Goal: Task Accomplishment & Management: Manage account settings

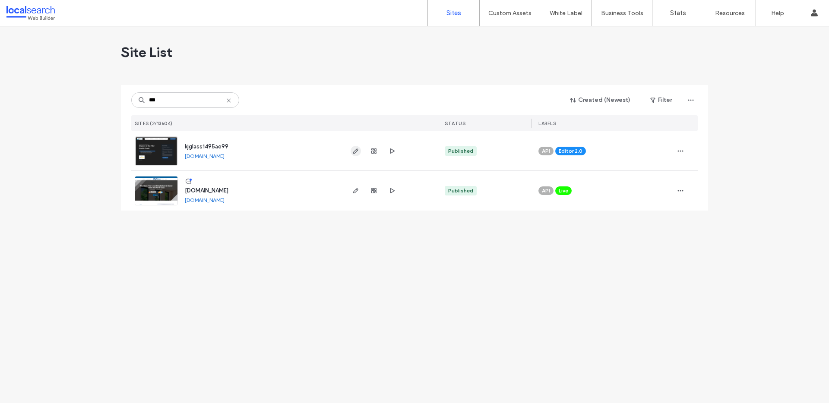
type input "***"
click at [357, 153] on icon "button" at bounding box center [355, 151] width 7 height 7
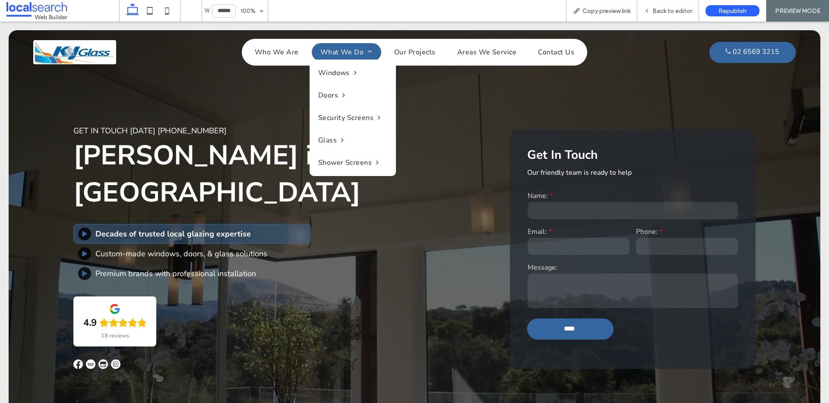
click at [346, 47] on link "What We Do" at bounding box center [346, 52] width 69 height 18
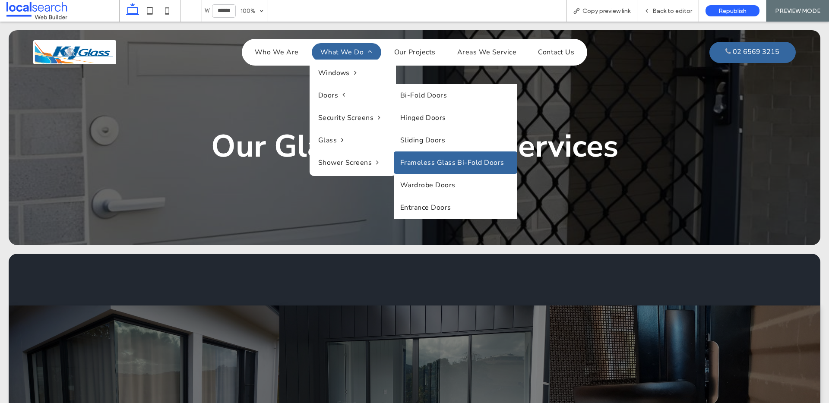
click at [444, 157] on link "Frameless Glass Bi-Fold Doors" at bounding box center [455, 162] width 123 height 22
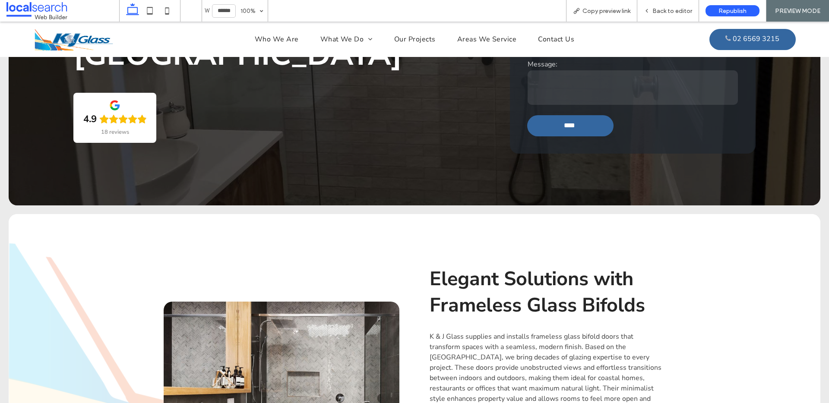
scroll to position [328, 0]
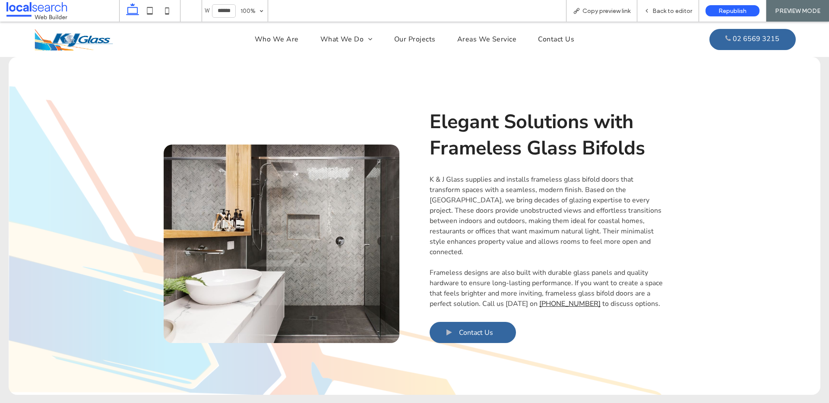
click at [311, 163] on link at bounding box center [282, 244] width 236 height 199
click at [669, 11] on span "Back to editor" at bounding box center [672, 10] width 40 height 7
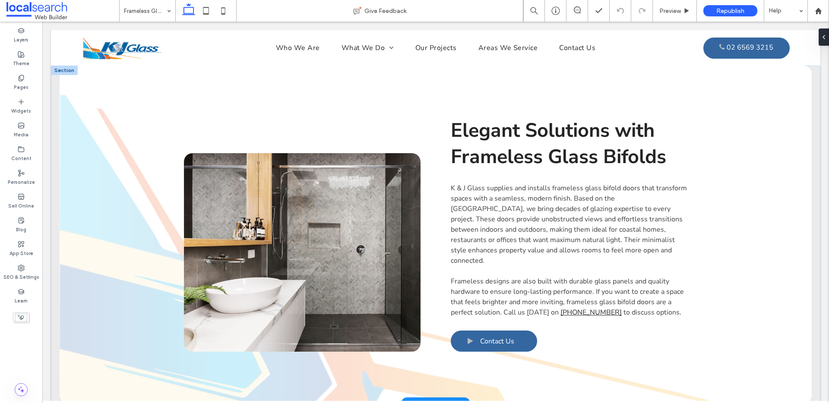
scroll to position [336, 0]
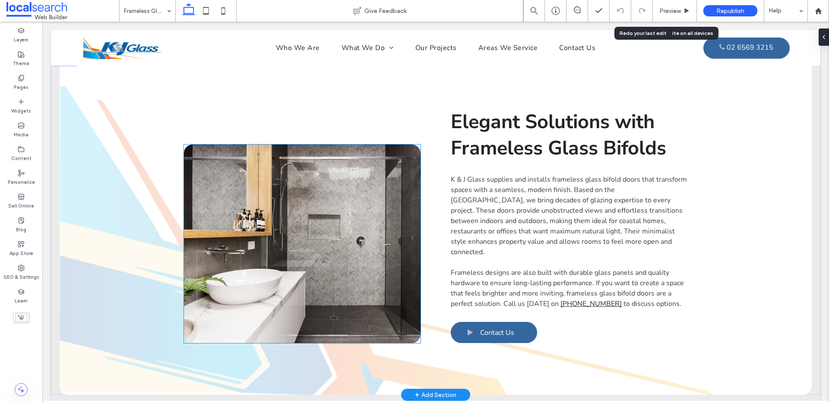
click at [331, 196] on link at bounding box center [302, 244] width 237 height 199
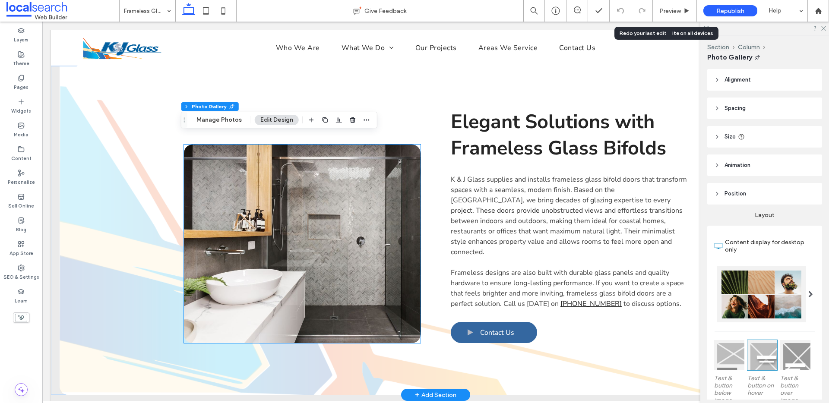
click at [331, 196] on link at bounding box center [302, 244] width 237 height 199
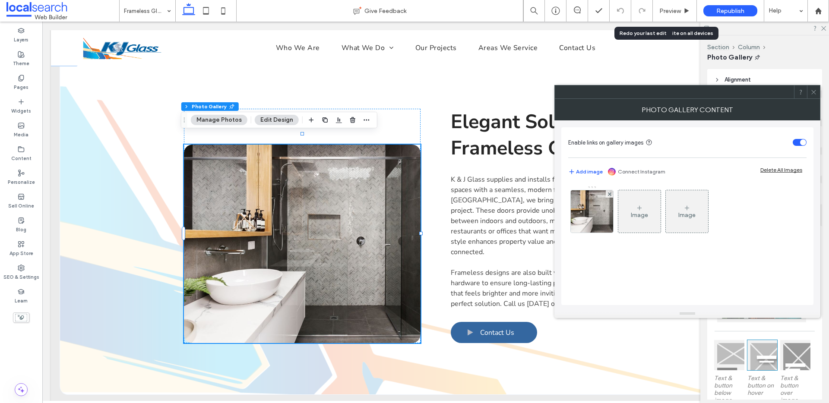
click at [812, 92] on icon at bounding box center [813, 92] width 6 height 6
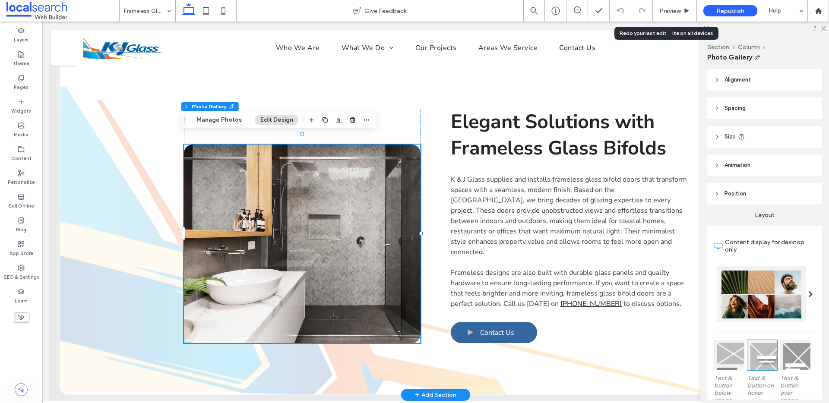
click at [300, 208] on link at bounding box center [302, 244] width 237 height 199
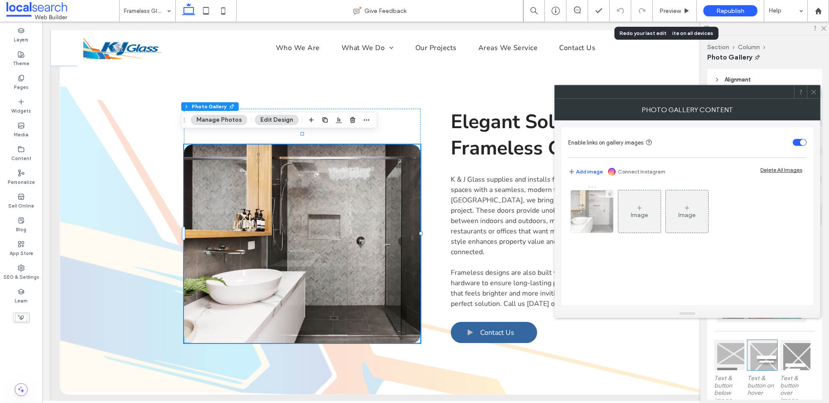
click at [606, 219] on img at bounding box center [591, 211] width 51 height 42
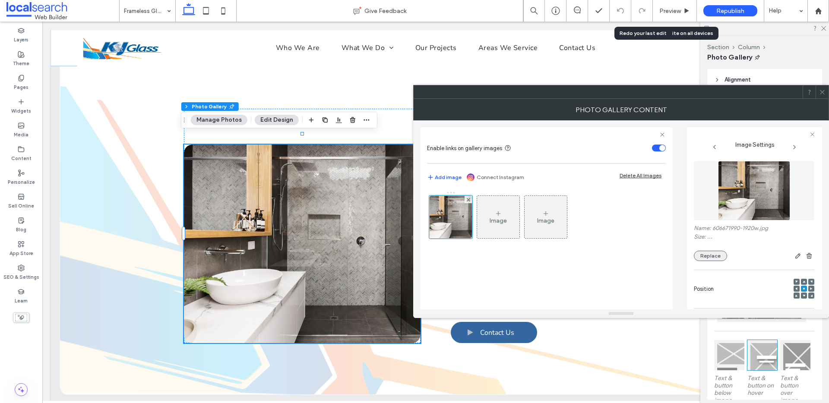
click at [700, 256] on button "Replace" at bounding box center [710, 256] width 33 height 10
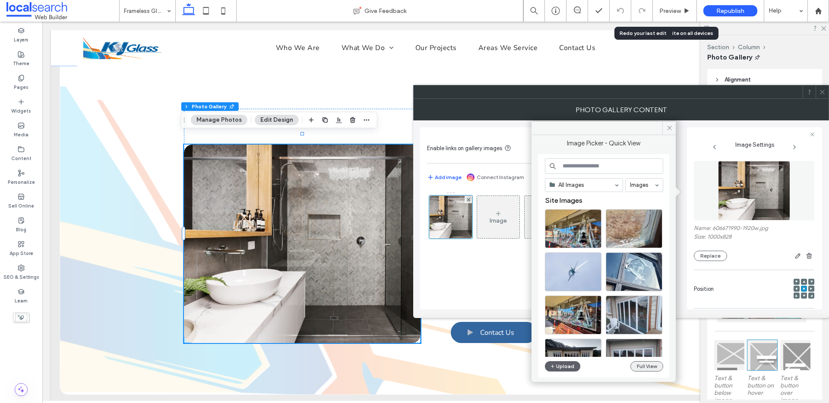
click at [649, 364] on button "Full View" at bounding box center [646, 366] width 33 height 10
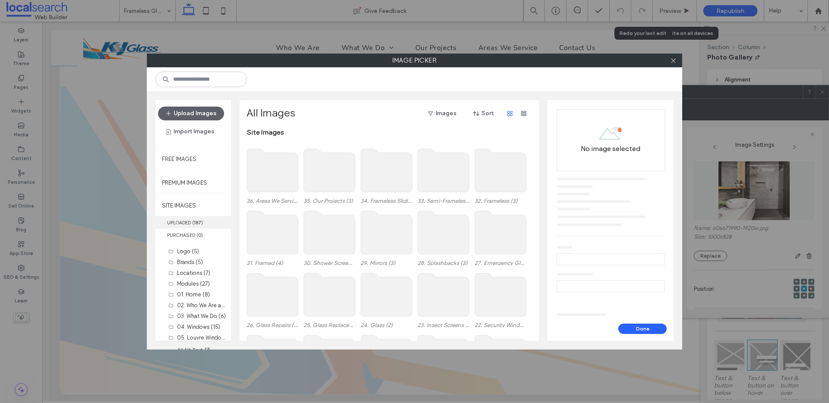
click at [186, 225] on label "UPLOADED ( 187 )" at bounding box center [193, 222] width 76 height 13
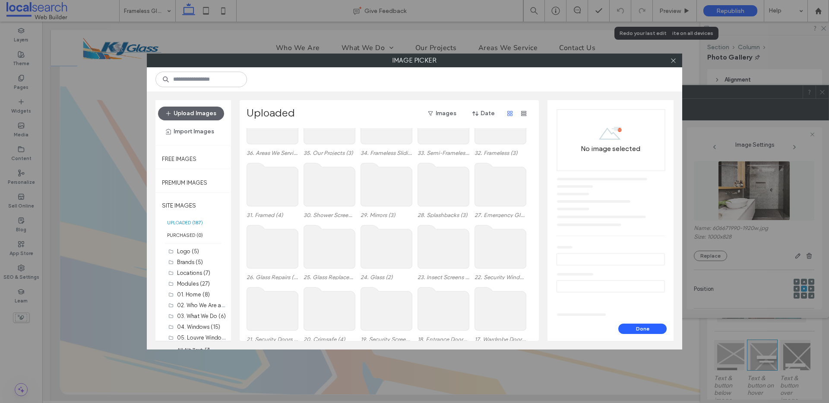
scroll to position [0, 0]
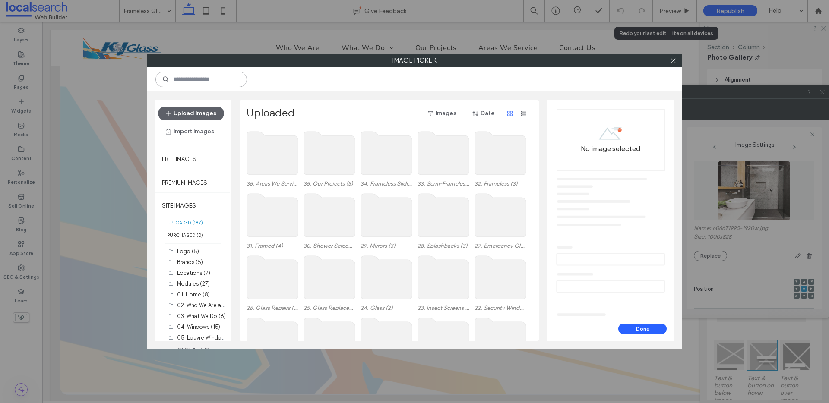
click at [203, 82] on input at bounding box center [201, 80] width 92 height 16
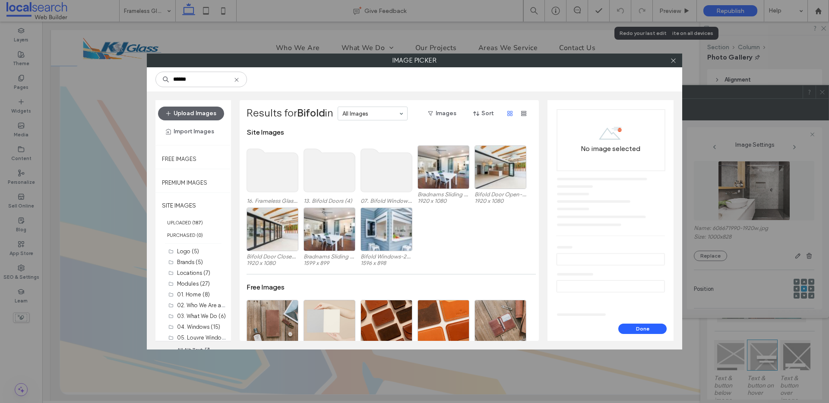
click at [333, 159] on use at bounding box center [329, 170] width 51 height 43
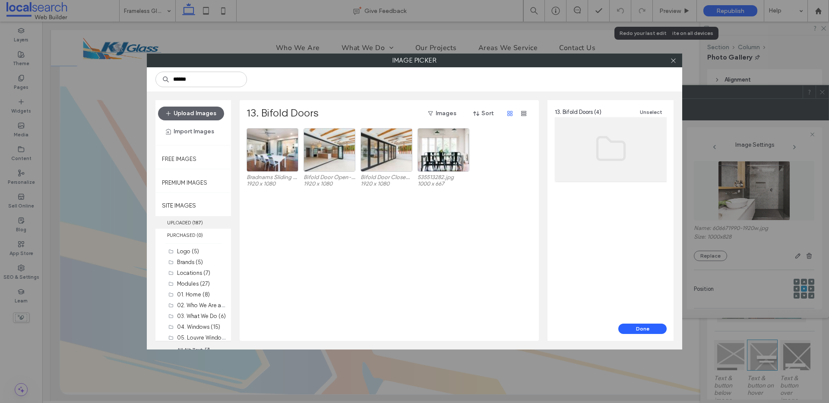
click at [197, 223] on b "187" at bounding box center [197, 223] width 7 height 6
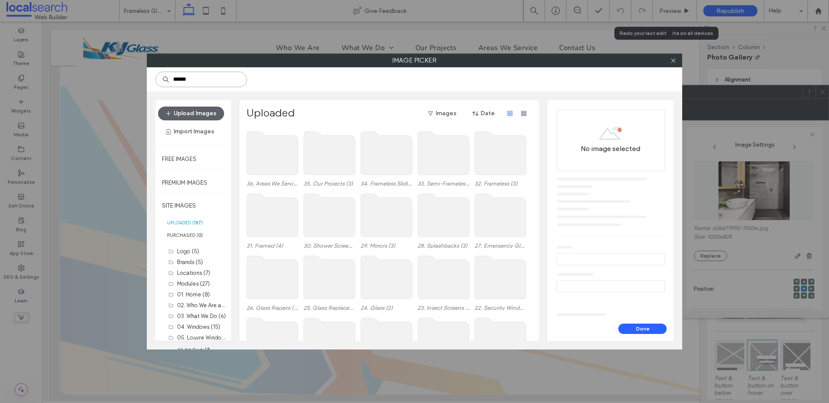
click at [218, 83] on input "******" at bounding box center [201, 80] width 92 height 16
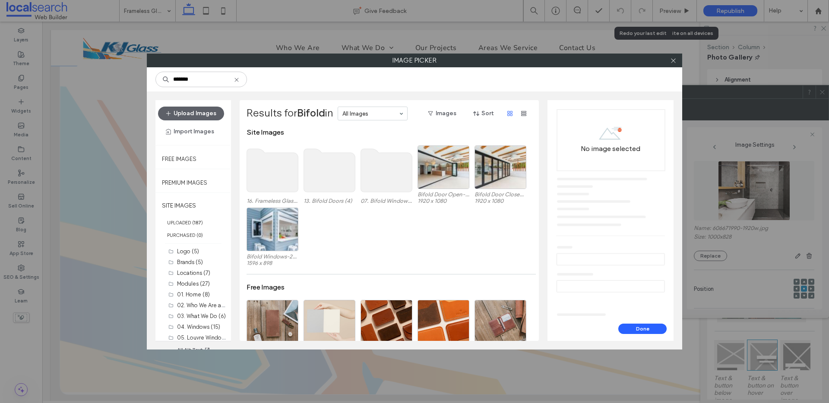
click at [391, 162] on use at bounding box center [386, 170] width 51 height 43
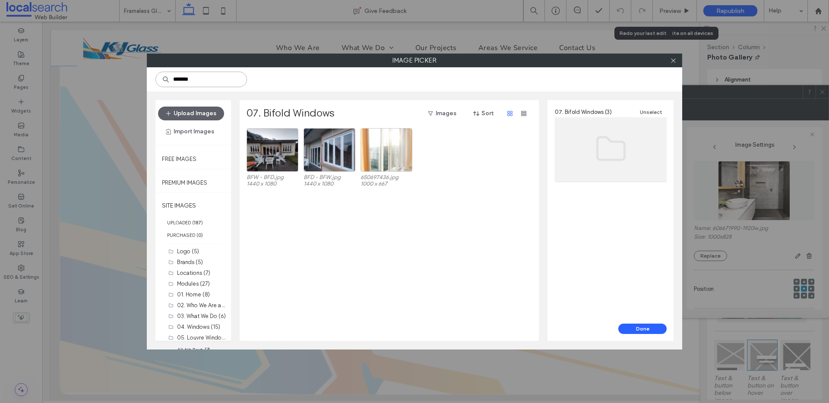
click at [196, 79] on input "******" at bounding box center [201, 80] width 92 height 16
click at [200, 217] on label "UPLOADED ( 187 )" at bounding box center [193, 222] width 76 height 13
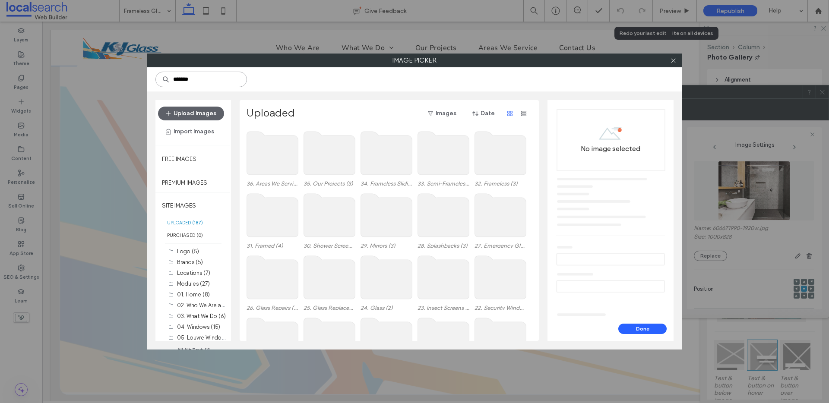
click at [206, 75] on input "******" at bounding box center [201, 80] width 92 height 16
drag, startPoint x: 195, startPoint y: 81, endPoint x: 155, endPoint y: 77, distance: 40.7
click at [155, 77] on div "******" at bounding box center [414, 79] width 535 height 24
type input "**********"
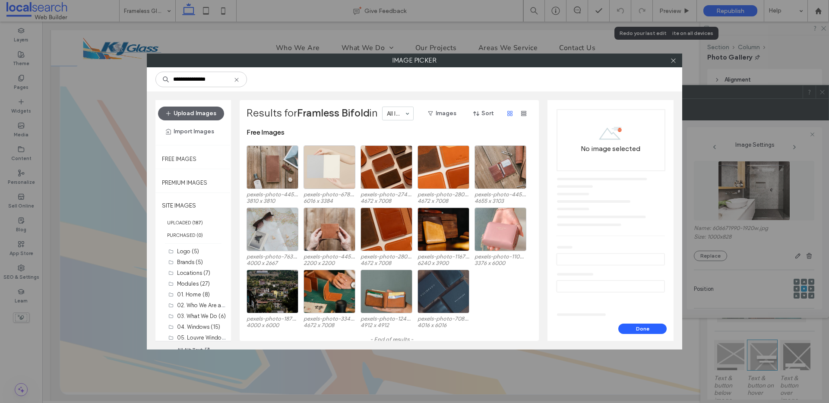
click at [676, 60] on div at bounding box center [672, 60] width 13 height 13
click at [670, 62] on icon at bounding box center [673, 60] width 6 height 6
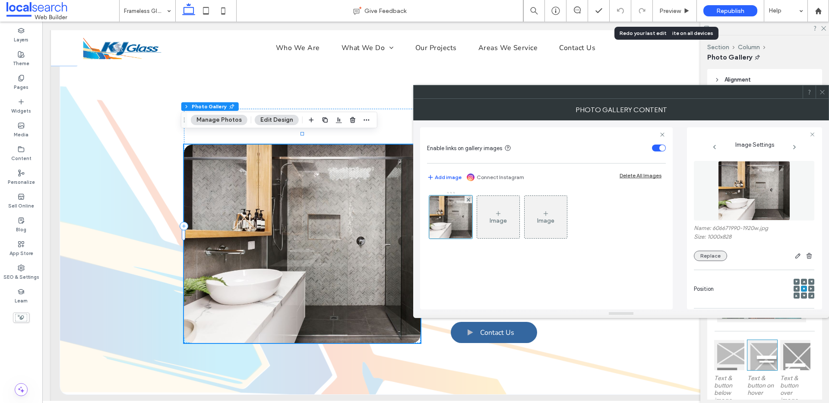
click at [706, 259] on button "Replace" at bounding box center [710, 256] width 33 height 10
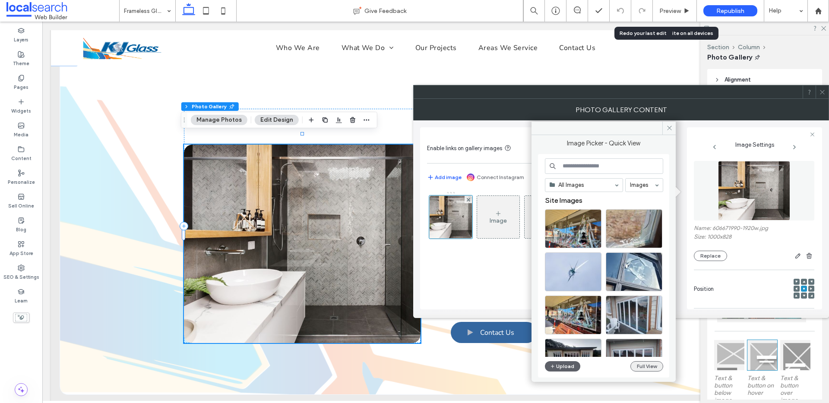
click at [646, 368] on button "Full View" at bounding box center [646, 366] width 33 height 10
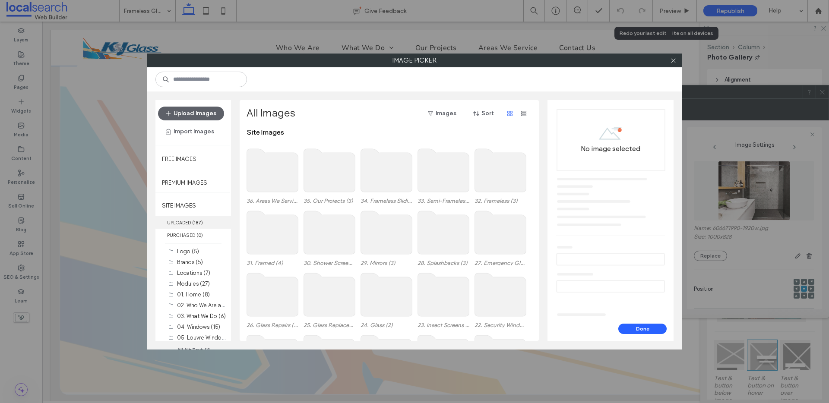
click at [205, 224] on label "UPLOADED ( 187 )" at bounding box center [193, 222] width 76 height 13
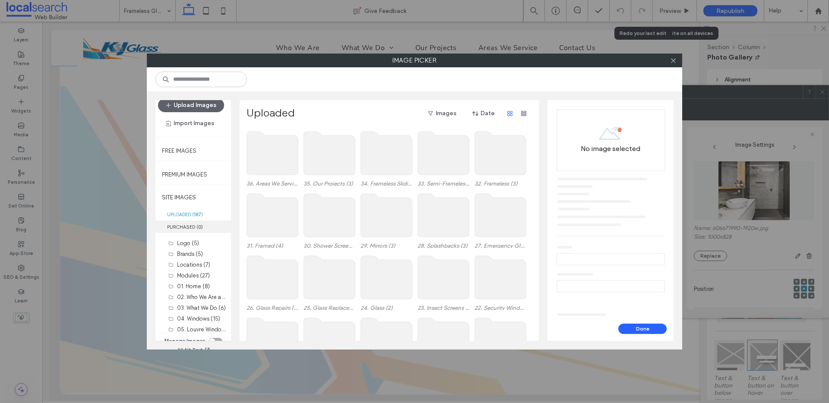
scroll to position [15, 0]
click at [342, 149] on use at bounding box center [329, 153] width 51 height 43
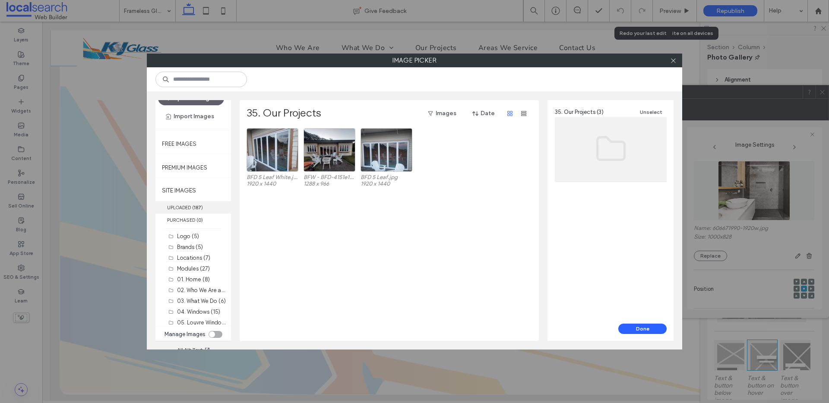
click at [192, 208] on label "UPLOADED ( 187 )" at bounding box center [193, 207] width 76 height 13
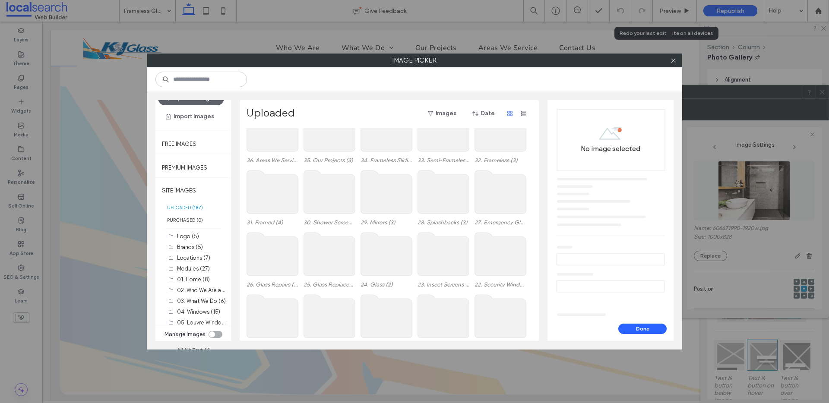
scroll to position [23, 0]
click at [323, 126] on div "Uploaded Images Date" at bounding box center [388, 118] width 284 height 22
click at [321, 136] on use at bounding box center [329, 130] width 51 height 43
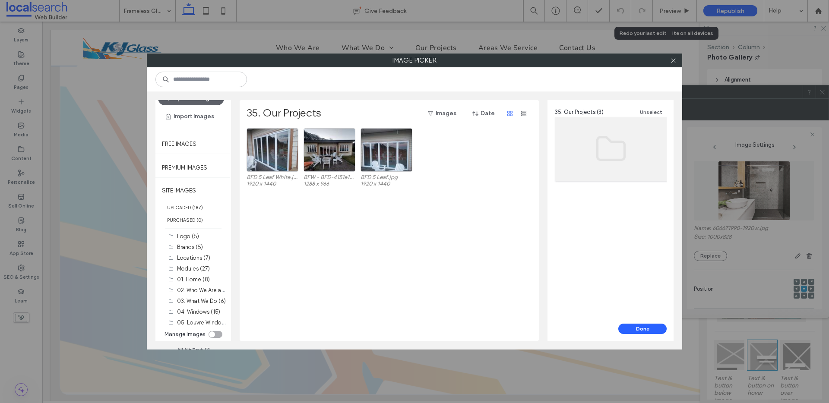
drag, startPoint x: 199, startPoint y: 207, endPoint x: 233, endPoint y: 165, distance: 54.5
click at [199, 207] on b "187" at bounding box center [197, 208] width 7 height 6
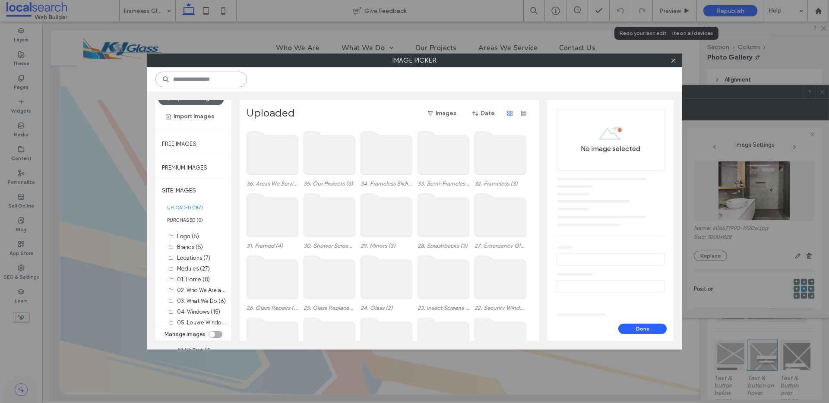
click at [189, 73] on input at bounding box center [201, 80] width 92 height 16
type input "******"
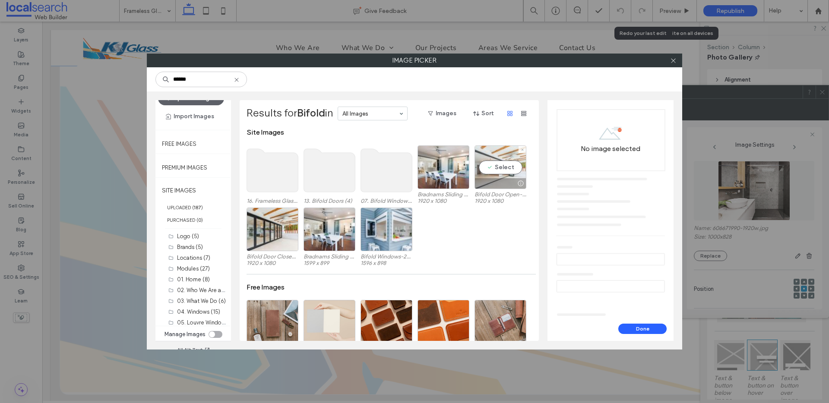
click at [503, 152] on div "Select" at bounding box center [500, 167] width 52 height 44
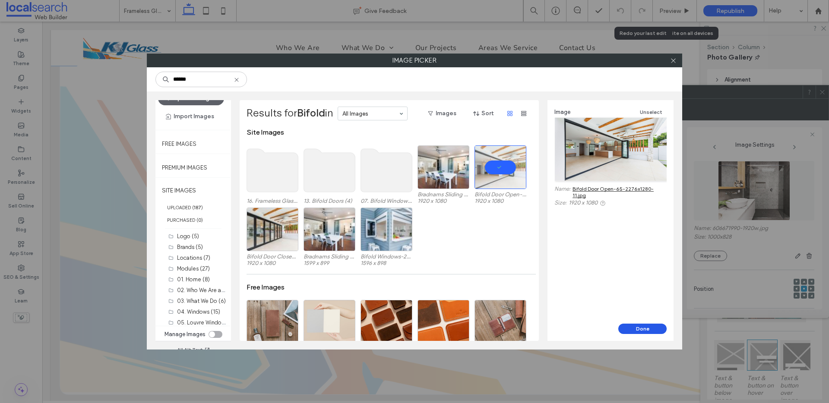
click at [637, 330] on button "Done" at bounding box center [642, 329] width 48 height 10
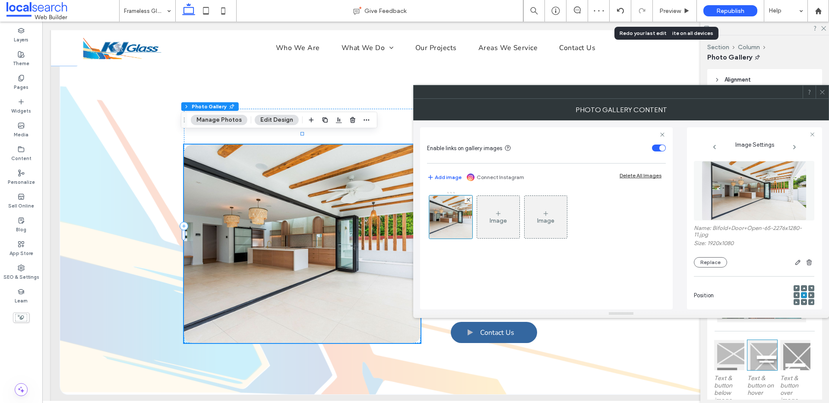
click at [795, 295] on icon at bounding box center [796, 295] width 3 height 3
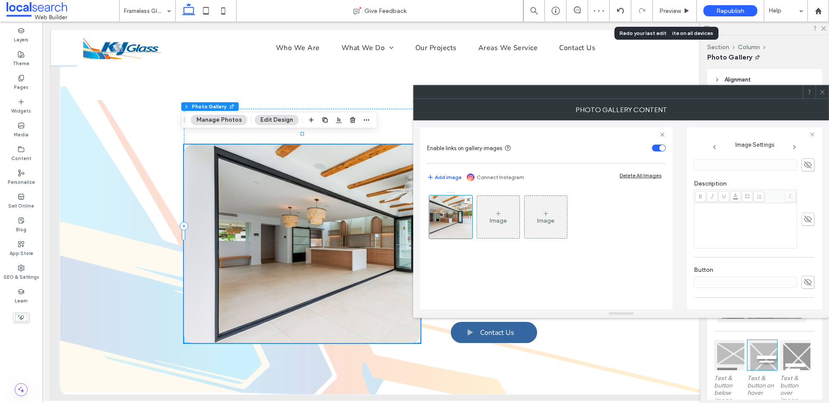
scroll to position [262, 0]
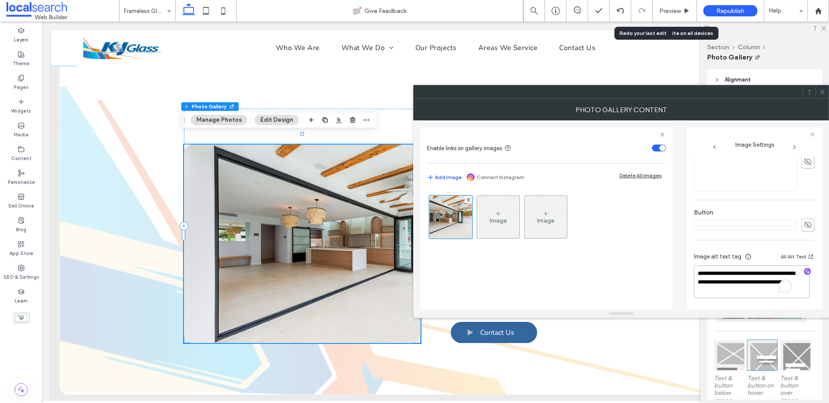
drag, startPoint x: 723, startPoint y: 278, endPoint x: 684, endPoint y: 268, distance: 40.4
click at [684, 268] on div "**********" at bounding box center [621, 214] width 402 height 189
type textarea "**********"
click at [822, 90] on icon at bounding box center [822, 92] width 6 height 6
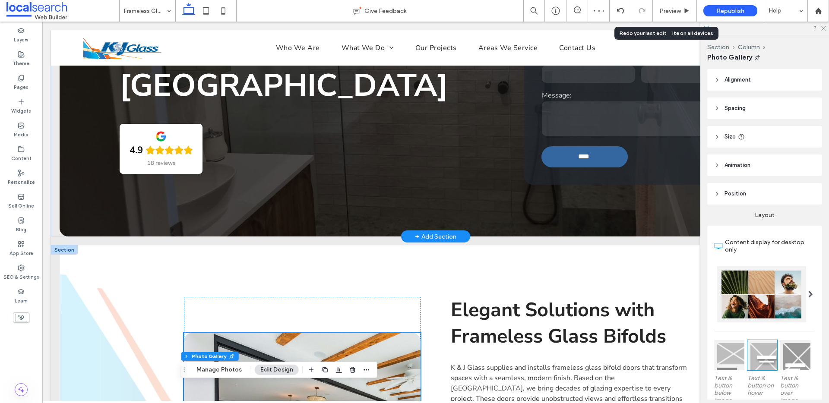
scroll to position [0, 0]
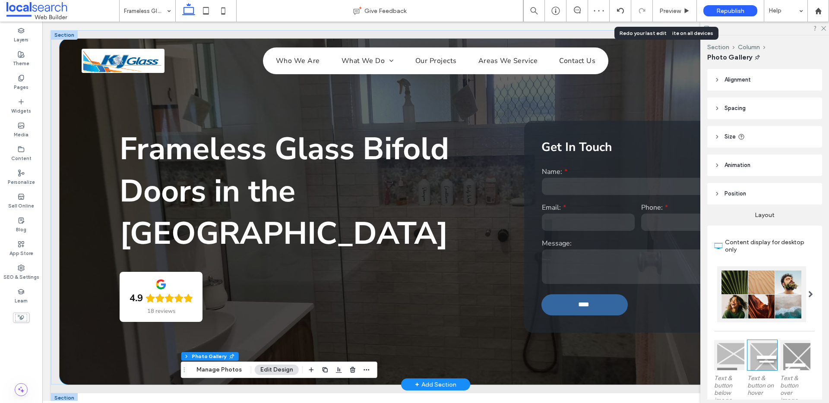
click at [95, 138] on div "Frameless Glass Bifold Doors in the Mid-North Coast 4.9 18 reviews Get In Touch…" at bounding box center [436, 212] width 752 height 346
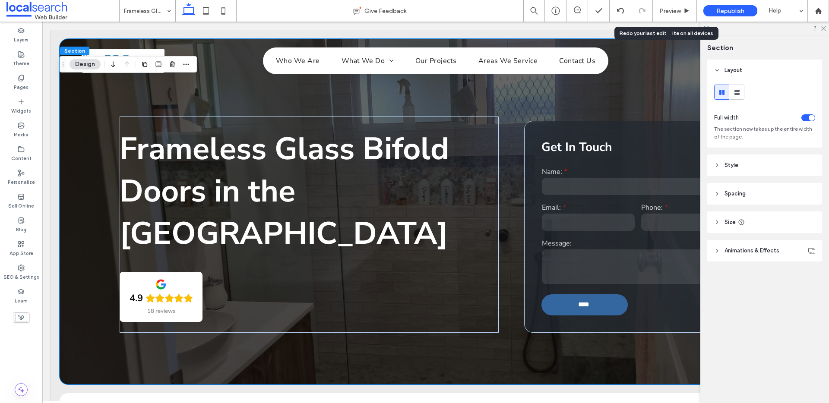
click at [716, 168] on header "Style" at bounding box center [764, 166] width 115 height 22
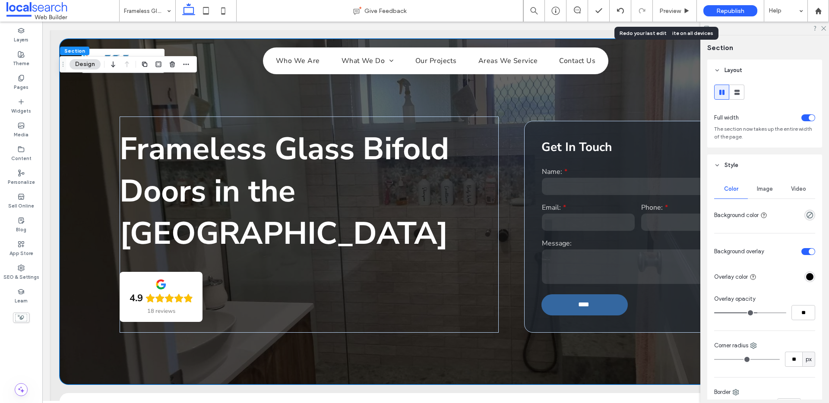
click at [759, 189] on span "Image" at bounding box center [765, 189] width 16 height 7
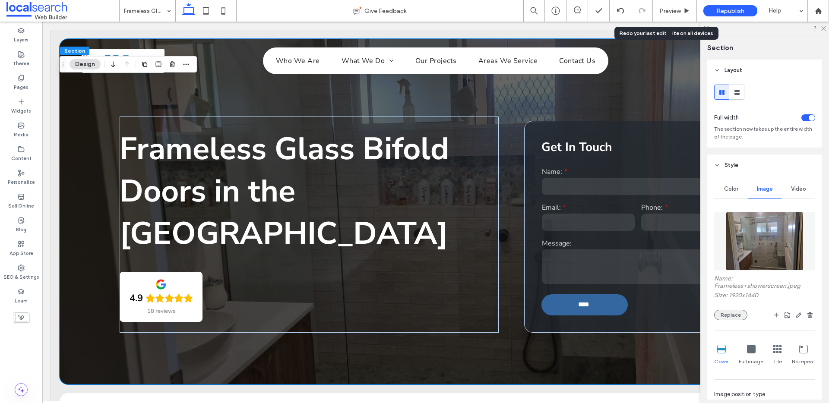
click at [730, 311] on button "Replace" at bounding box center [730, 315] width 33 height 10
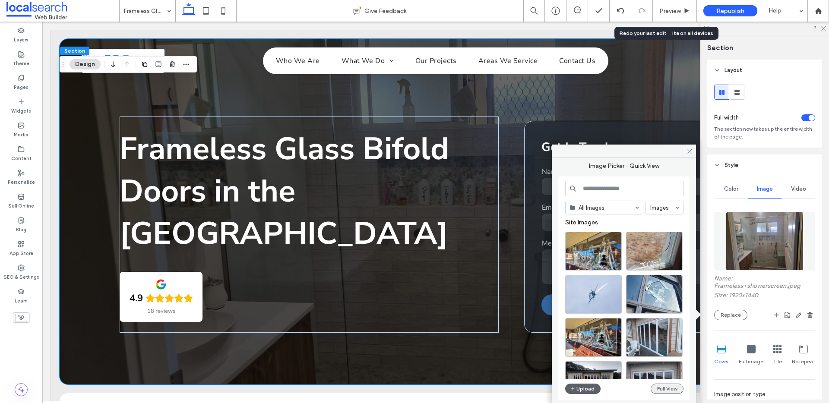
click at [660, 385] on button "Full View" at bounding box center [666, 389] width 33 height 10
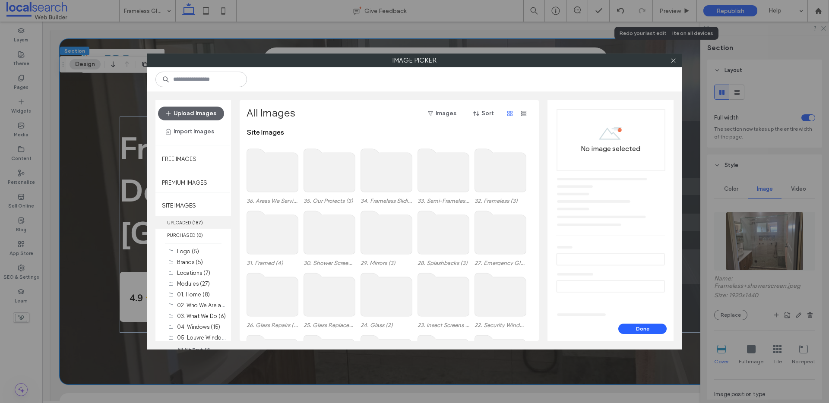
click at [192, 221] on label "UPLOADED ( 187 )" at bounding box center [193, 222] width 76 height 13
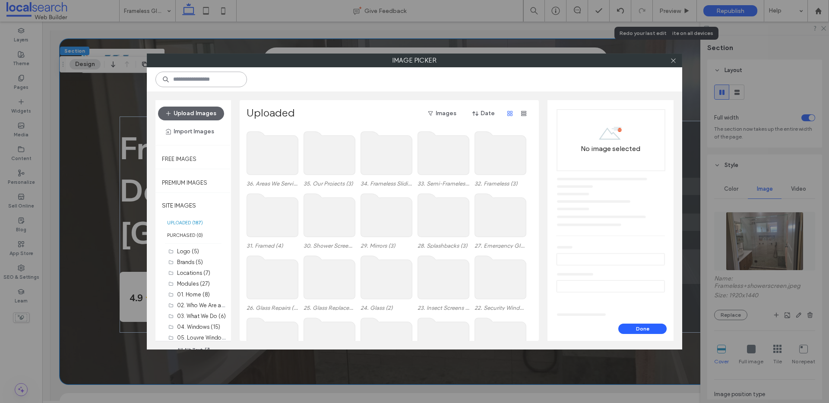
click at [199, 76] on input at bounding box center [201, 80] width 92 height 16
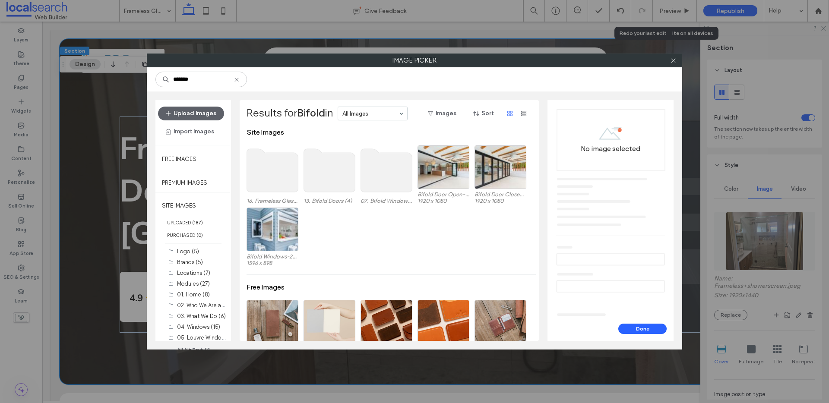
click at [279, 162] on use at bounding box center [272, 170] width 51 height 43
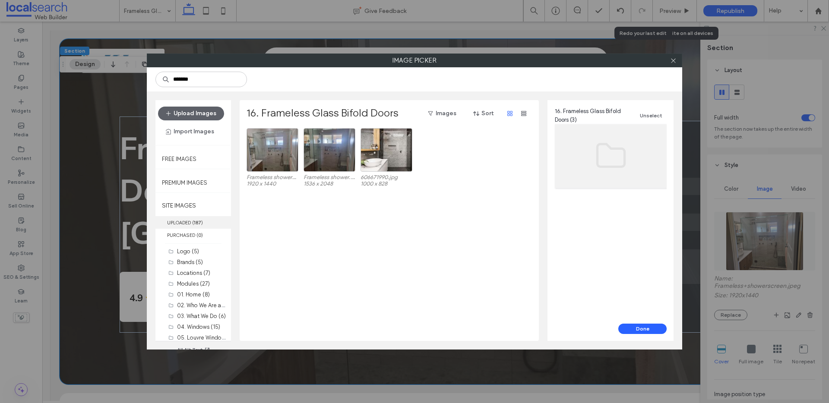
click at [188, 220] on label "UPLOADED ( 187 )" at bounding box center [193, 222] width 76 height 13
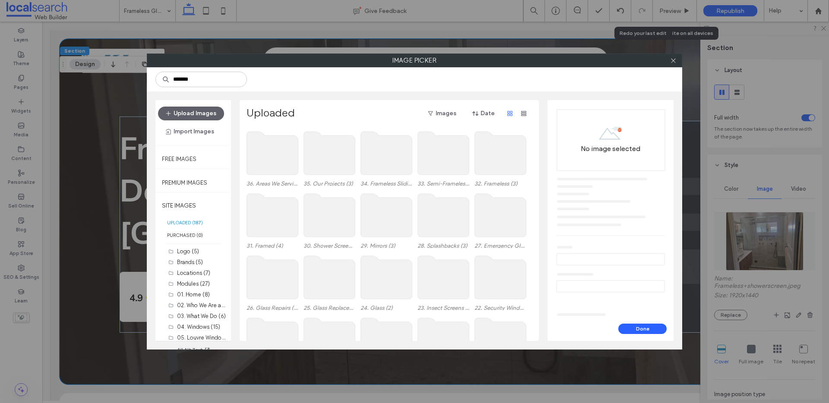
click at [509, 155] on use at bounding box center [500, 153] width 51 height 43
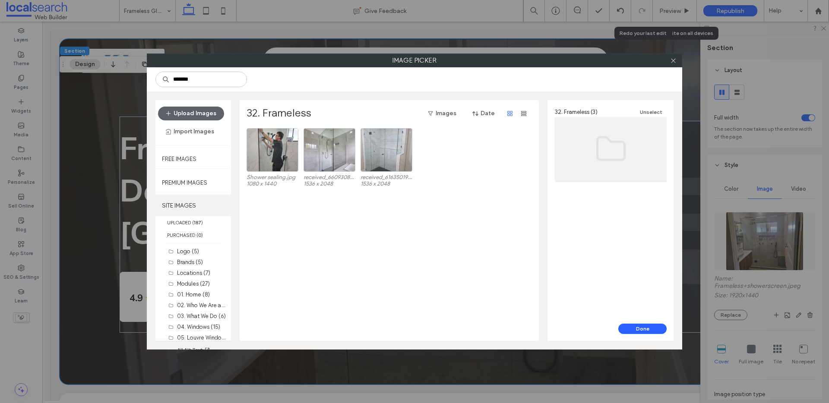
click at [196, 215] on label "SITE IMAGES" at bounding box center [193, 206] width 76 height 22
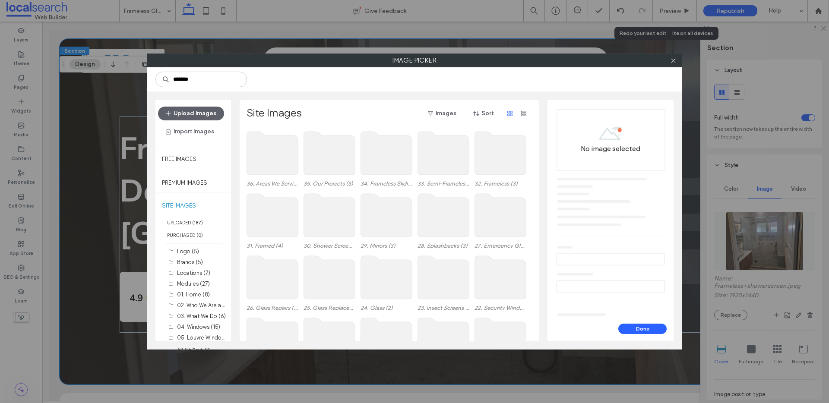
click at [448, 155] on use at bounding box center [443, 153] width 51 height 43
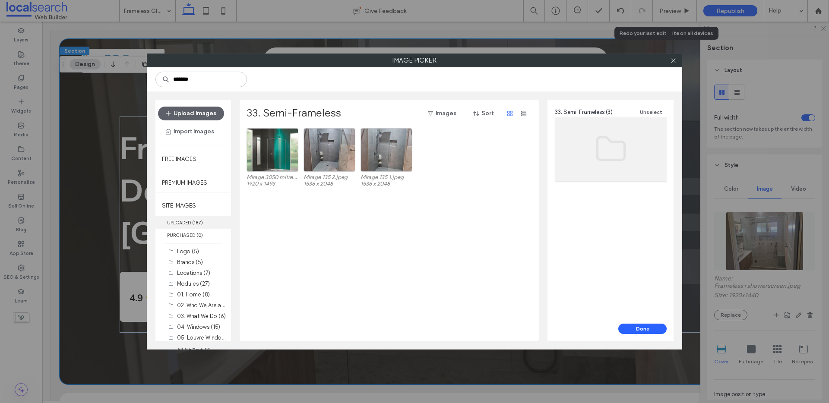
click at [196, 220] on b "187" at bounding box center [197, 223] width 7 height 6
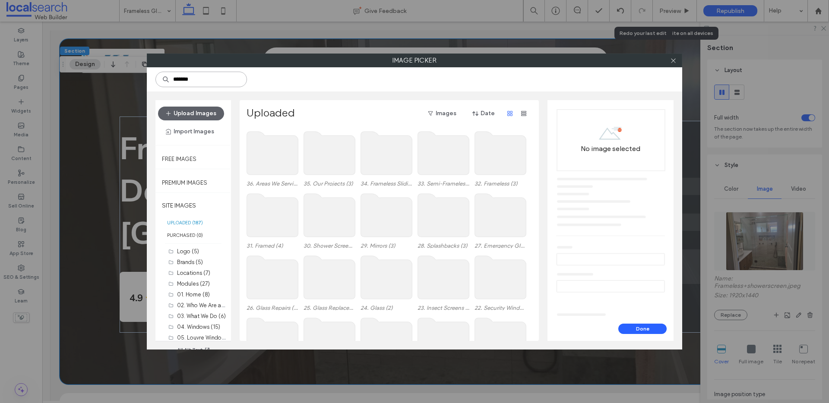
click at [199, 82] on input "******" at bounding box center [201, 80] width 92 height 16
type input "******"
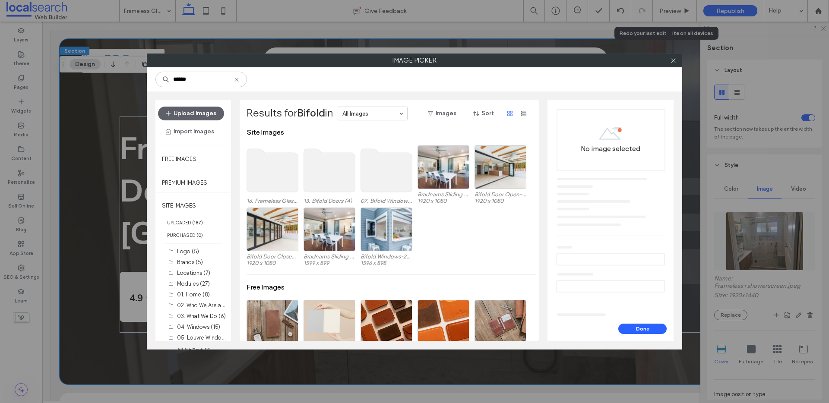
click at [318, 168] on use at bounding box center [329, 170] width 51 height 43
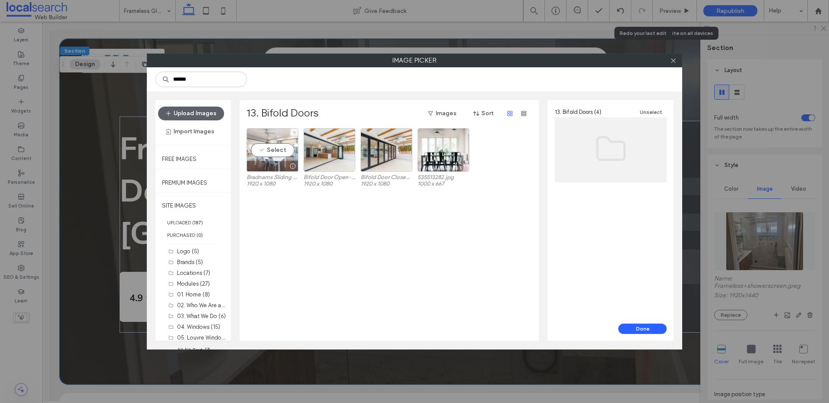
click at [271, 133] on div "Select" at bounding box center [272, 150] width 52 height 44
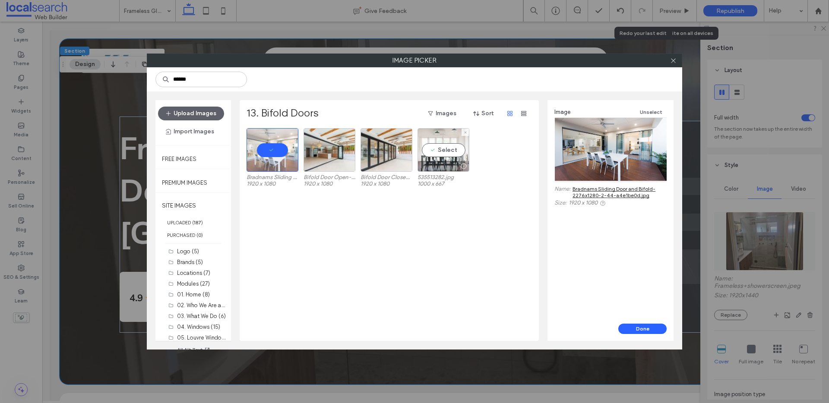
click at [436, 137] on div "Select" at bounding box center [443, 150] width 52 height 44
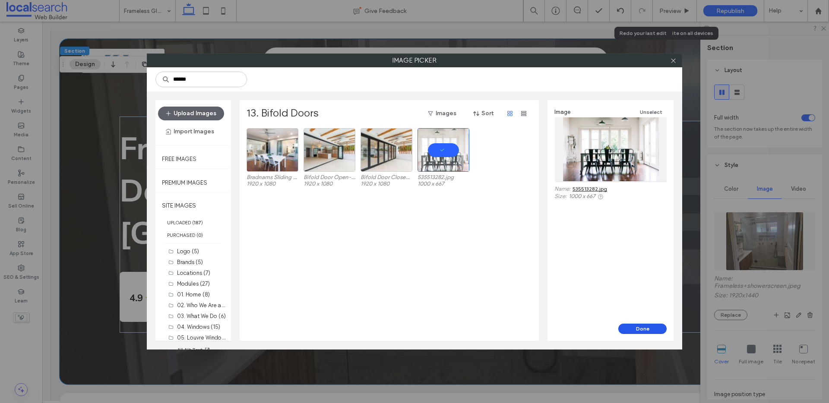
click at [638, 330] on button "Done" at bounding box center [642, 329] width 48 height 10
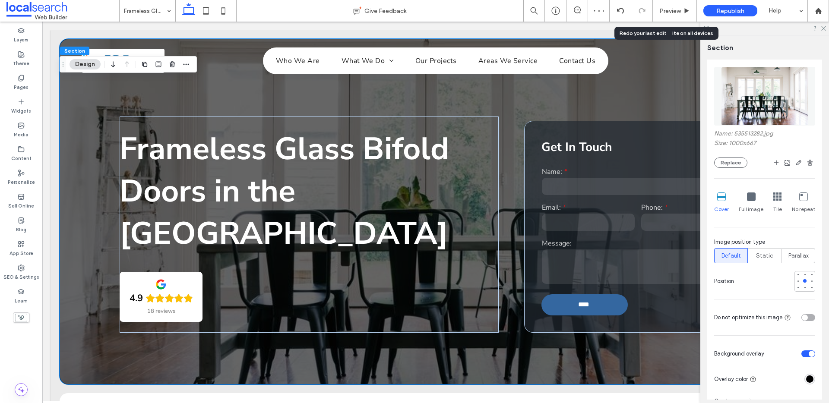
scroll to position [147, 0]
click at [803, 274] on div at bounding box center [804, 272] width 3 height 3
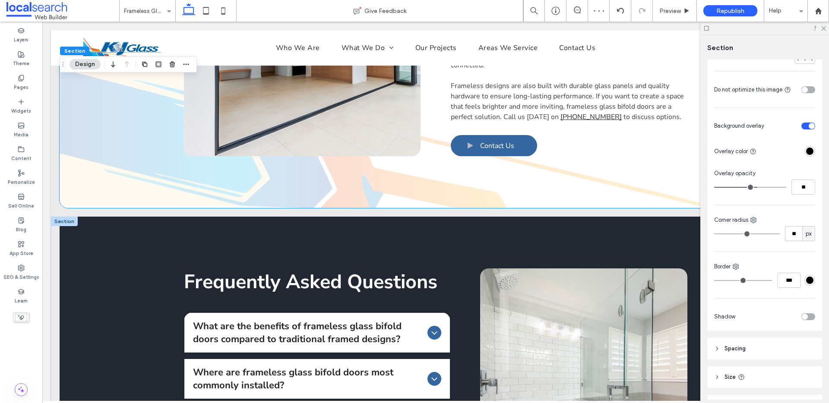
scroll to position [565, 0]
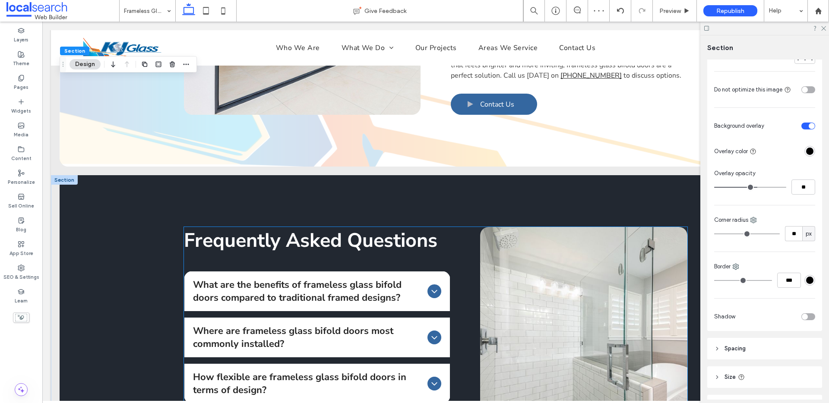
click at [579, 275] on link at bounding box center [583, 335] width 207 height 216
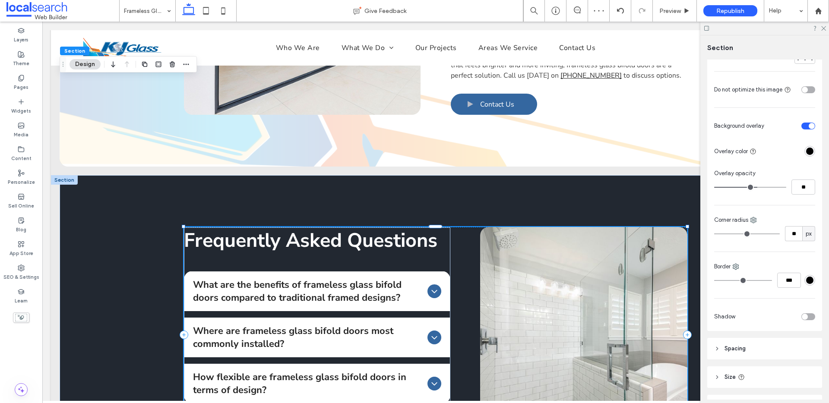
click at [579, 275] on link at bounding box center [583, 335] width 207 height 216
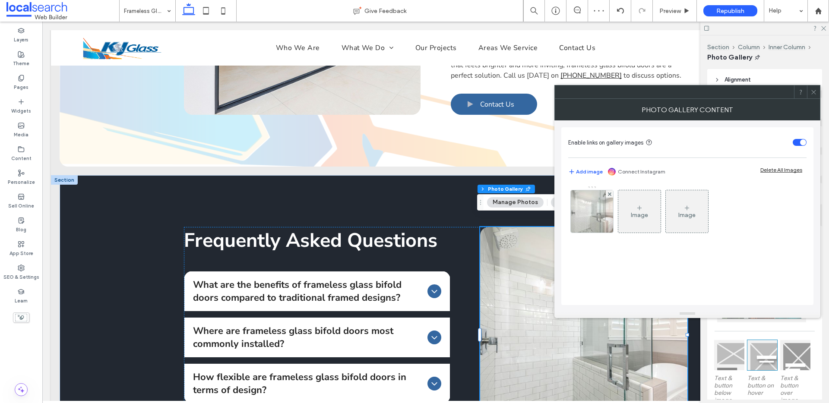
click at [588, 206] on div at bounding box center [592, 211] width 42 height 42
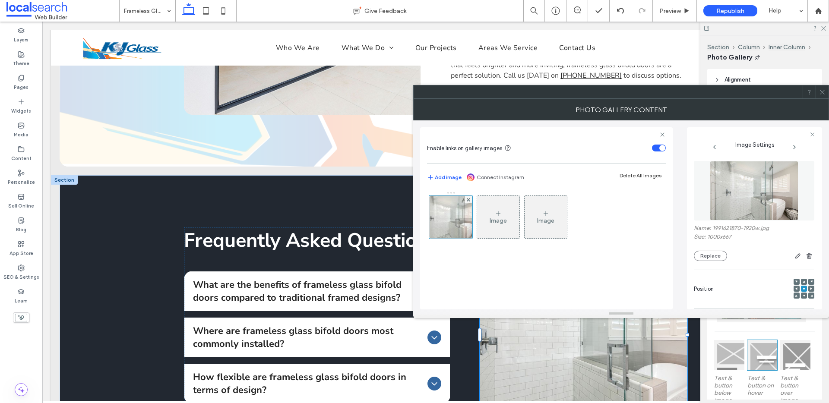
click at [820, 89] on icon at bounding box center [822, 92] width 6 height 6
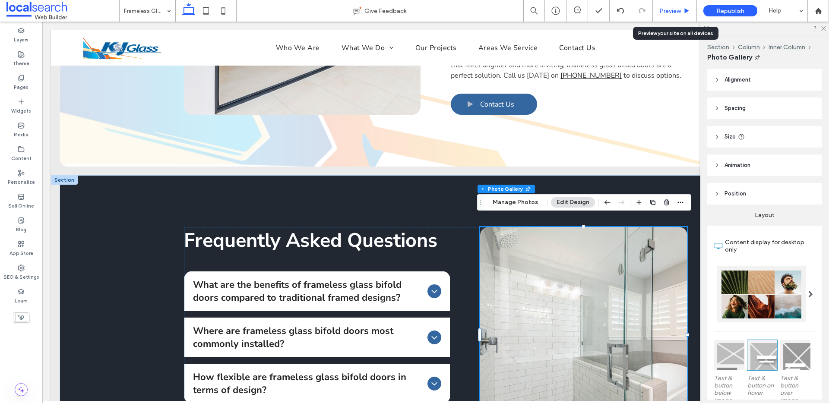
click at [663, 12] on span "Preview" at bounding box center [670, 10] width 22 height 7
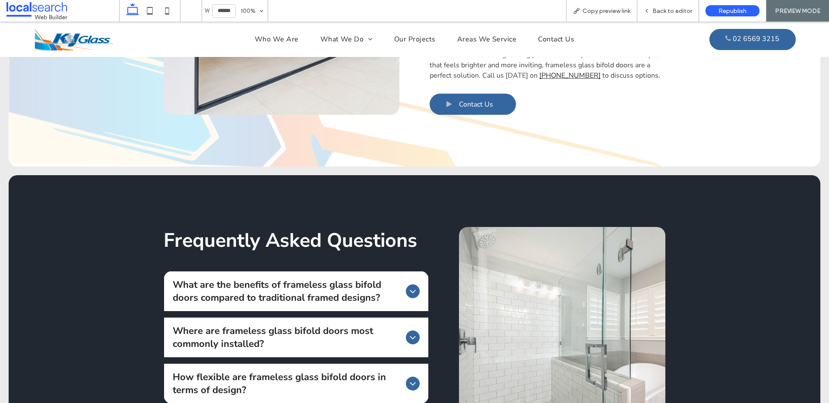
click at [413, 334] on div "Where are frameless glass bifold doors most commonly installed?" at bounding box center [296, 338] width 265 height 40
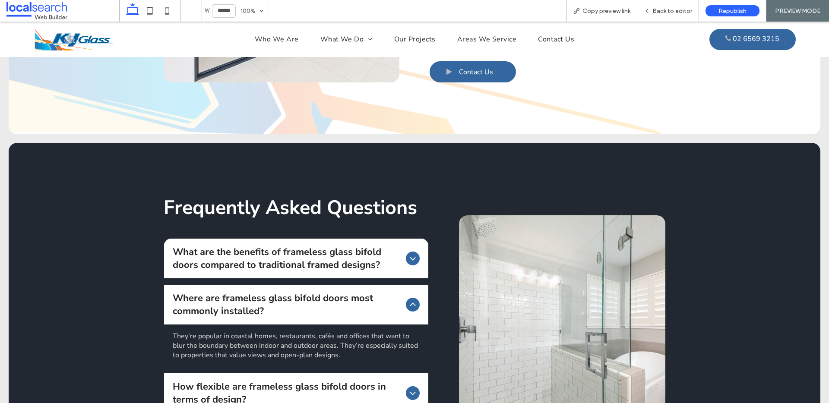
scroll to position [631, 0]
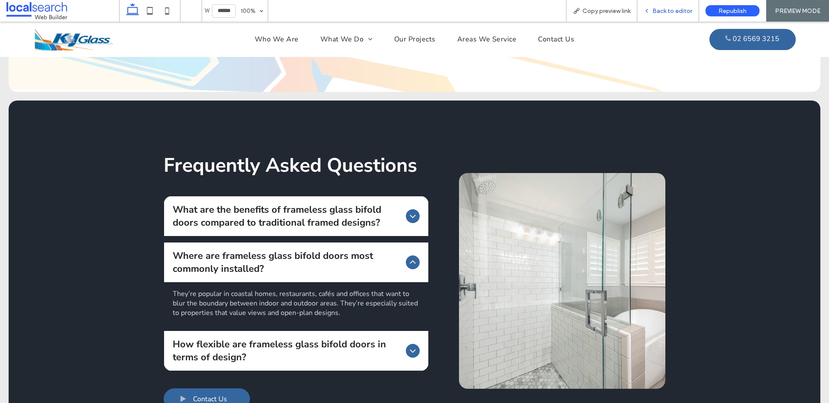
click at [663, 0] on div "Back to editor" at bounding box center [668, 11] width 62 height 22
click at [663, 9] on span "Back to editor" at bounding box center [672, 10] width 40 height 7
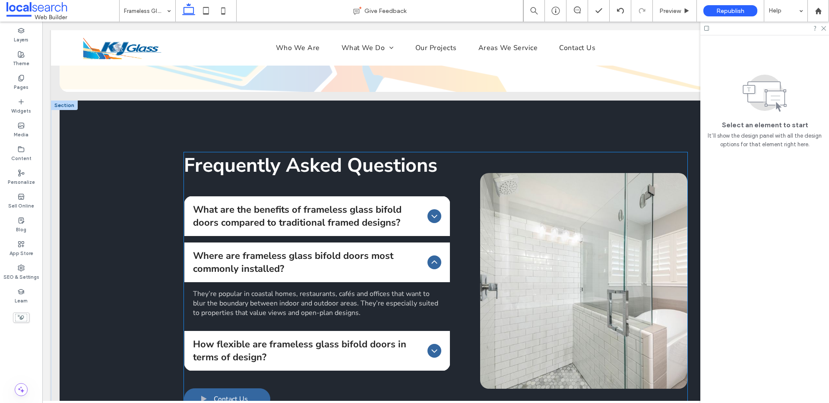
click at [556, 253] on link at bounding box center [583, 281] width 207 height 216
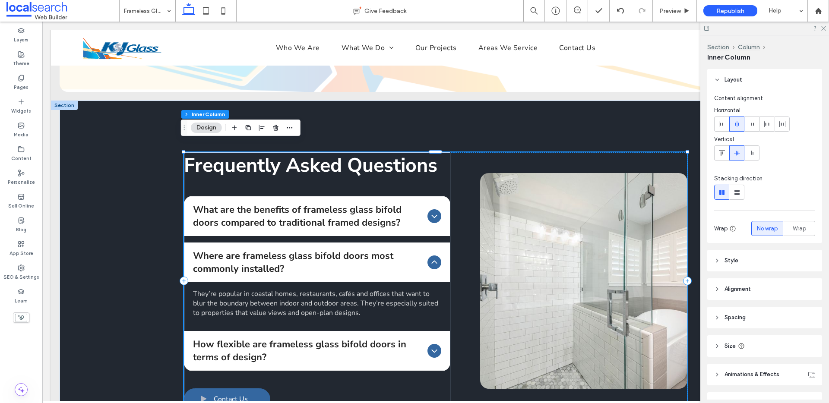
click at [556, 253] on link at bounding box center [583, 281] width 207 height 216
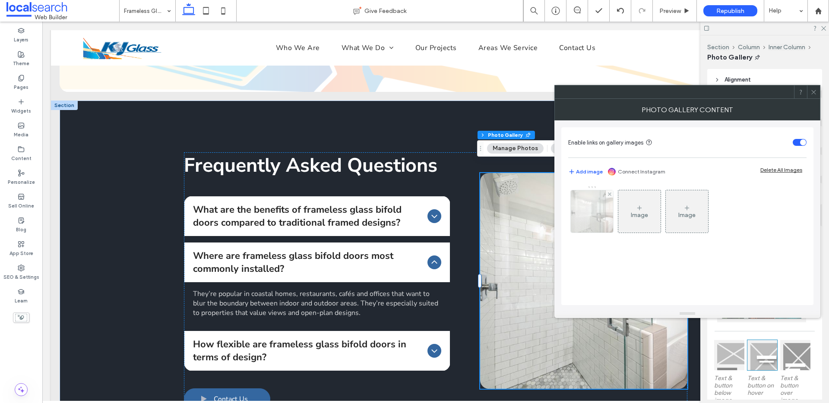
click at [573, 204] on img at bounding box center [592, 211] width 64 height 42
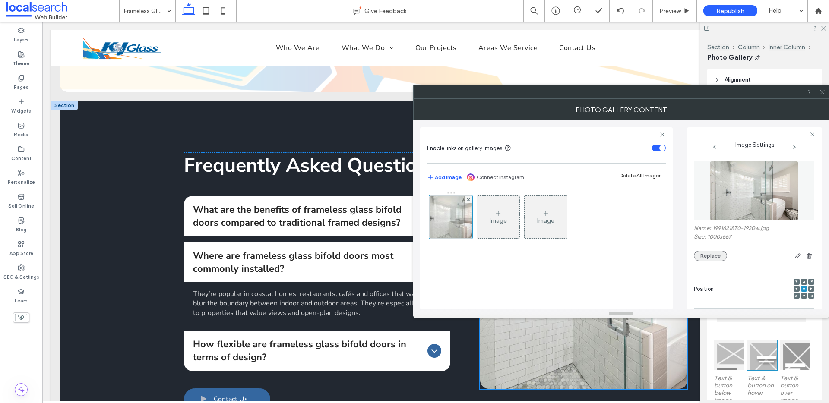
click at [710, 257] on button "Replace" at bounding box center [710, 256] width 33 height 10
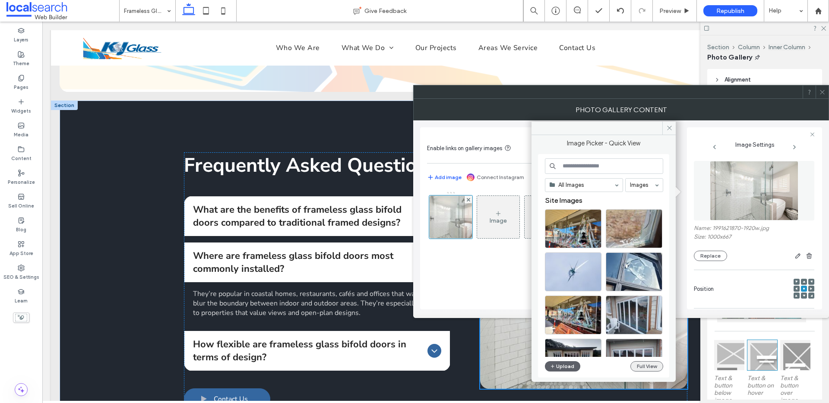
click at [641, 366] on button "Full View" at bounding box center [646, 366] width 33 height 10
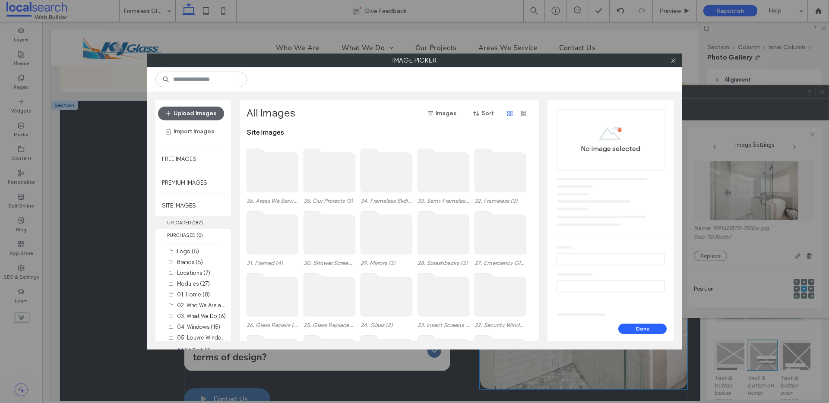
click at [201, 224] on b "187" at bounding box center [197, 223] width 7 height 6
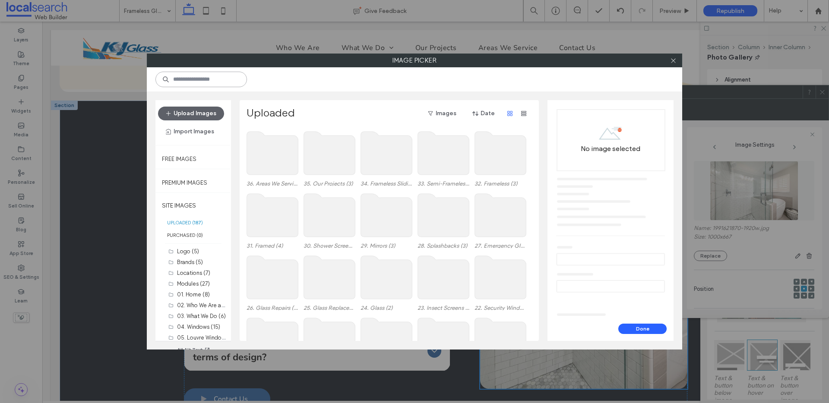
click at [206, 81] on input at bounding box center [201, 80] width 92 height 16
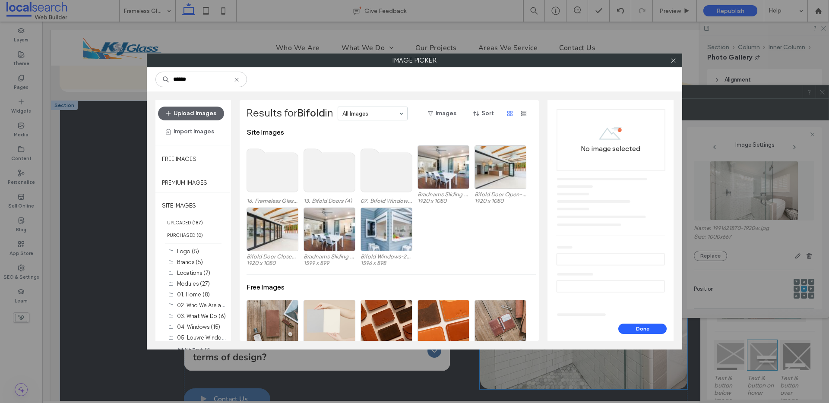
click at [376, 164] on use at bounding box center [386, 170] width 51 height 43
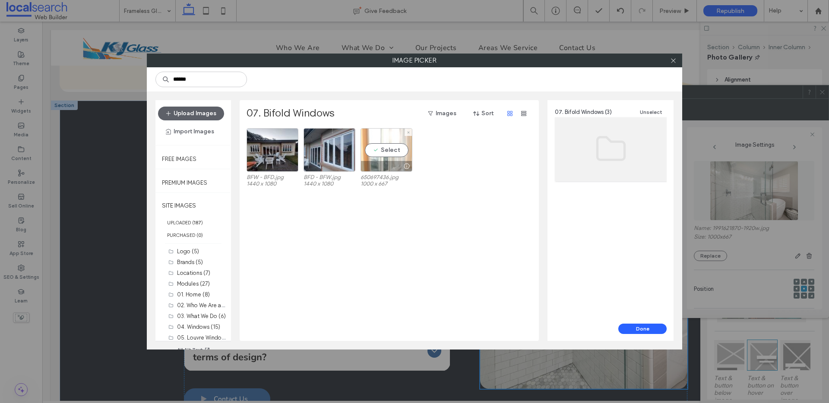
click at [387, 134] on div "Select" at bounding box center [386, 150] width 52 height 44
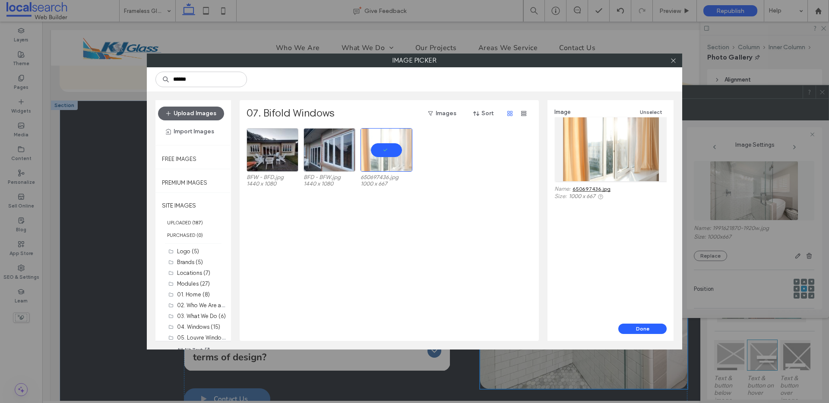
click at [586, 189] on link "650697436.jpg" at bounding box center [591, 189] width 38 height 6
click at [196, 82] on input "******" at bounding box center [201, 80] width 92 height 16
click at [191, 221] on label "UPLOADED ( 187 )" at bounding box center [193, 222] width 76 height 13
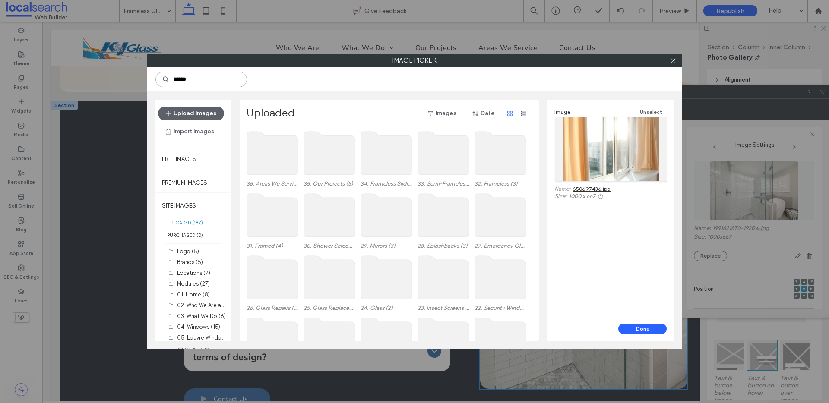
click at [203, 82] on input "******" at bounding box center [201, 80] width 92 height 16
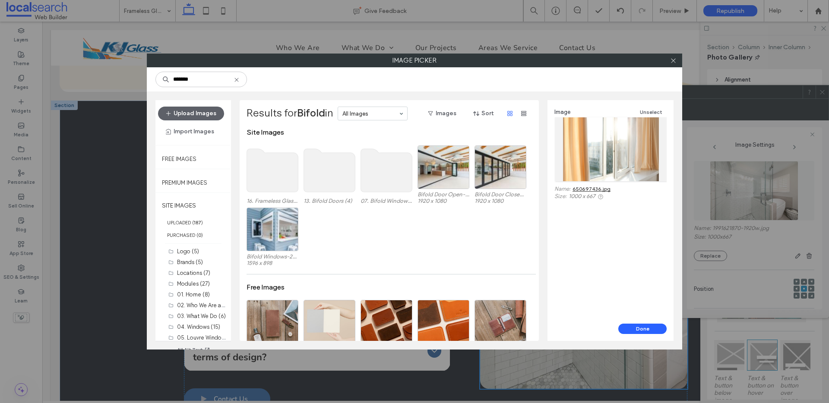
click at [391, 161] on use at bounding box center [386, 170] width 51 height 43
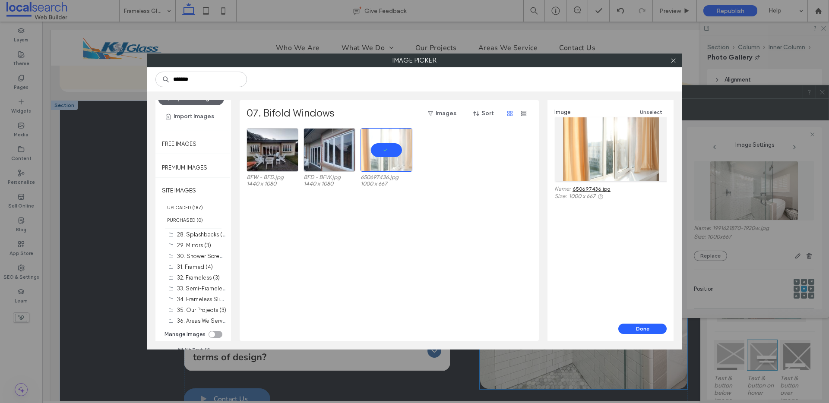
scroll to position [338, 0]
click at [194, 312] on label "35. Our Projects (3)" at bounding box center [201, 309] width 49 height 6
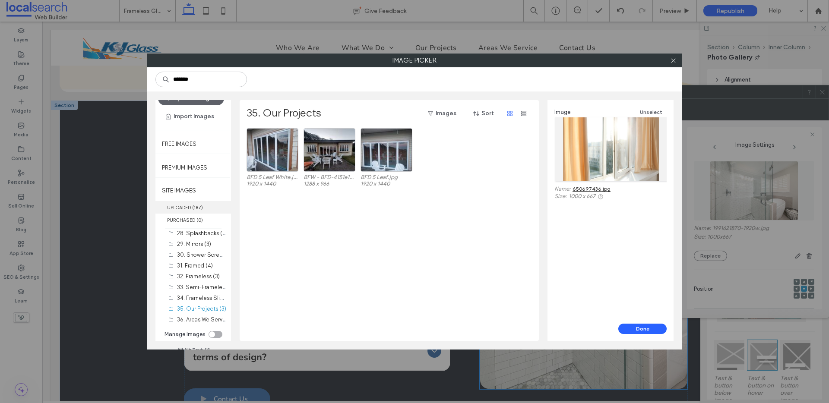
click at [191, 211] on label "UPLOADED ( 187 )" at bounding box center [193, 207] width 76 height 13
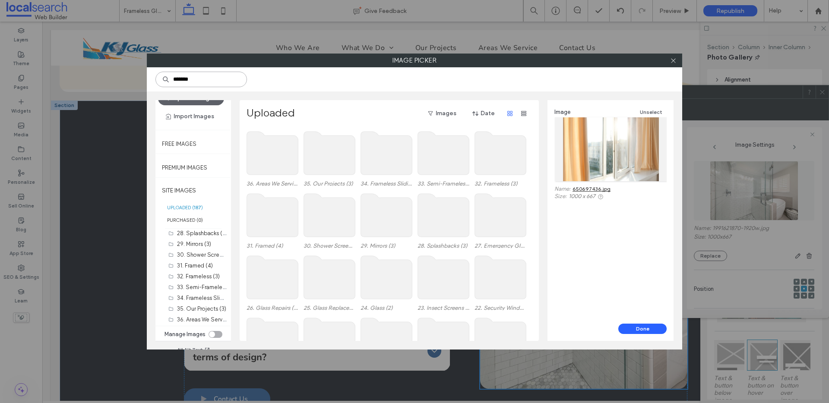
click at [192, 80] on input "******" at bounding box center [201, 80] width 92 height 16
type input "******"
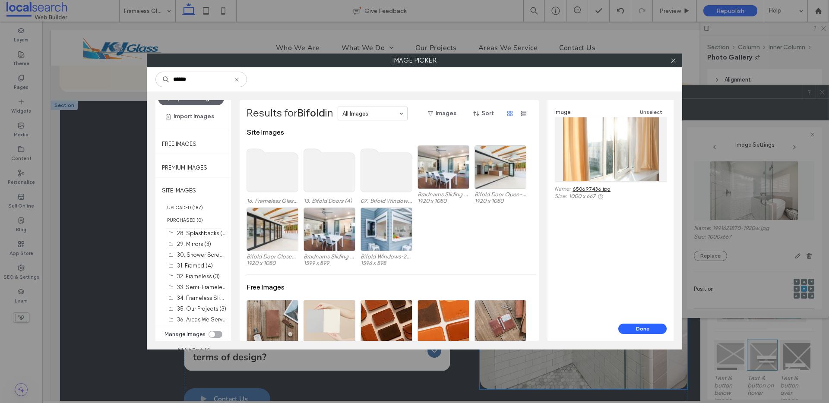
click at [317, 162] on use at bounding box center [329, 170] width 51 height 43
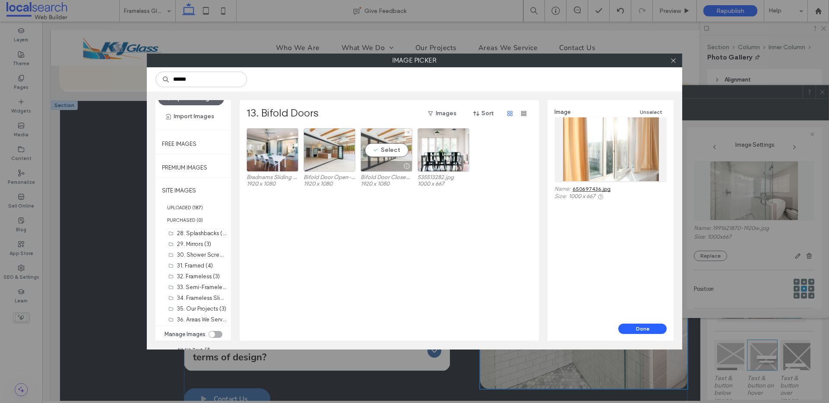
click at [380, 134] on div "Select" at bounding box center [386, 150] width 52 height 44
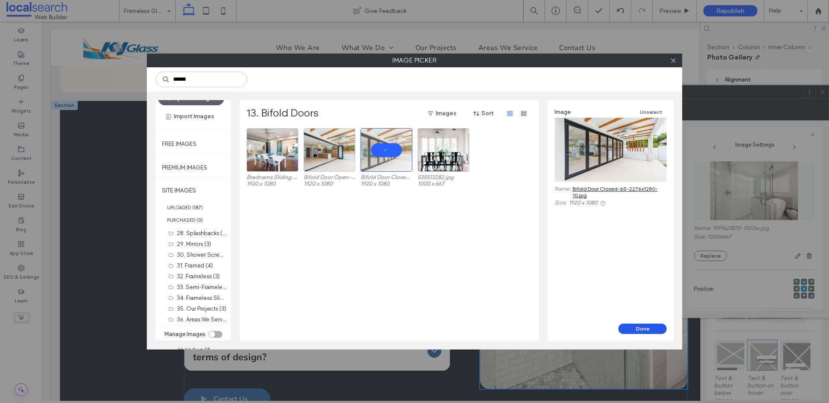
drag, startPoint x: 644, startPoint y: 327, endPoint x: 601, endPoint y: 306, distance: 47.3
click at [644, 327] on button "Done" at bounding box center [642, 329] width 48 height 10
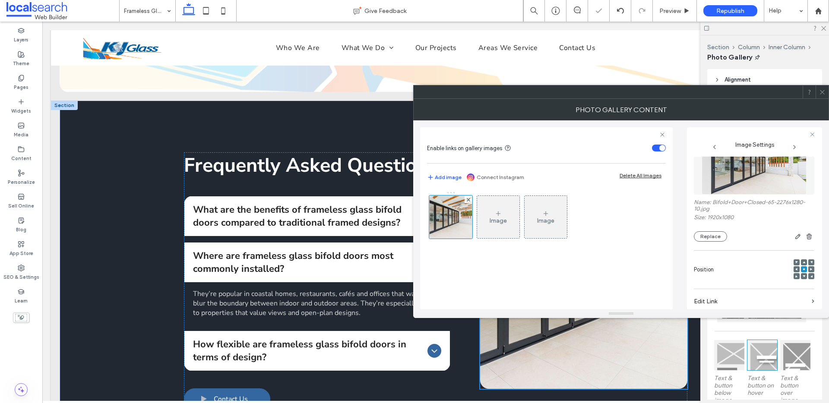
scroll to position [253, 0]
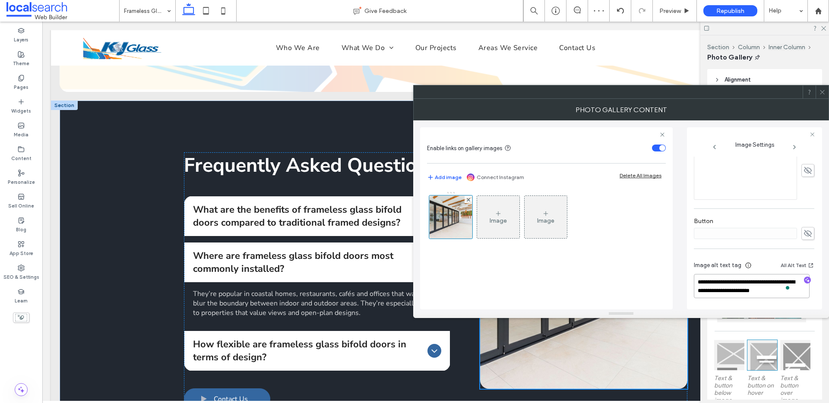
drag, startPoint x: 792, startPoint y: 282, endPoint x: 688, endPoint y: 273, distance: 104.4
click at [688, 273] on div "**********" at bounding box center [754, 218] width 135 height 182
type textarea "**********"
click at [823, 94] on icon at bounding box center [822, 92] width 6 height 6
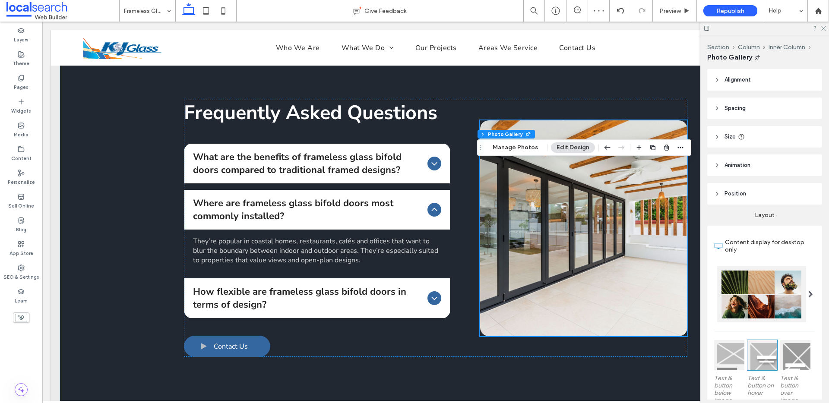
scroll to position [788, 0]
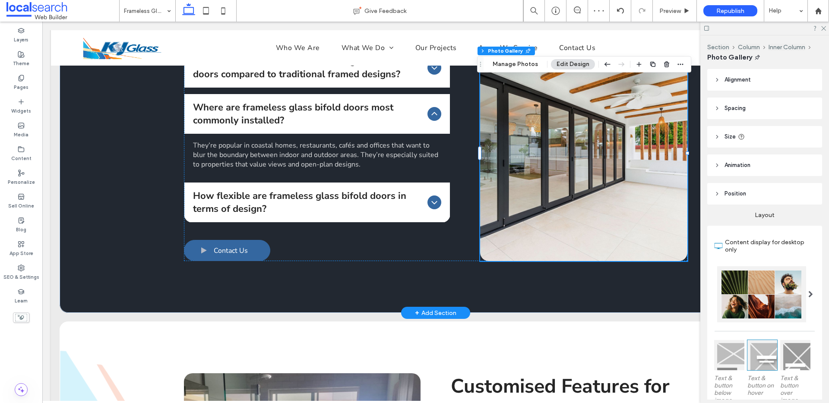
click at [593, 172] on link at bounding box center [583, 153] width 207 height 216
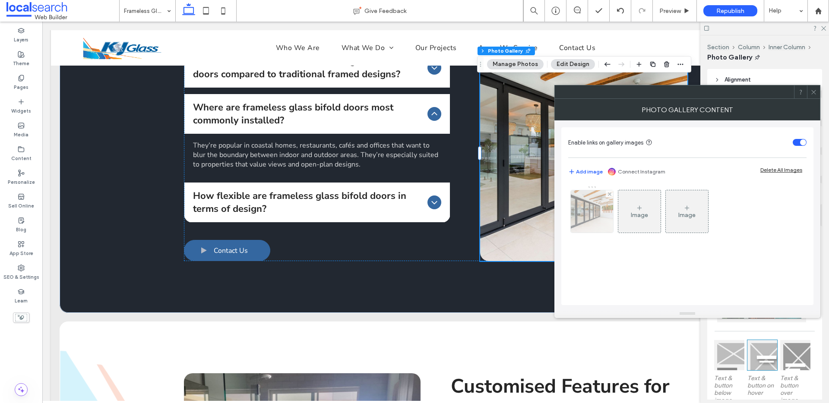
click at [582, 211] on img at bounding box center [591, 211] width 75 height 42
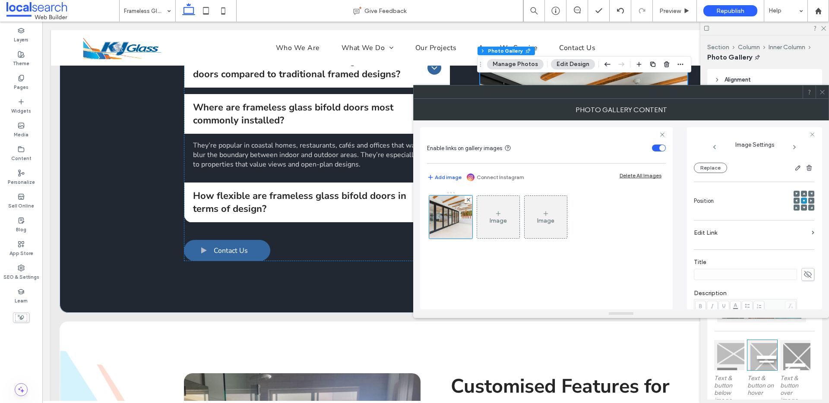
scroll to position [253, 0]
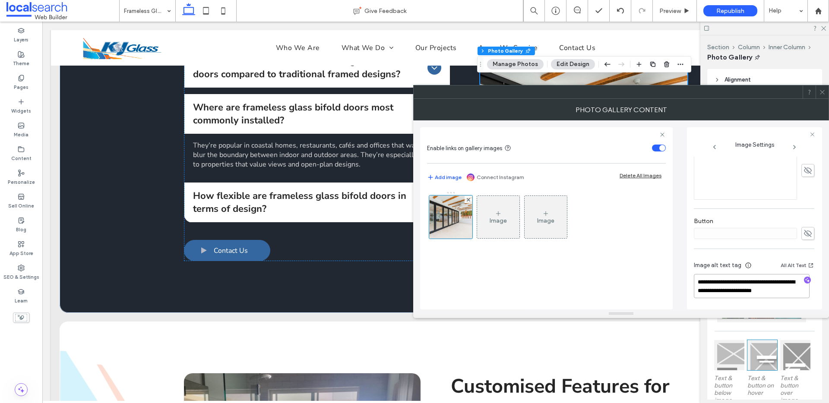
click at [772, 282] on textarea "**********" at bounding box center [752, 286] width 116 height 24
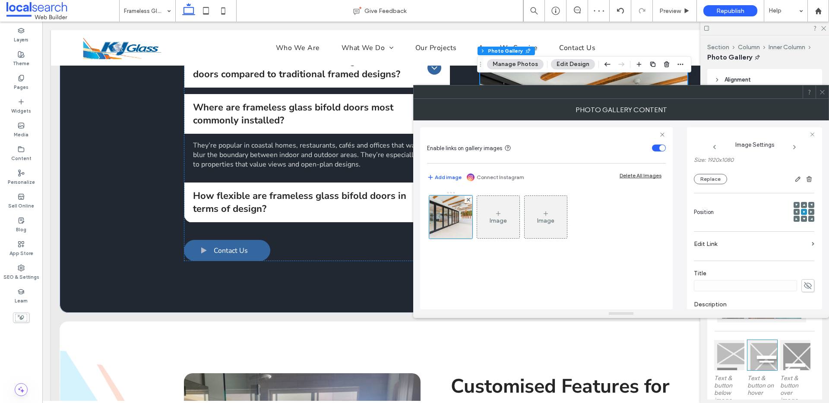
scroll to position [75, 0]
type textarea "**********"
click at [793, 218] on div at bounding box center [796, 221] width 6 height 6
click at [795, 220] on icon at bounding box center [796, 220] width 3 height 3
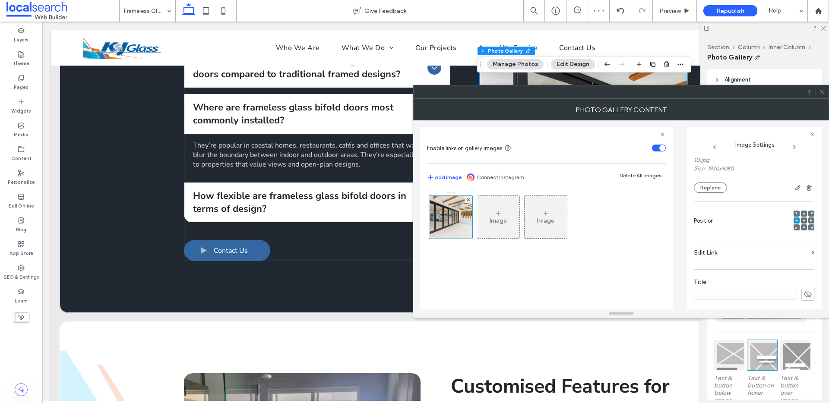
click at [822, 89] on icon at bounding box center [822, 92] width 6 height 6
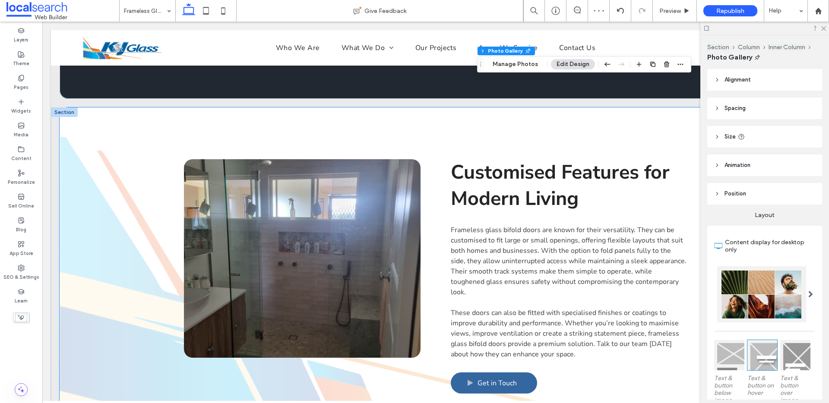
scroll to position [1033, 0]
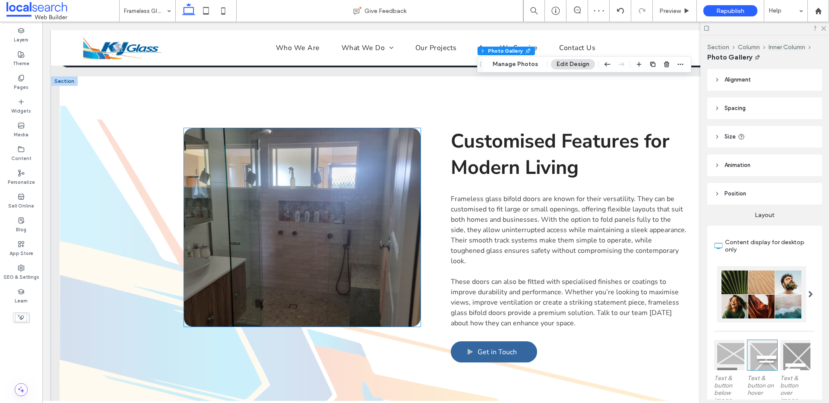
click at [282, 201] on link at bounding box center [302, 227] width 237 height 199
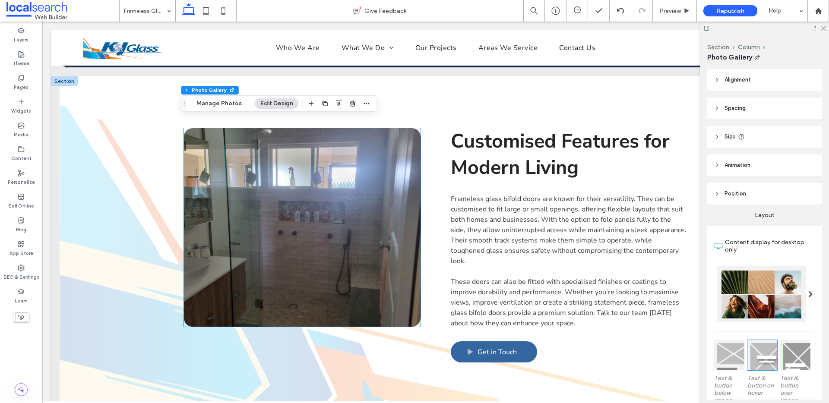
click at [282, 201] on link at bounding box center [302, 227] width 237 height 199
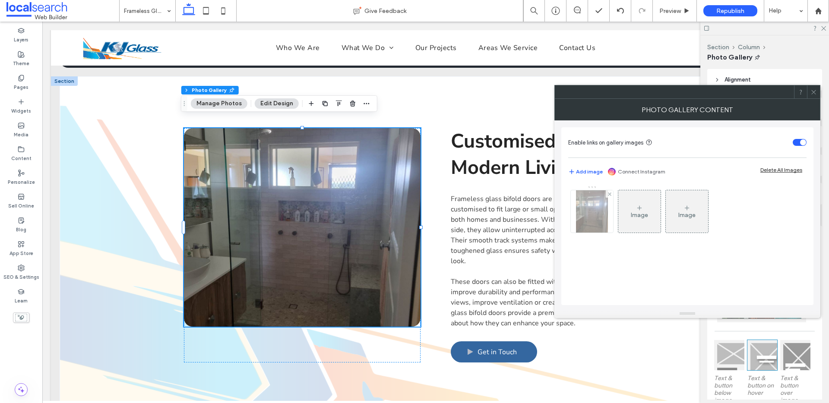
click at [596, 216] on img at bounding box center [592, 211] width 32 height 42
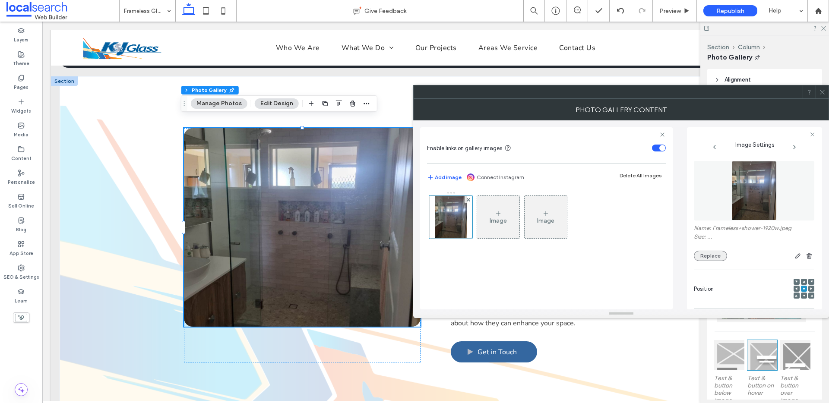
click at [720, 257] on button "Replace" at bounding box center [710, 256] width 33 height 10
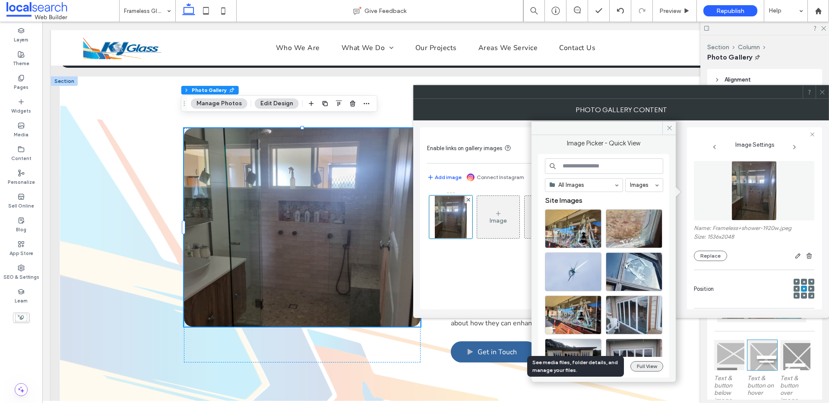
click at [649, 366] on button "Full View" at bounding box center [646, 366] width 33 height 10
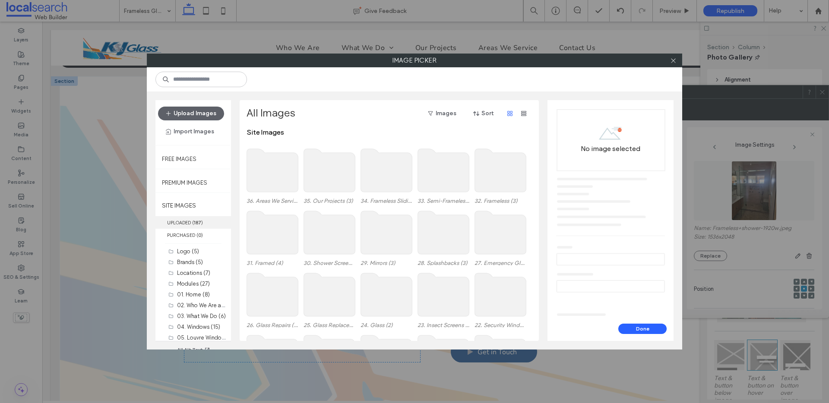
click at [189, 224] on label "UPLOADED ( 187 )" at bounding box center [193, 222] width 76 height 13
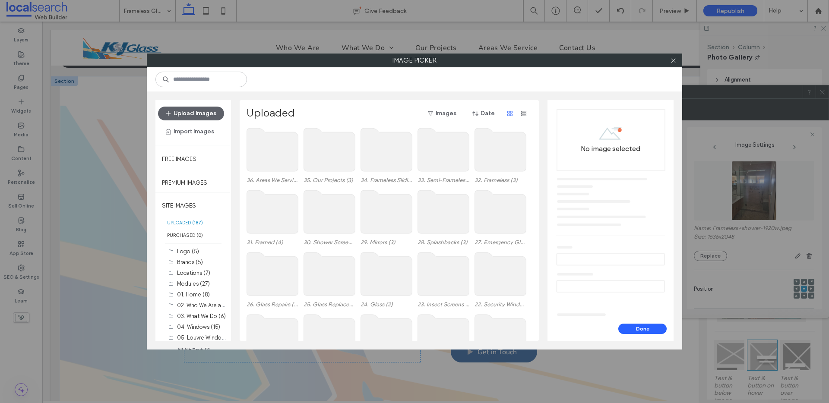
scroll to position [0, 0]
click at [189, 78] on input at bounding box center [201, 80] width 92 height 16
click at [190, 78] on input at bounding box center [201, 80] width 92 height 16
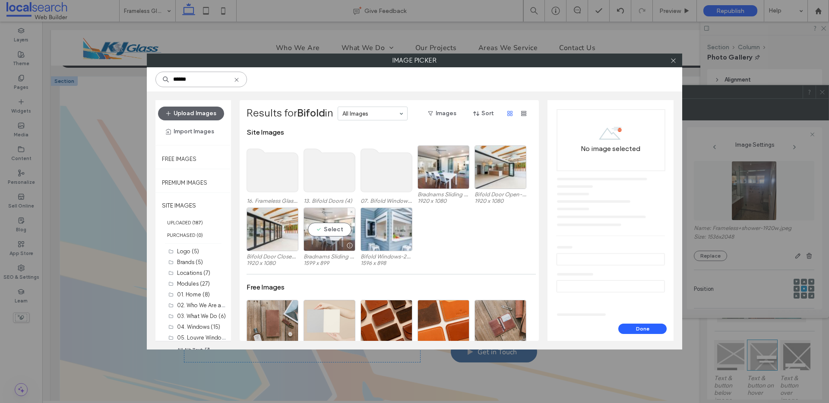
type input "******"
click at [326, 217] on div "Select" at bounding box center [329, 230] width 52 height 44
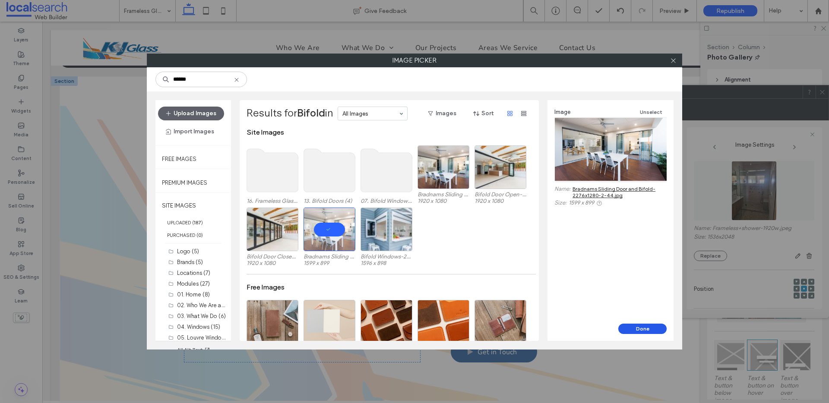
click at [638, 328] on button "Done" at bounding box center [642, 329] width 48 height 10
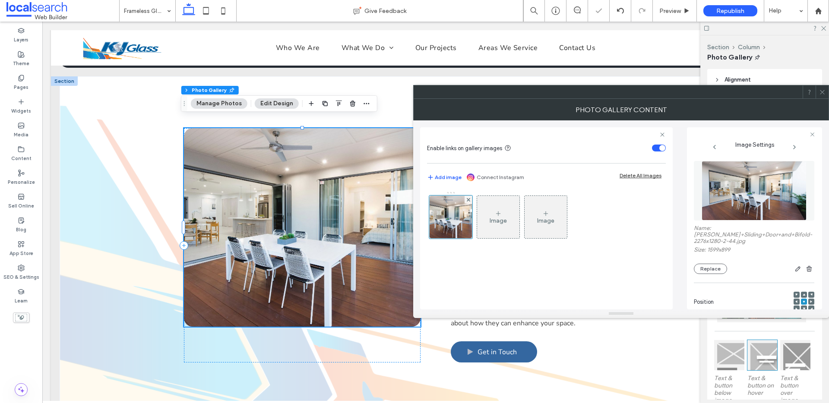
scroll to position [268, 0]
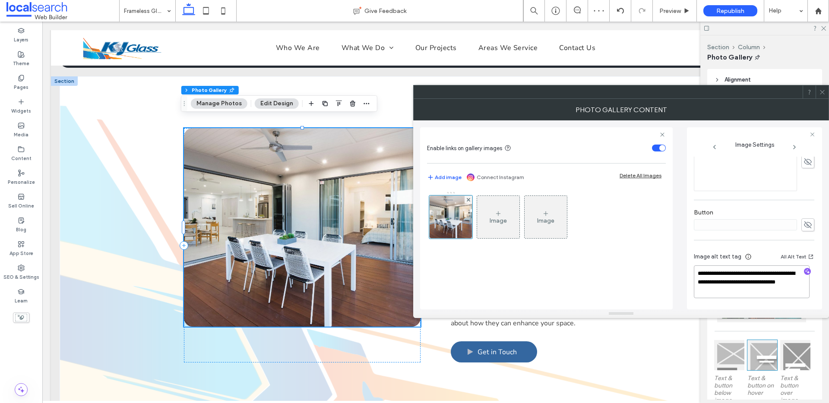
drag, startPoint x: 720, startPoint y: 278, endPoint x: 678, endPoint y: 268, distance: 43.9
click at [678, 268] on div "**********" at bounding box center [621, 214] width 402 height 189
type textarea "**********"
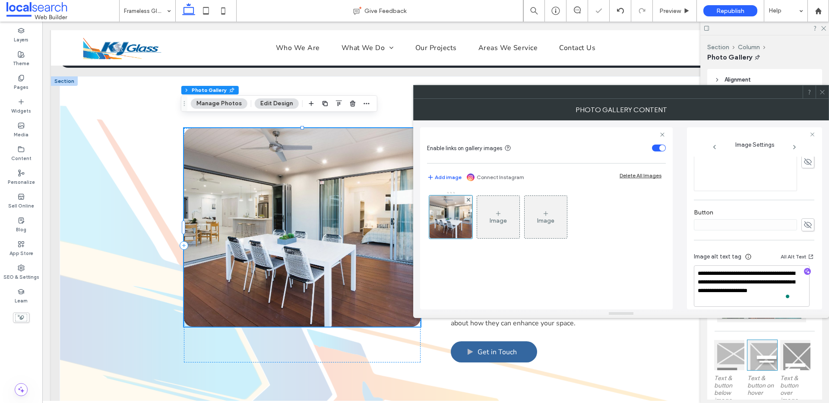
type textarea "**********"
click at [821, 90] on icon at bounding box center [822, 92] width 6 height 6
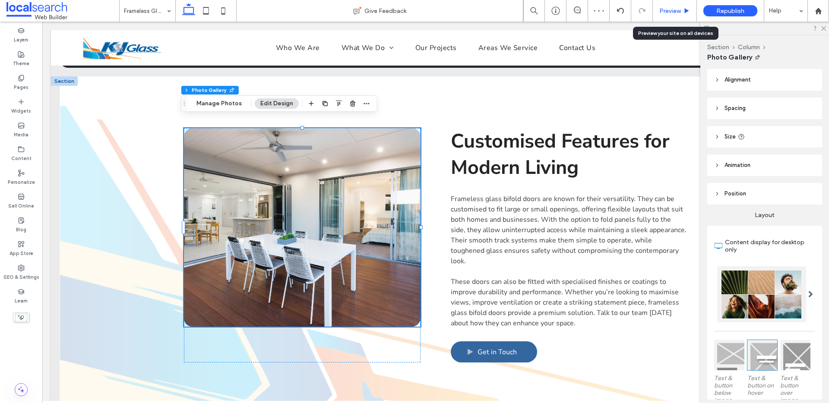
click at [672, 7] on span "Preview" at bounding box center [670, 10] width 22 height 7
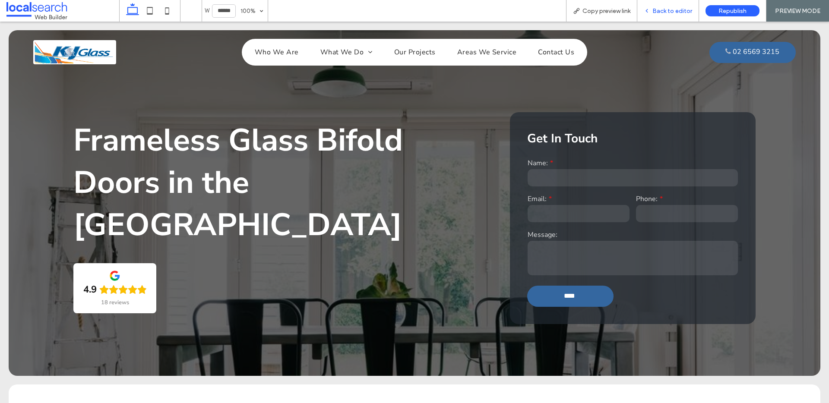
click at [668, 9] on span "Back to editor" at bounding box center [672, 10] width 40 height 7
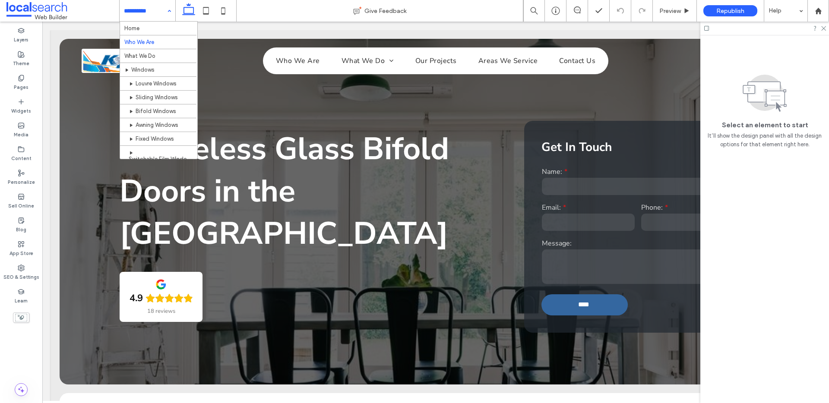
click at [145, 6] on input at bounding box center [145, 11] width 43 height 22
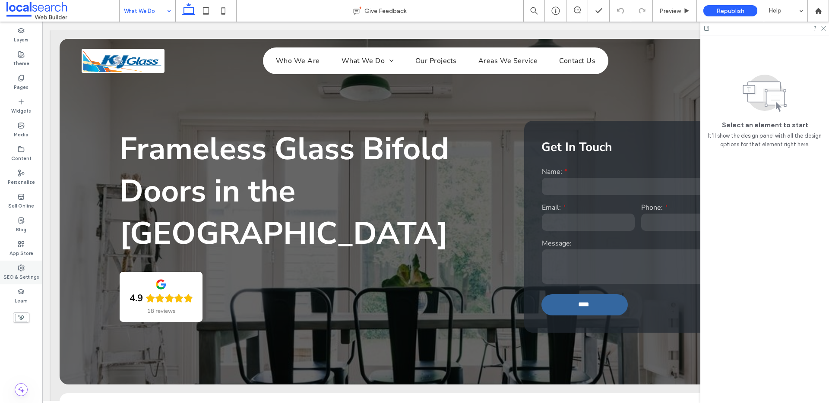
click at [19, 262] on div "SEO & Settings" at bounding box center [21, 273] width 42 height 24
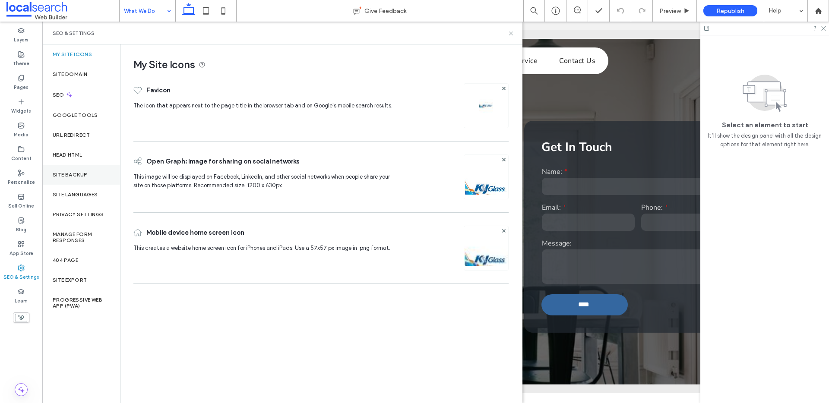
click at [76, 169] on div "Site Backup" at bounding box center [81, 175] width 78 height 20
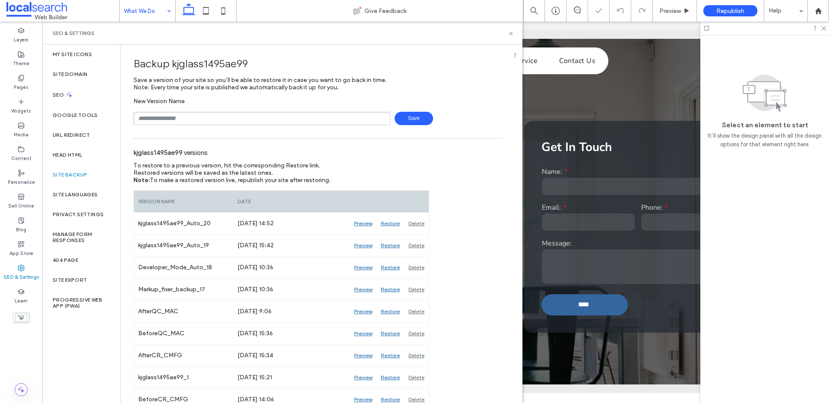
click at [188, 119] on input "text" at bounding box center [261, 118] width 257 height 13
click at [407, 115] on span "Save" at bounding box center [413, 118] width 38 height 13
click at [198, 119] on input "*********" at bounding box center [261, 118] width 257 height 13
type input "**********"
click at [422, 123] on span "Save" at bounding box center [413, 118] width 38 height 13
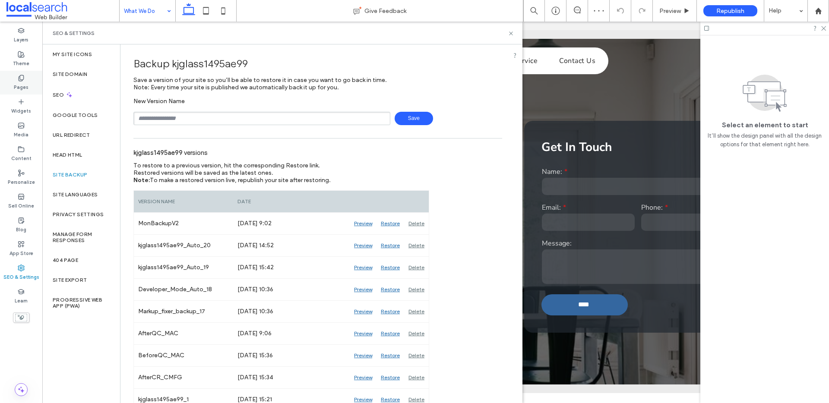
click at [26, 79] on div "Pages" at bounding box center [21, 83] width 42 height 24
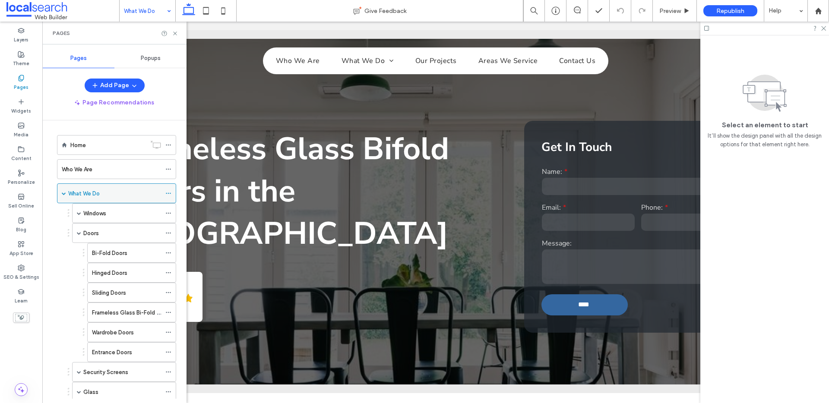
click at [173, 193] on div at bounding box center [170, 193] width 10 height 13
click at [171, 192] on icon at bounding box center [168, 193] width 6 height 6
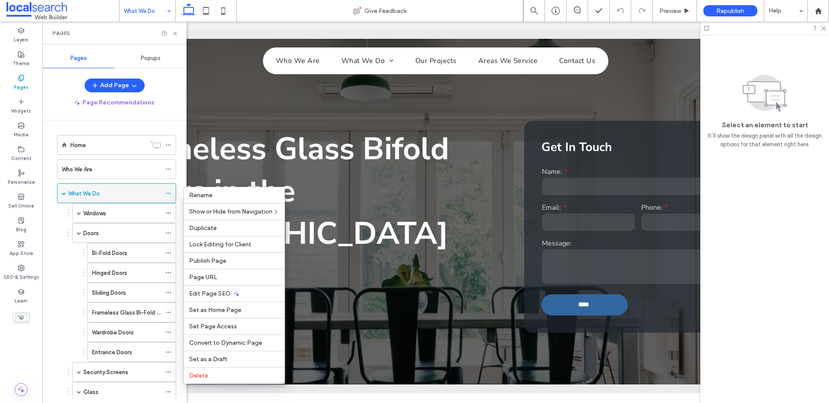
click at [171, 192] on icon at bounding box center [168, 193] width 6 height 6
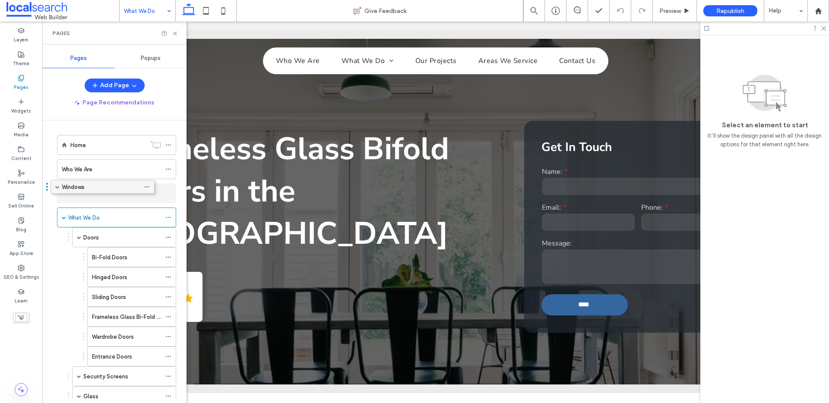
drag, startPoint x: 167, startPoint y: 212, endPoint x: 146, endPoint y: 185, distance: 35.1
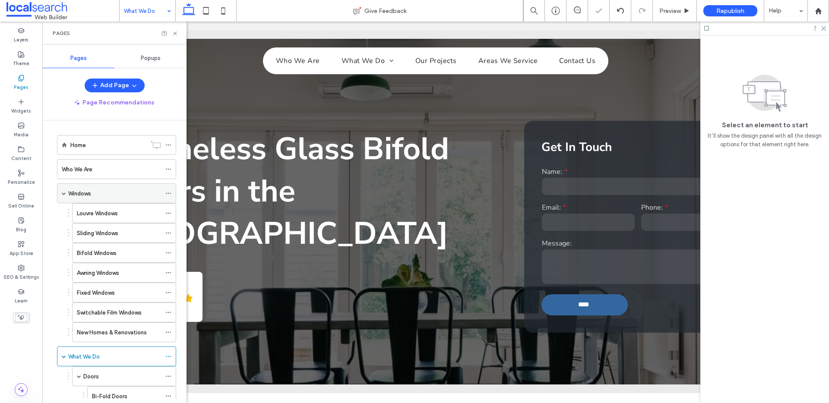
click at [62, 192] on span at bounding box center [64, 193] width 4 height 4
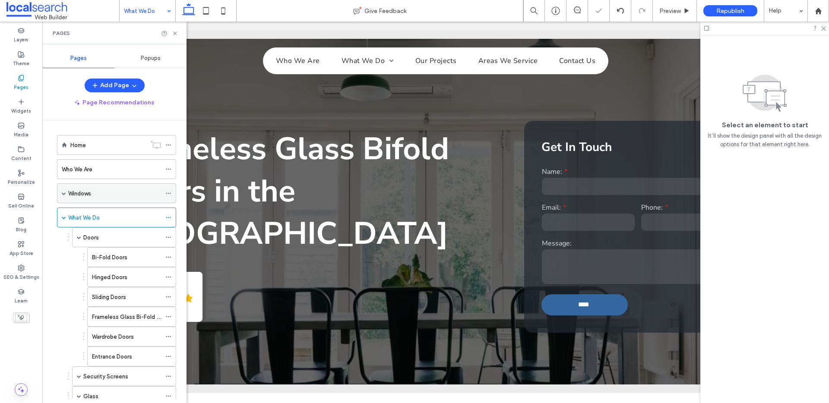
click at [62, 192] on span at bounding box center [64, 193] width 4 height 4
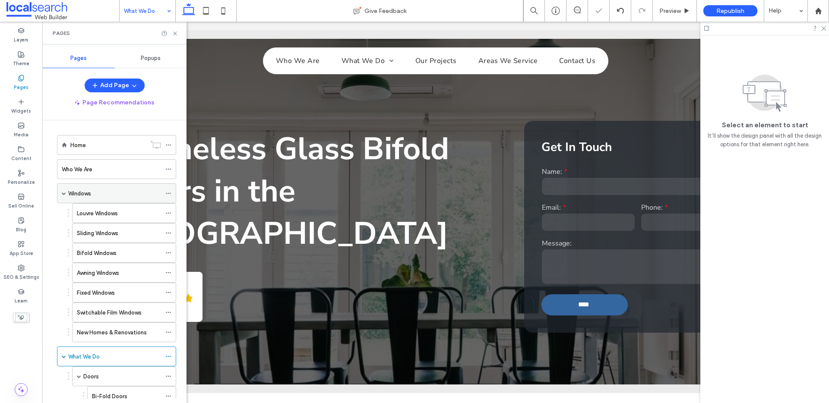
click at [62, 192] on span at bounding box center [64, 193] width 4 height 4
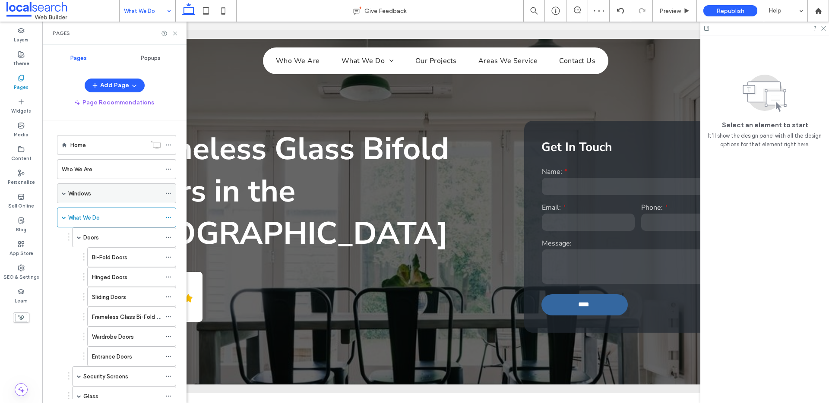
click at [62, 192] on span at bounding box center [64, 193] width 4 height 4
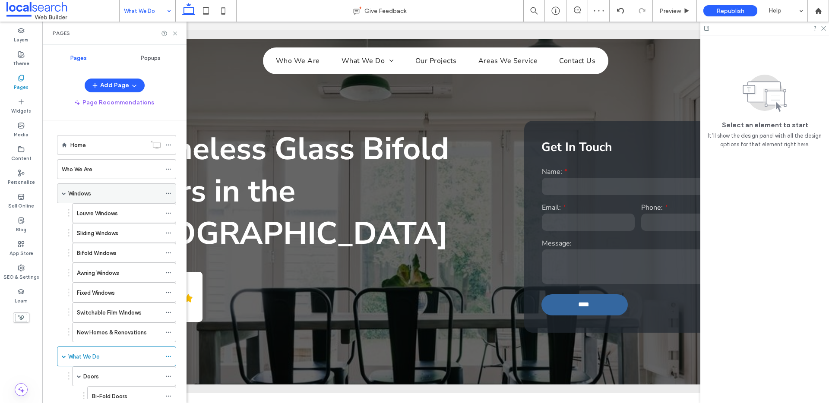
click at [62, 192] on span at bounding box center [64, 193] width 4 height 4
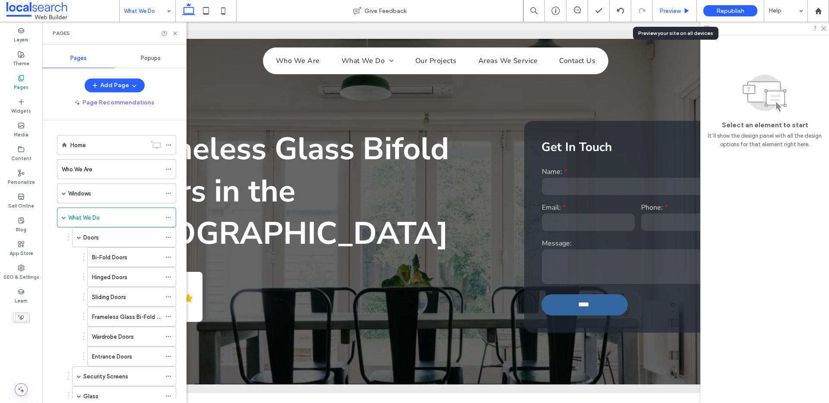
click at [680, 9] on span "Preview" at bounding box center [670, 10] width 22 height 7
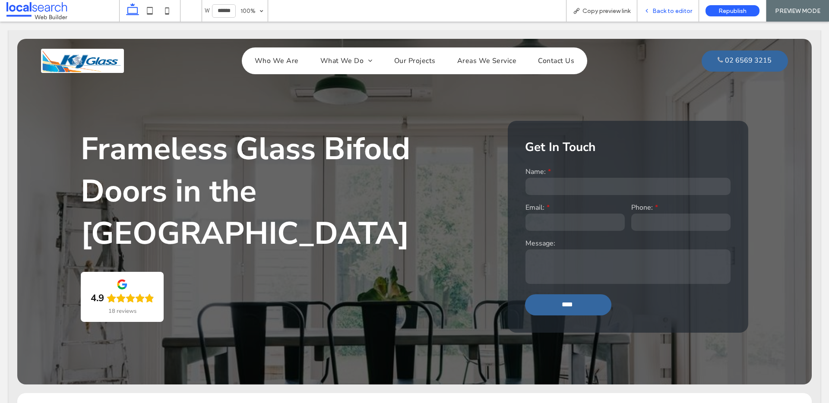
click at [661, 14] on span "Back to editor" at bounding box center [672, 10] width 40 height 7
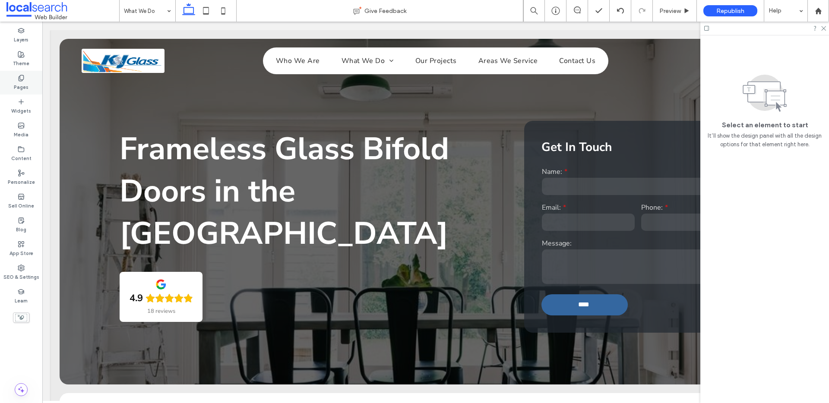
click at [25, 88] on label "Pages" at bounding box center [21, 86] width 15 height 9
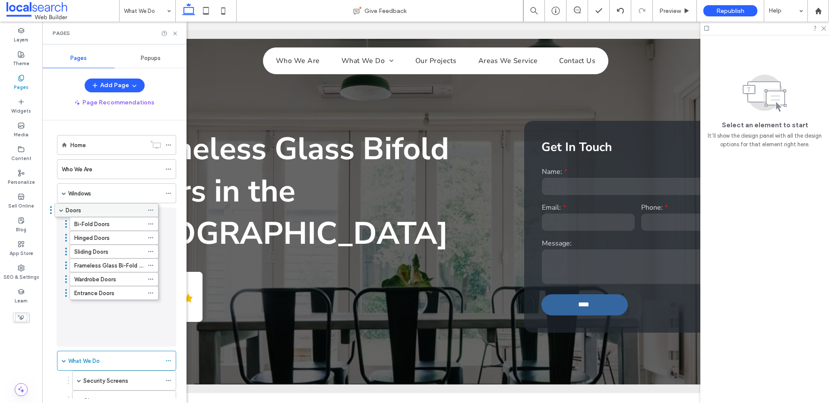
drag, startPoint x: 168, startPoint y: 205, endPoint x: 150, endPoint y: 209, distance: 18.2
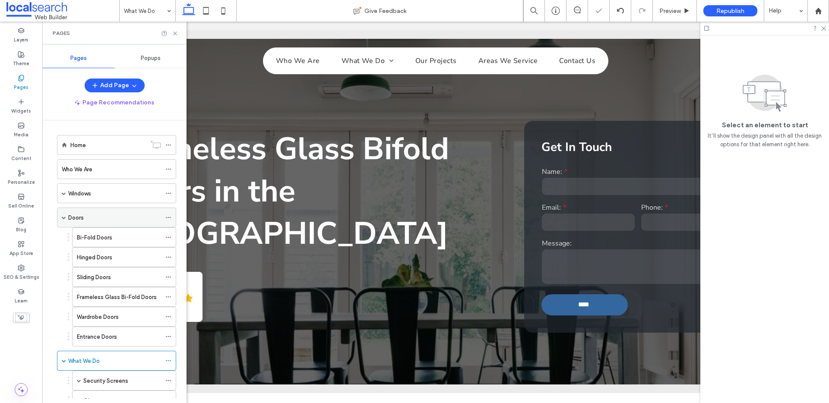
click at [64, 217] on span at bounding box center [64, 217] width 4 height 4
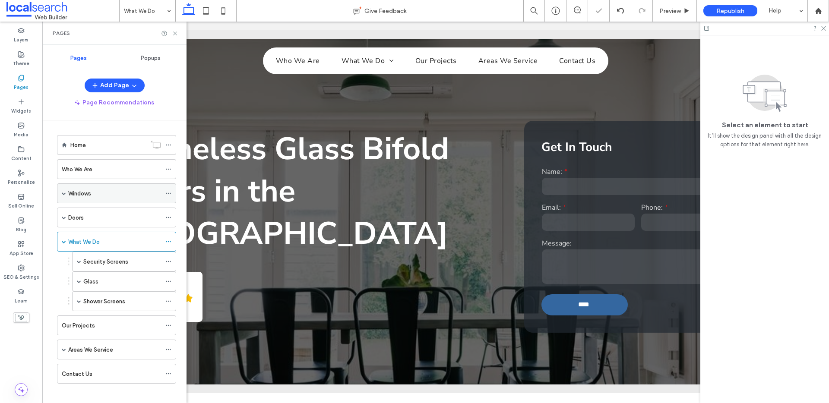
click at [66, 195] on span at bounding box center [64, 193] width 4 height 4
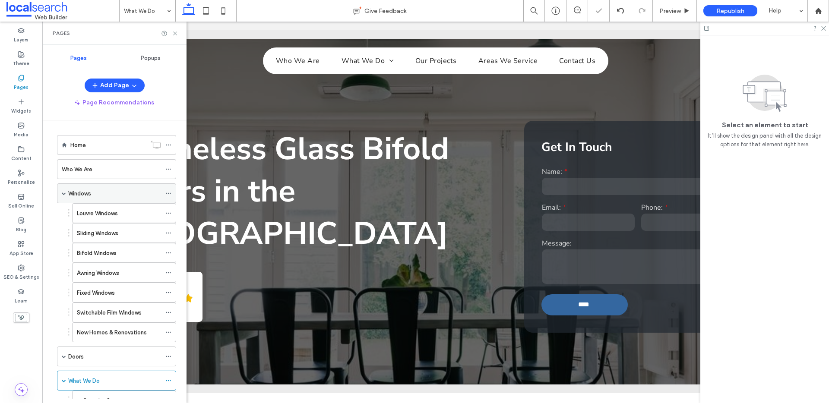
click at [65, 192] on span at bounding box center [64, 193] width 4 height 4
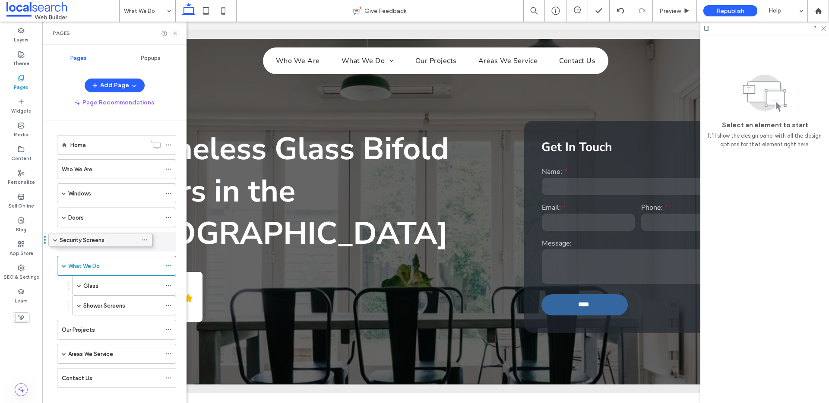
drag, startPoint x: 147, startPoint y: 254, endPoint x: 123, endPoint y: 238, distance: 28.9
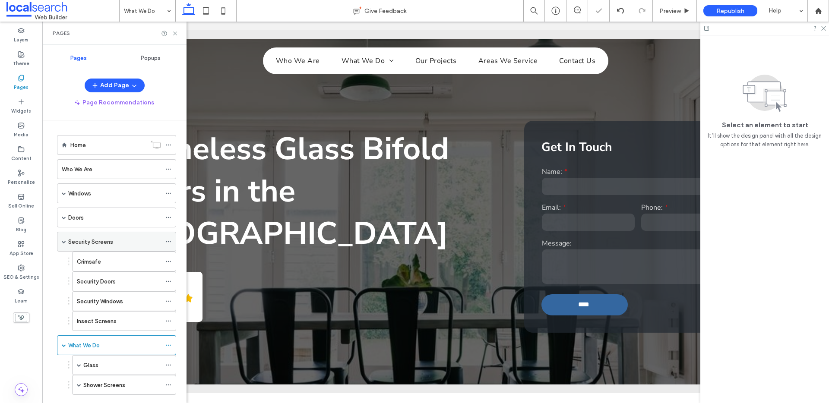
click at [62, 242] on span at bounding box center [64, 242] width 4 height 4
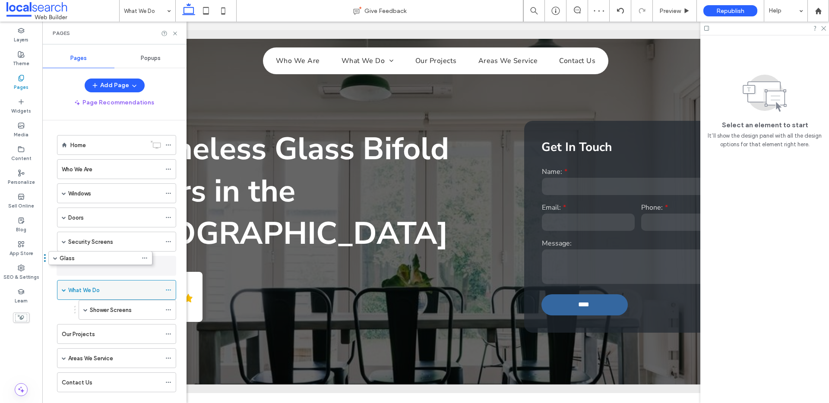
drag, startPoint x: 96, startPoint y: 288, endPoint x: 73, endPoint y: 265, distance: 32.0
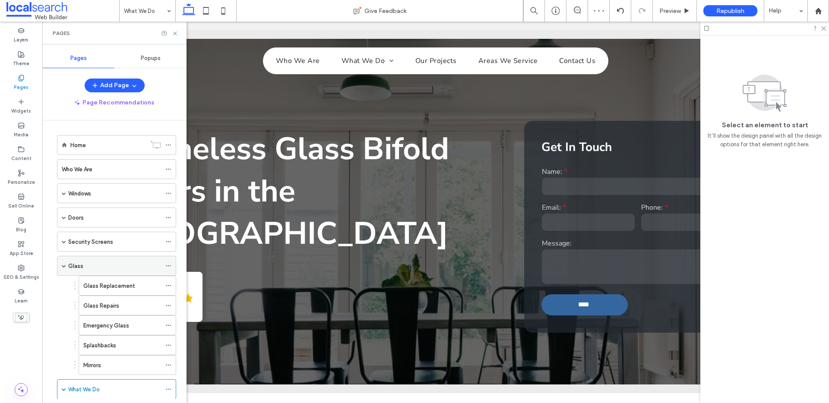
click at [66, 268] on span at bounding box center [64, 266] width 4 height 4
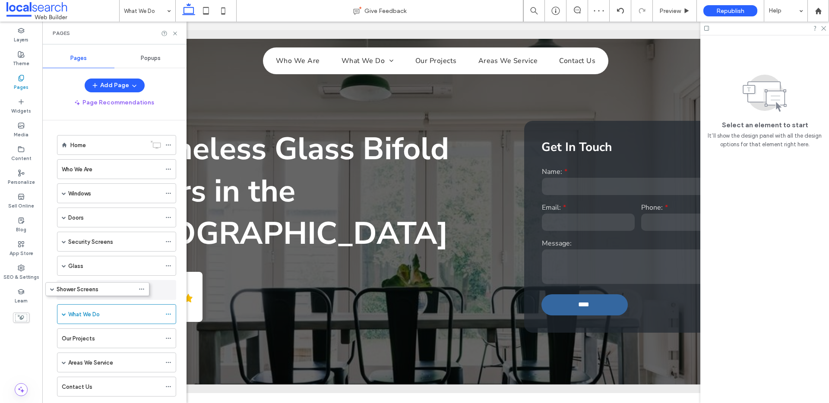
drag, startPoint x: 102, startPoint y: 294, endPoint x: 84, endPoint y: 287, distance: 19.4
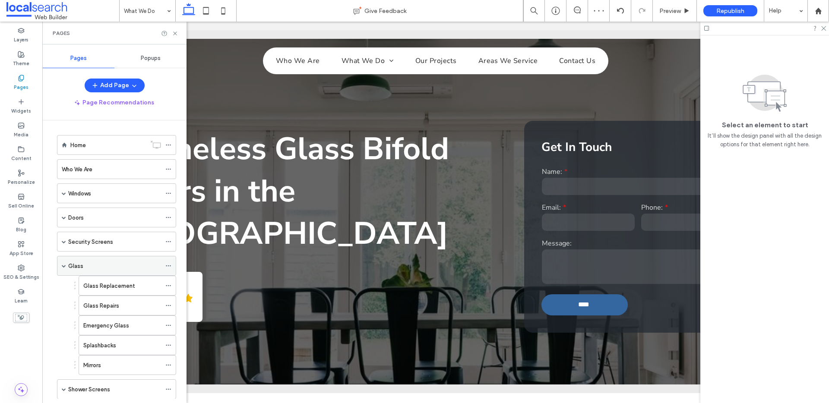
click at [65, 268] on span at bounding box center [64, 266] width 4 height 4
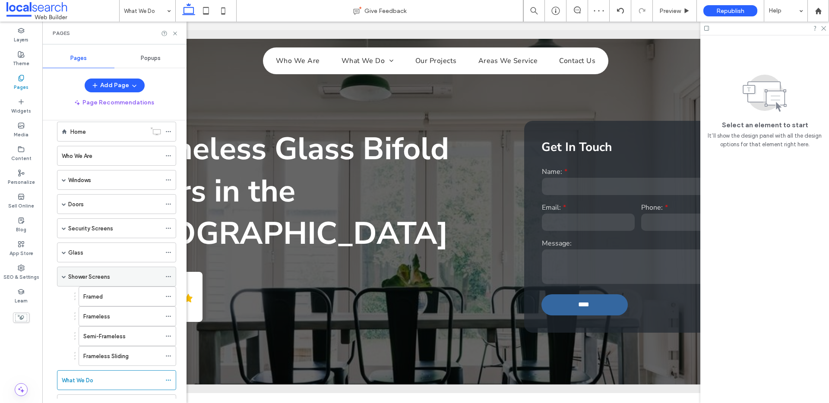
click at [63, 277] on span at bounding box center [64, 277] width 4 height 4
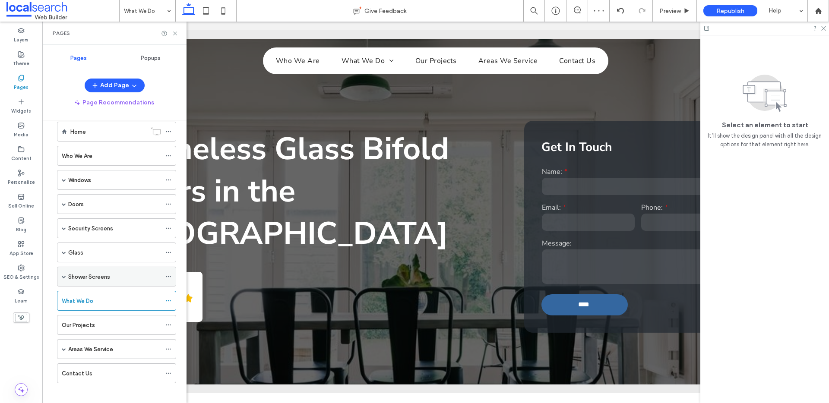
scroll to position [19, 0]
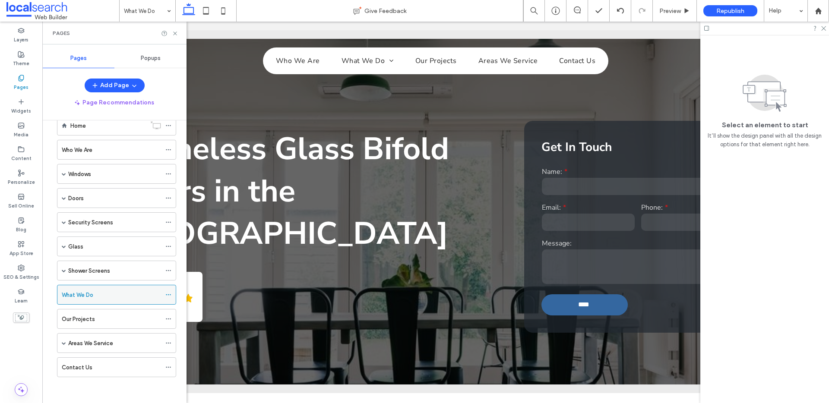
click at [148, 297] on div "What We Do" at bounding box center [111, 294] width 99 height 9
click at [676, 16] on div "Preview" at bounding box center [675, 11] width 44 height 22
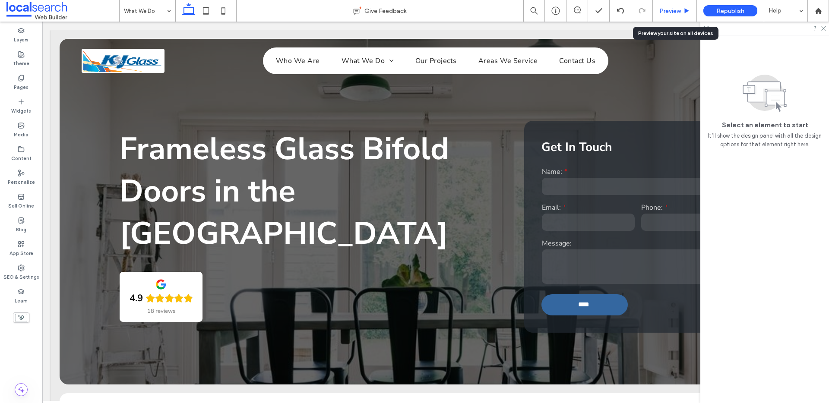
click at [675, 8] on span "Preview" at bounding box center [670, 10] width 22 height 7
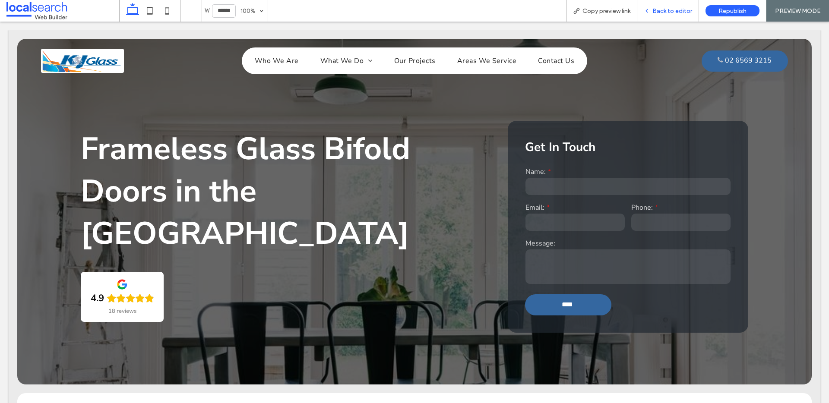
click at [672, 8] on span "Back to editor" at bounding box center [672, 10] width 40 height 7
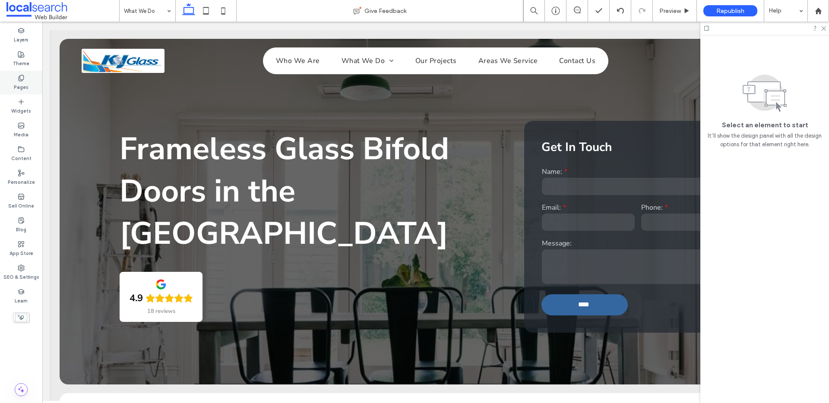
click at [19, 84] on label "Pages" at bounding box center [21, 86] width 15 height 9
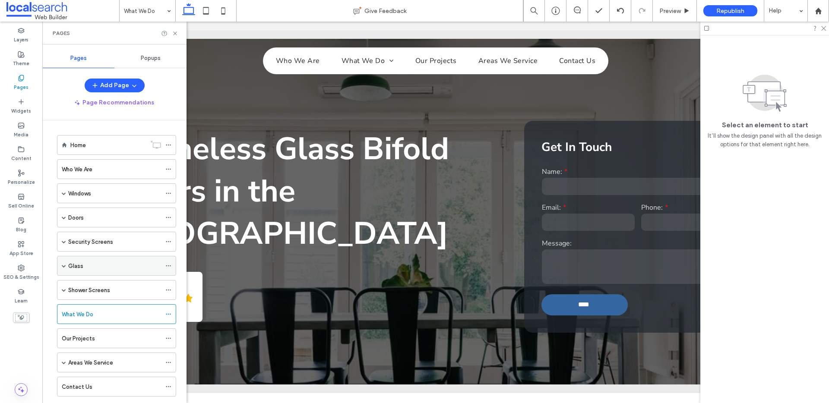
scroll to position [19, 0]
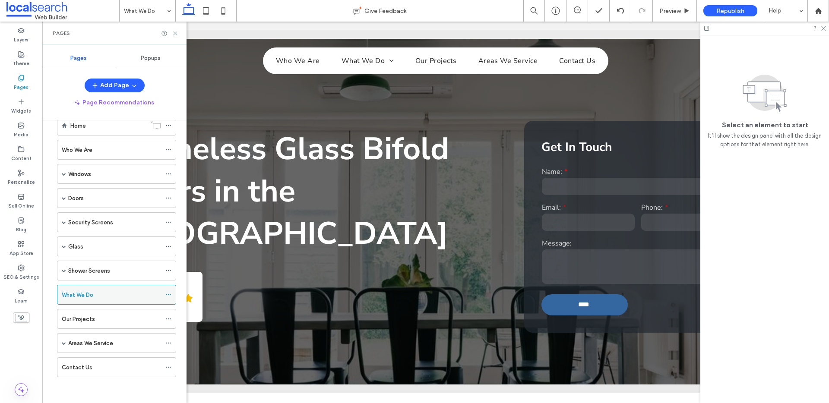
click at [170, 295] on use at bounding box center [168, 294] width 5 height 1
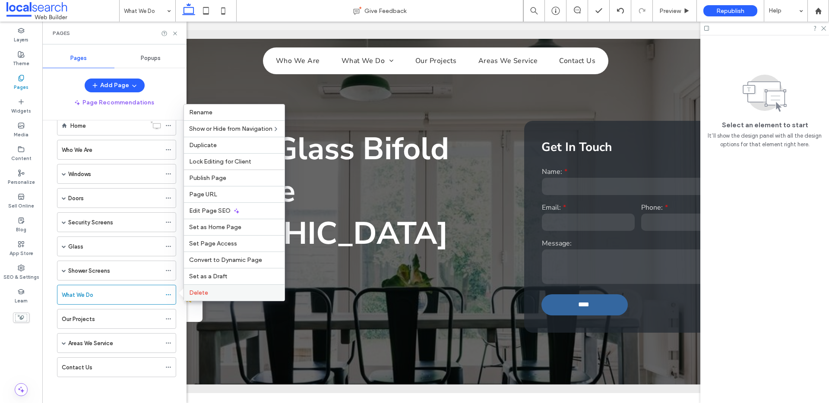
click at [205, 293] on span "Delete" at bounding box center [198, 292] width 19 height 7
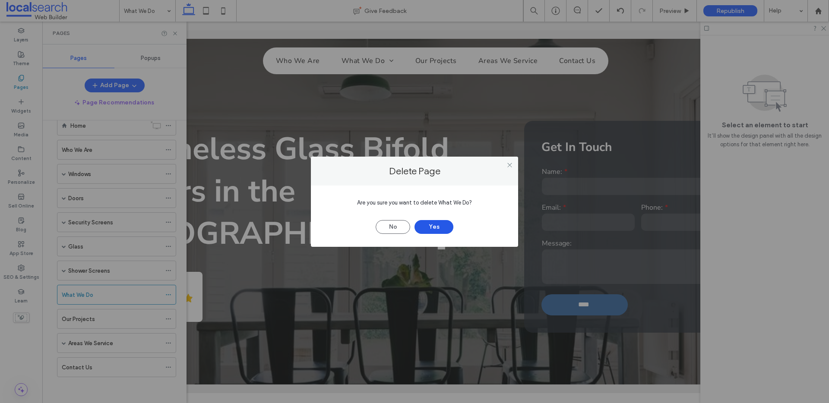
click at [438, 228] on button "Yes" at bounding box center [433, 227] width 39 height 14
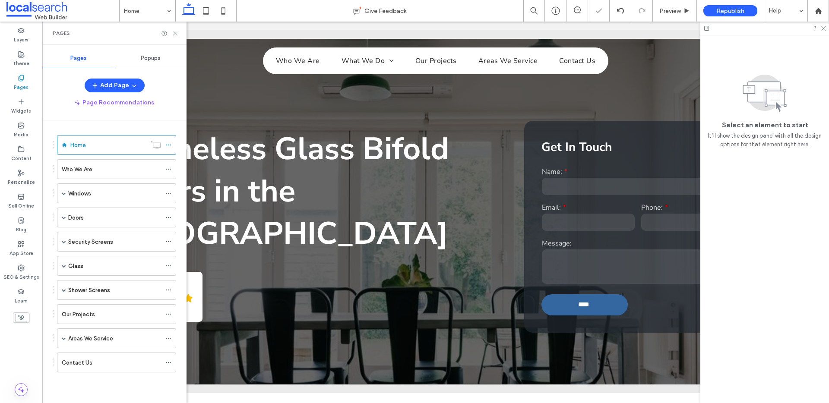
scroll to position [0, 0]
click at [674, 11] on span "Preview" at bounding box center [670, 10] width 22 height 7
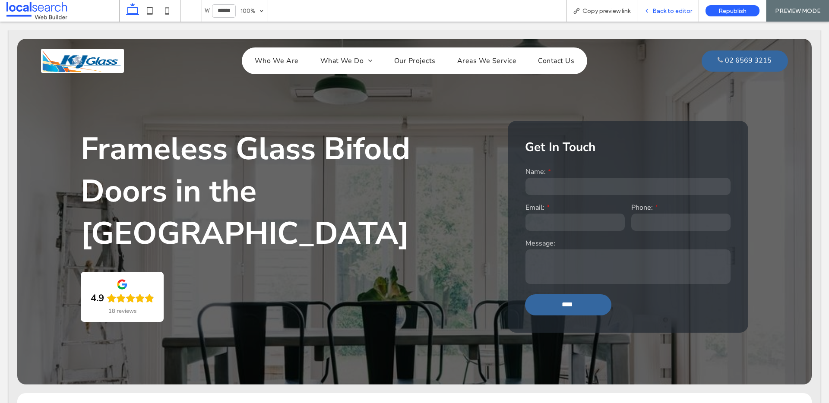
click at [658, 12] on span "Back to editor" at bounding box center [672, 10] width 40 height 7
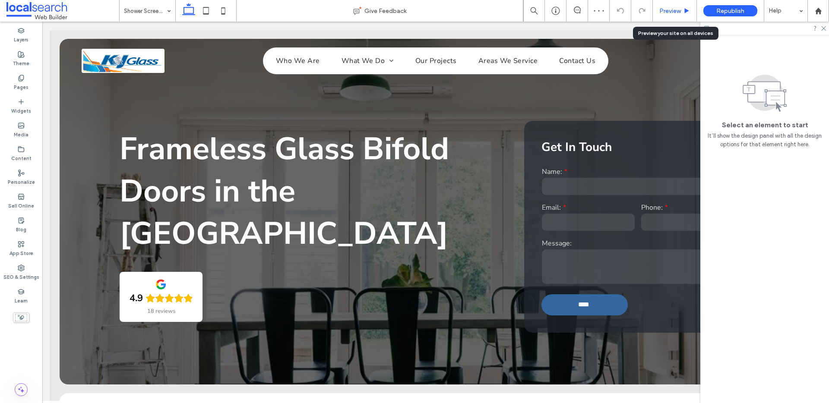
click at [674, 10] on span "Preview" at bounding box center [670, 10] width 22 height 7
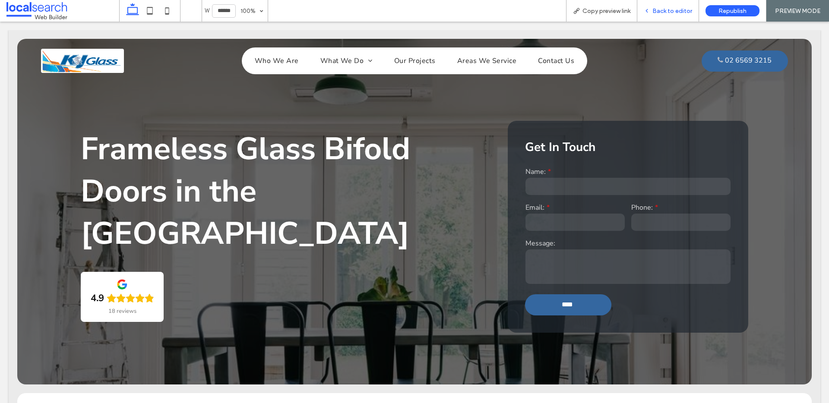
click at [663, 12] on span "Back to editor" at bounding box center [672, 10] width 40 height 7
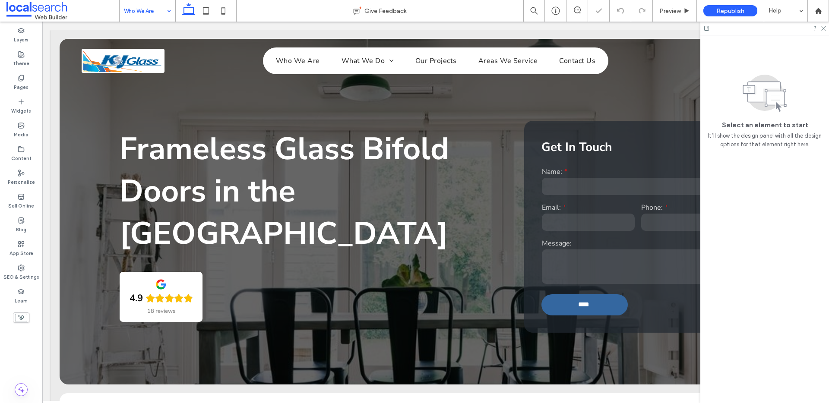
click at [145, 9] on input at bounding box center [145, 11] width 43 height 22
click at [824, 25] on icon at bounding box center [823, 28] width 6 height 6
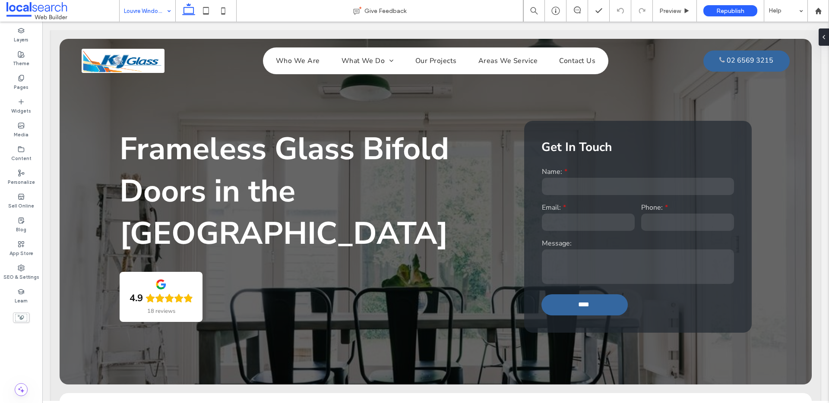
click at [148, 10] on input at bounding box center [145, 11] width 43 height 22
drag, startPoint x: 148, startPoint y: 3, endPoint x: 151, endPoint y: 19, distance: 16.8
click at [148, 3] on input at bounding box center [145, 11] width 43 height 22
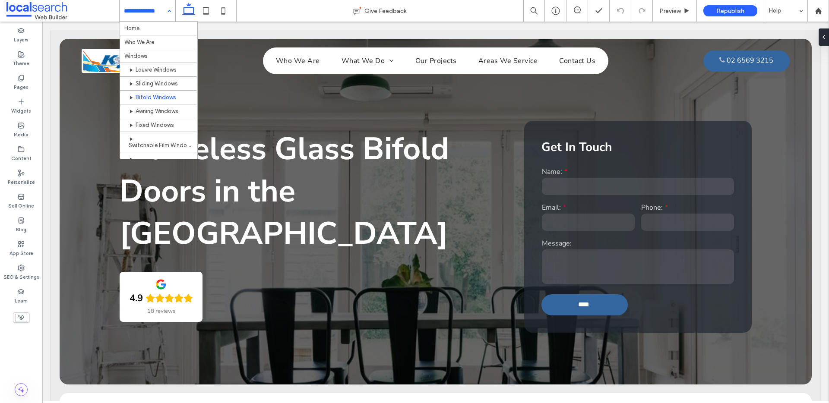
click at [165, 8] on div "Home Who We Are Windows Louvre Windows Sliding Windows Bifold Windows Awning Wi…" at bounding box center [148, 11] width 56 height 22
click at [212, 10] on icon at bounding box center [205, 10] width 17 height 17
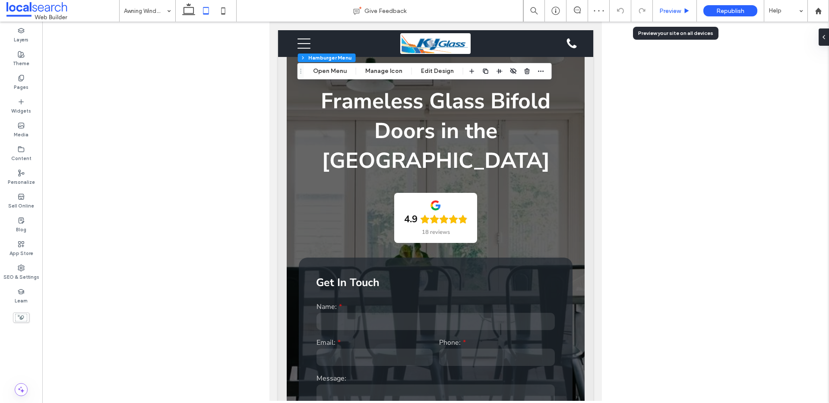
click at [673, 13] on span "Preview" at bounding box center [670, 10] width 22 height 7
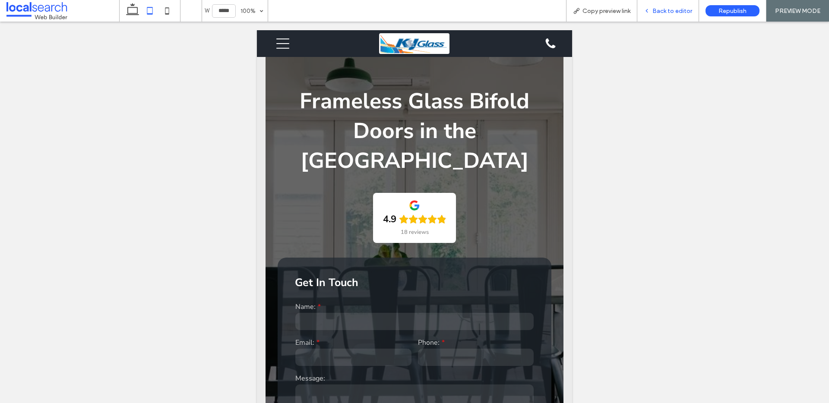
click at [666, 10] on span "Back to editor" at bounding box center [672, 10] width 40 height 7
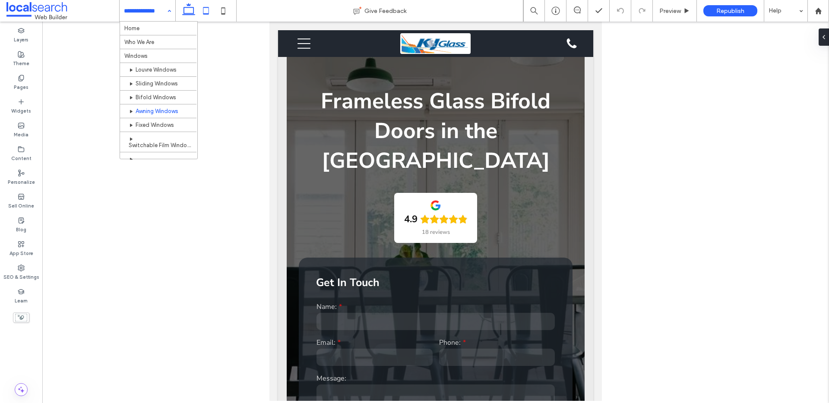
click at [188, 14] on icon at bounding box center [188, 10] width 17 height 17
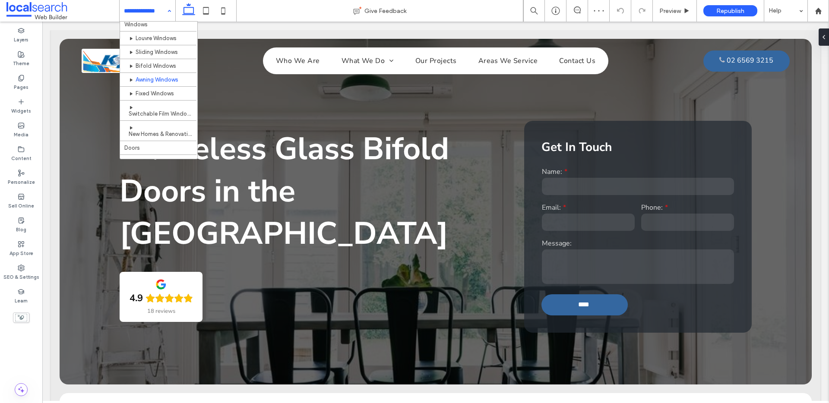
scroll to position [71, 0]
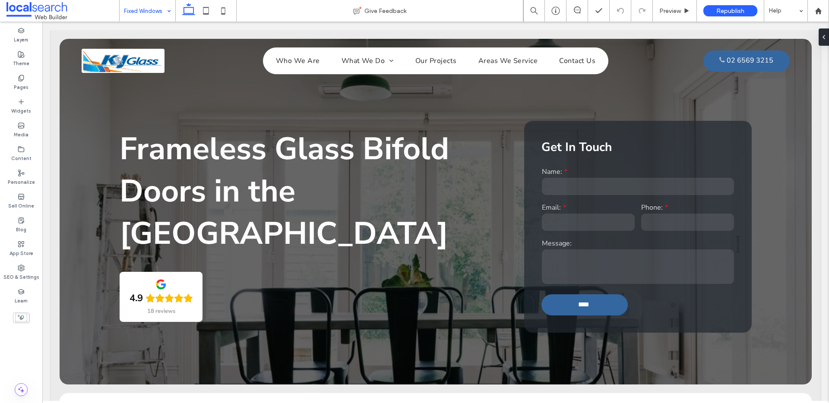
click at [153, 5] on input at bounding box center [145, 11] width 43 height 22
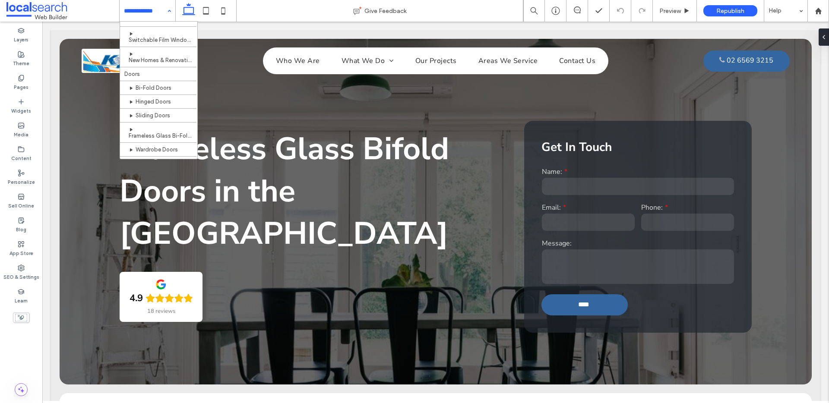
scroll to position [107, 0]
click at [142, 9] on input at bounding box center [145, 11] width 43 height 22
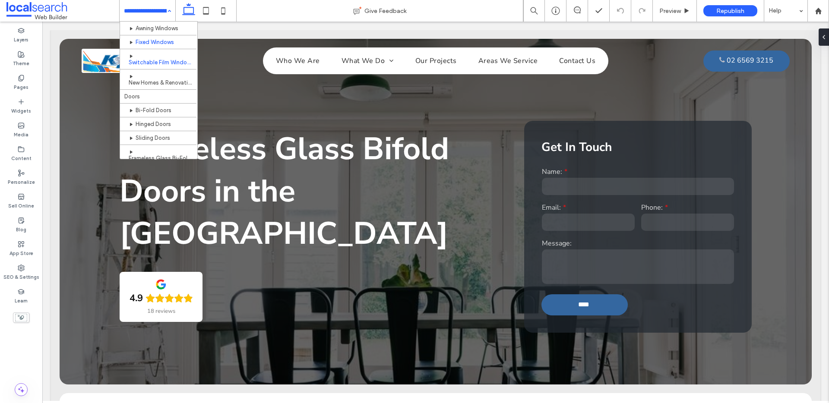
scroll to position [105, 0]
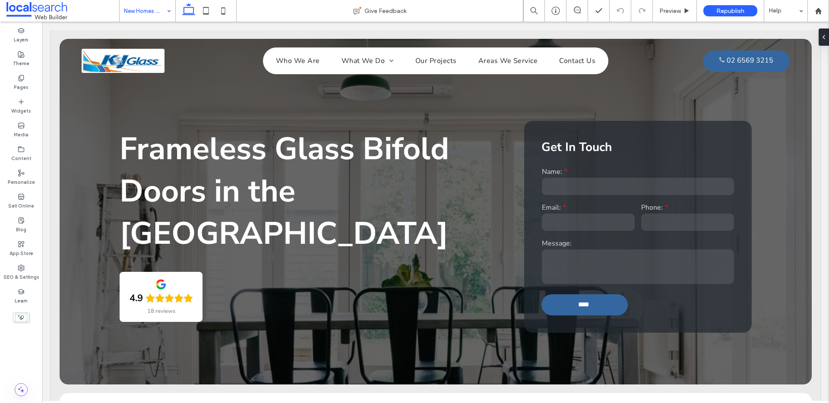
click at [153, 16] on input at bounding box center [145, 11] width 43 height 22
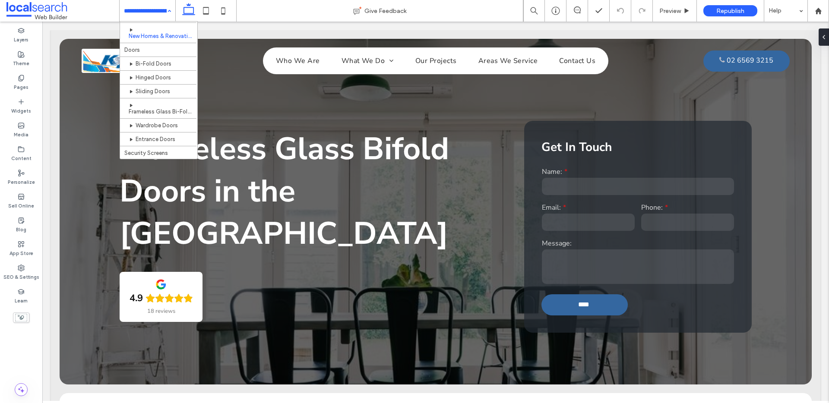
scroll to position [137, 0]
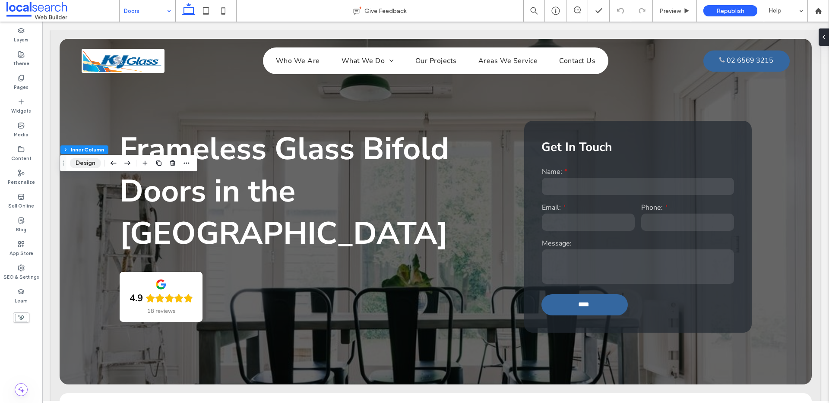
click at [91, 165] on button "Design" at bounding box center [85, 163] width 31 height 10
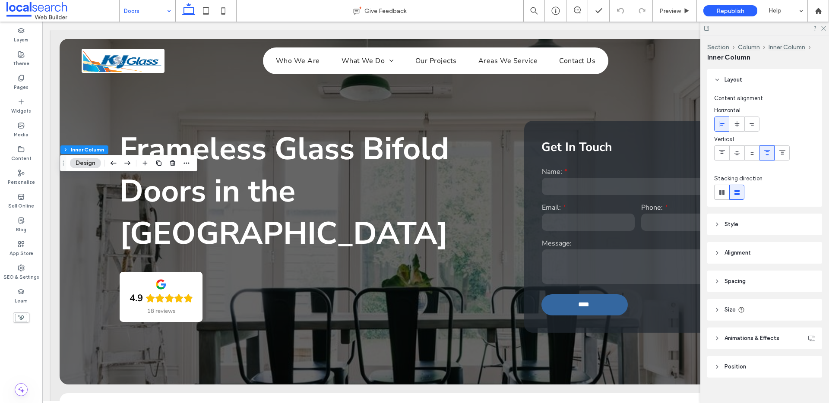
scroll to position [2, 0]
click at [716, 220] on icon at bounding box center [717, 223] width 6 height 6
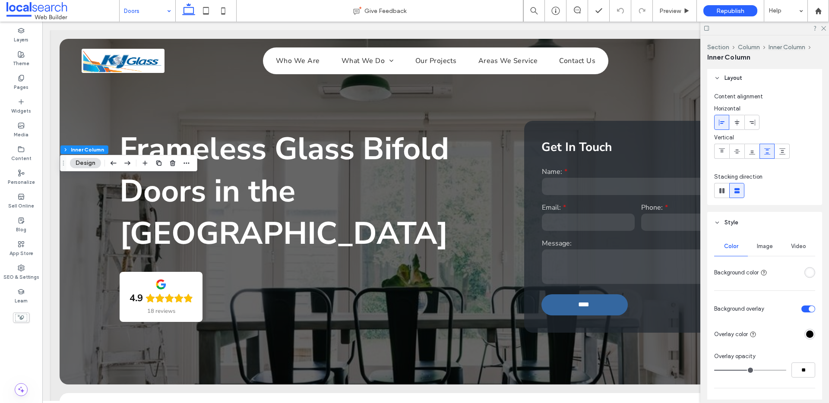
click at [759, 246] on span "Image" at bounding box center [765, 246] width 16 height 7
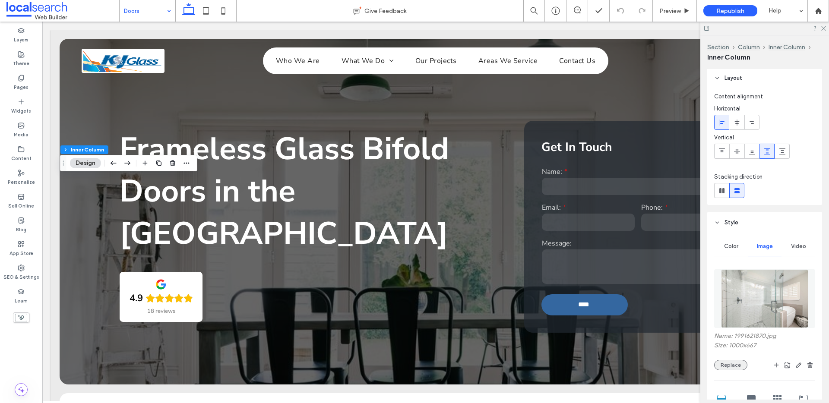
click at [734, 362] on button "Replace" at bounding box center [730, 365] width 33 height 10
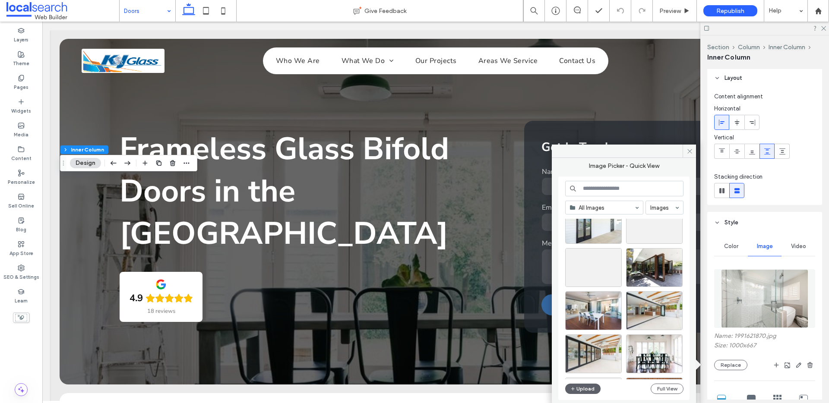
scroll to position [1539, 0]
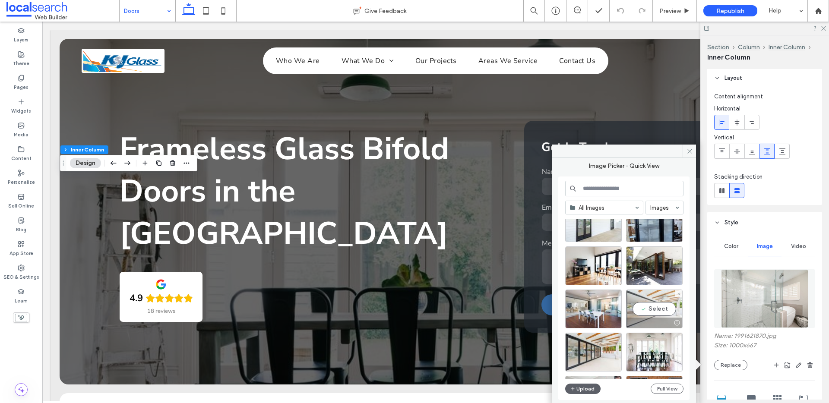
click at [648, 297] on div "Select" at bounding box center [654, 309] width 57 height 39
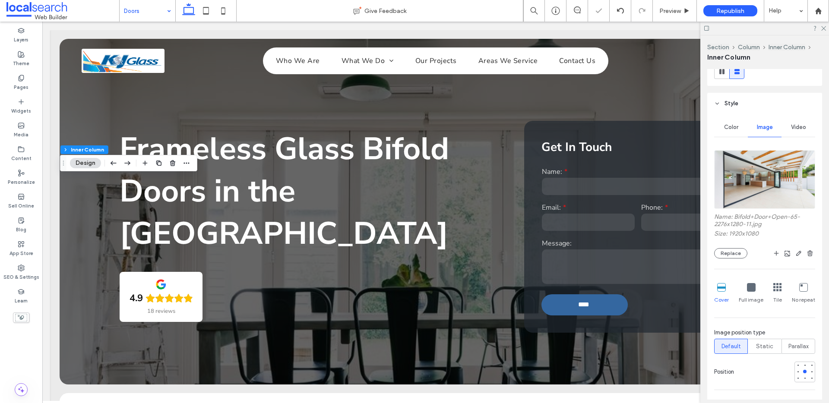
scroll to position [288, 0]
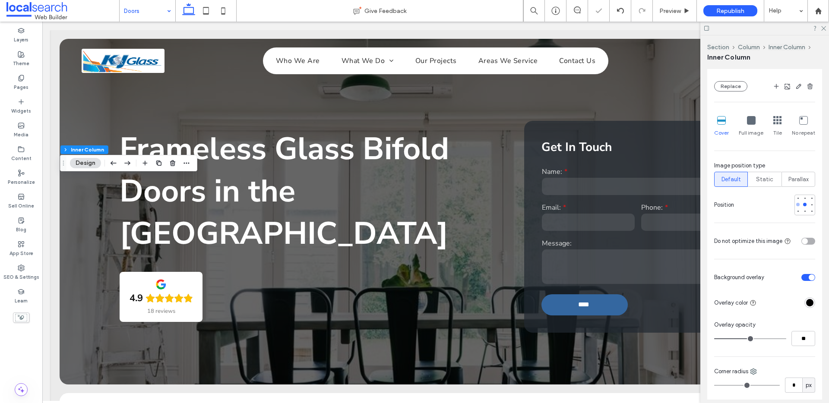
click at [796, 205] on div at bounding box center [797, 204] width 3 height 3
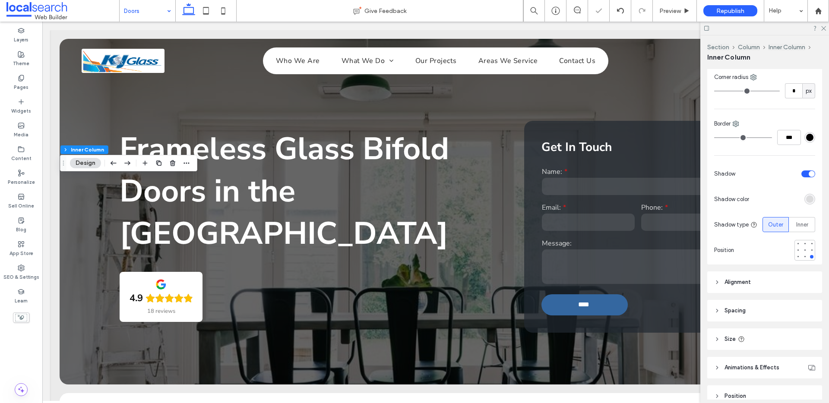
scroll to position [624, 0]
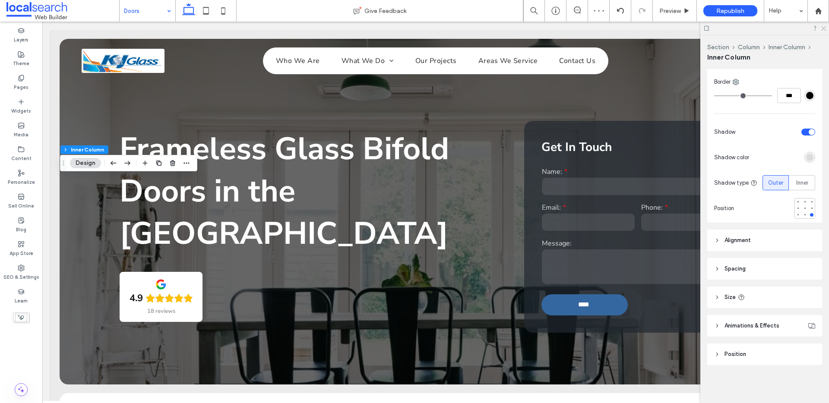
click at [823, 28] on icon at bounding box center [823, 28] width 6 height 6
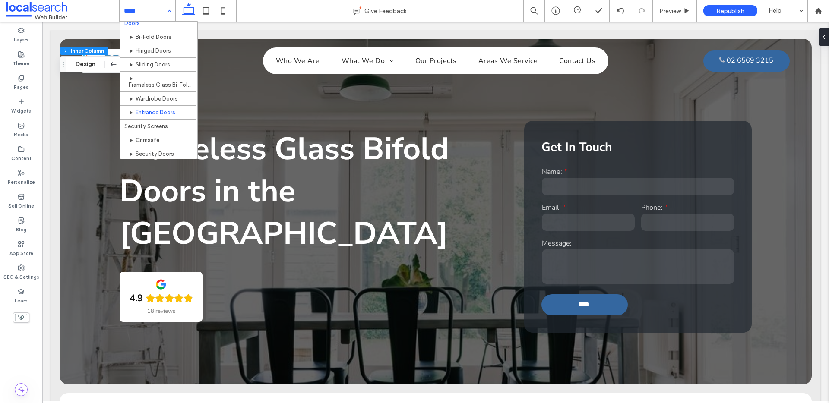
scroll to position [157, 0]
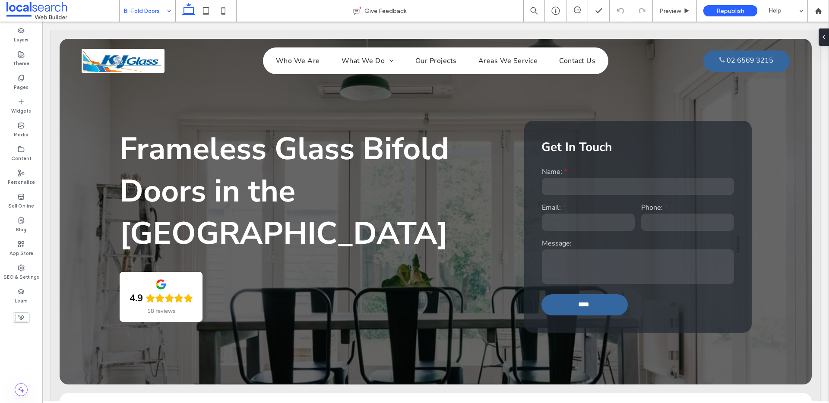
click at [160, 7] on input at bounding box center [145, 11] width 43 height 22
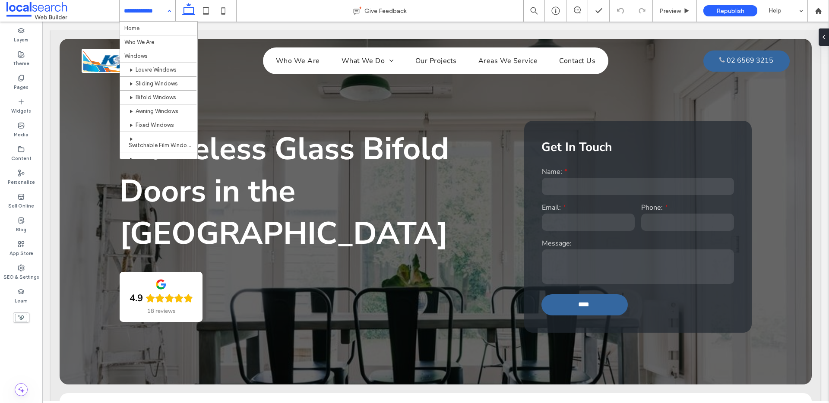
scroll to position [150, 0]
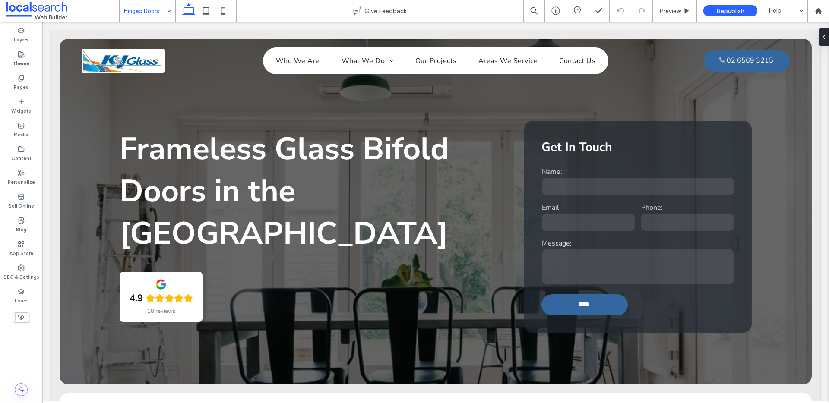
drag, startPoint x: 130, startPoint y: 6, endPoint x: 129, endPoint y: 17, distance: 10.9
click at [130, 6] on input at bounding box center [145, 11] width 43 height 22
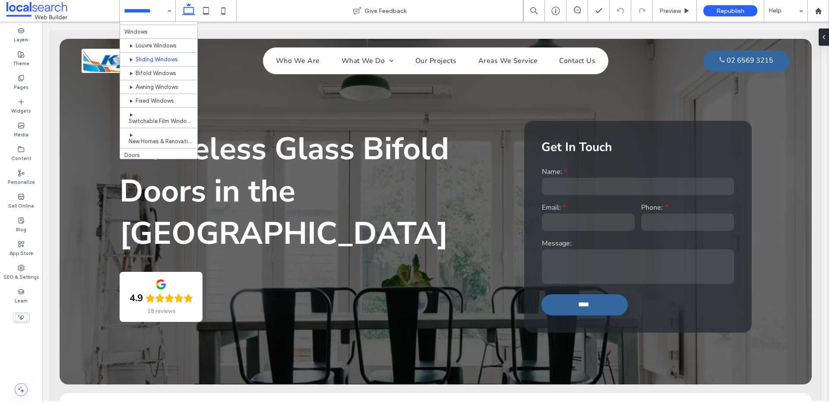
scroll to position [161, 0]
click at [139, 11] on input at bounding box center [145, 11] width 43 height 22
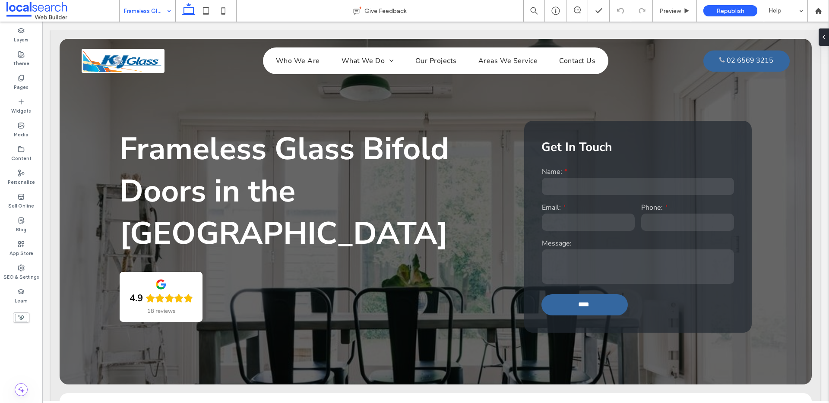
click at [158, 8] on input at bounding box center [145, 11] width 43 height 22
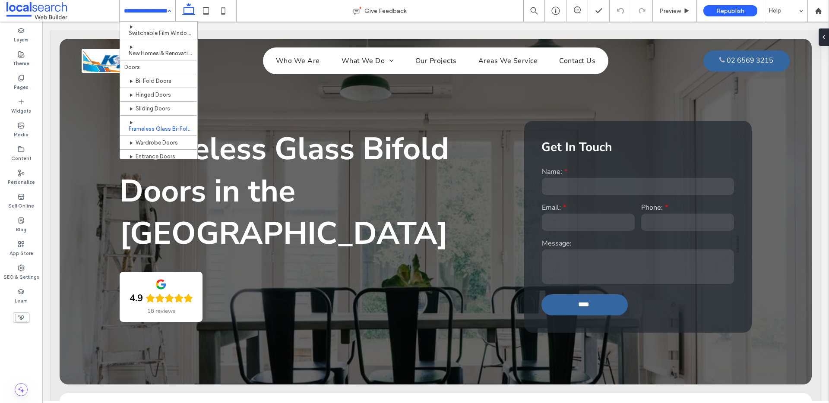
scroll to position [144, 0]
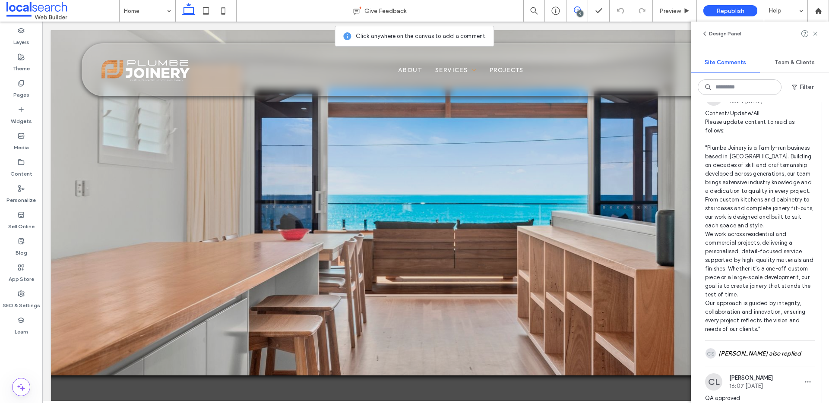
scroll to position [2302, 0]
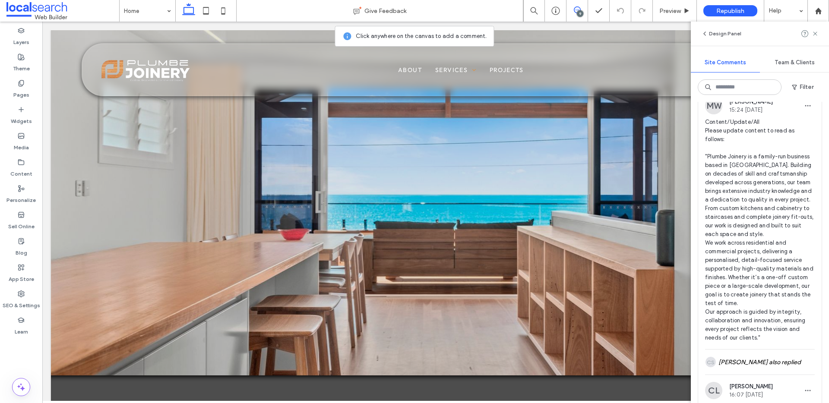
click at [745, 82] on span "64" at bounding box center [741, 77] width 13 height 9
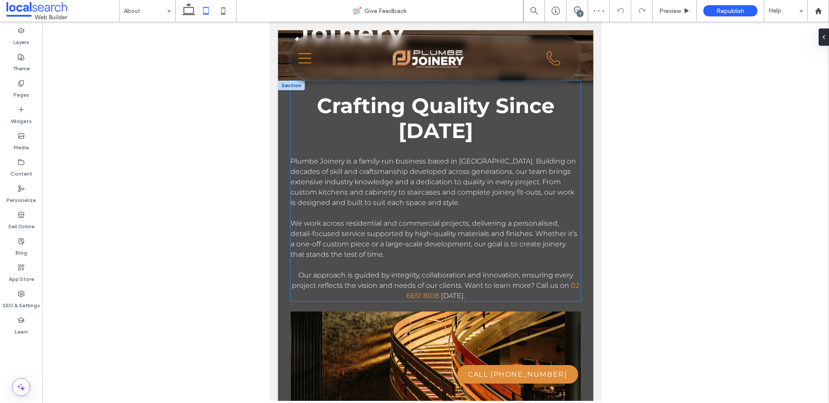
scroll to position [191, 0]
click at [188, 11] on icon at bounding box center [188, 10] width 17 height 17
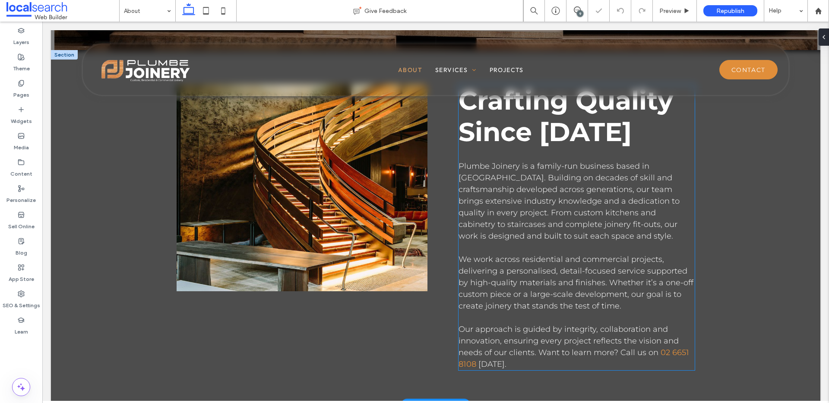
scroll to position [213, 0]
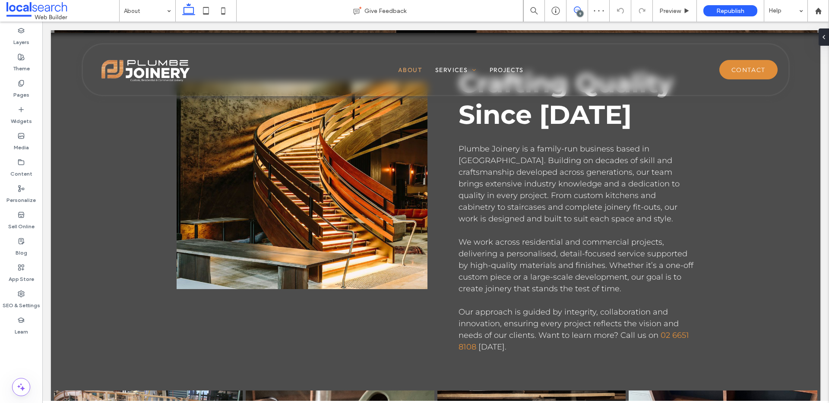
click at [576, 8] on icon at bounding box center [577, 9] width 7 height 7
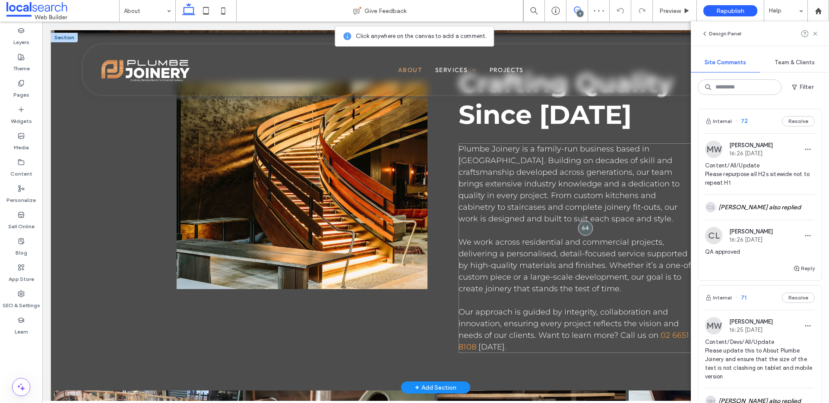
click at [615, 338] on span "to learn more? Call us on" at bounding box center [610, 335] width 97 height 9
click at [615, 338] on div "Plumbe Joinery is a family-run business based in Coffs Harbour. Building on dec…" at bounding box center [576, 248] width 236 height 210
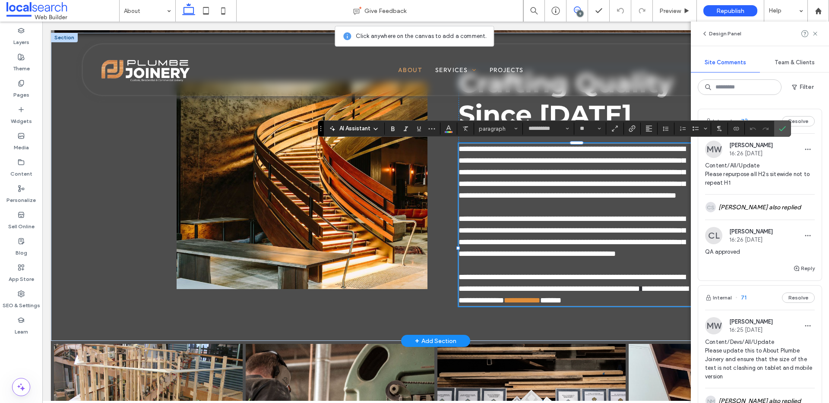
click at [615, 304] on span "**********" at bounding box center [573, 294] width 230 height 19
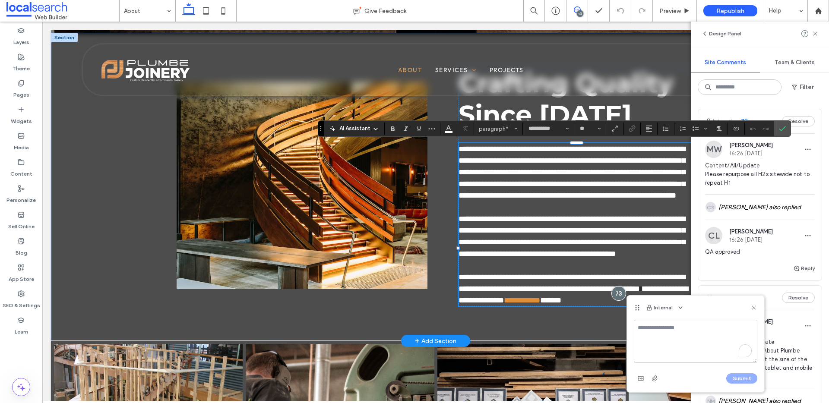
click at [754, 306] on icon at bounding box center [753, 307] width 7 height 7
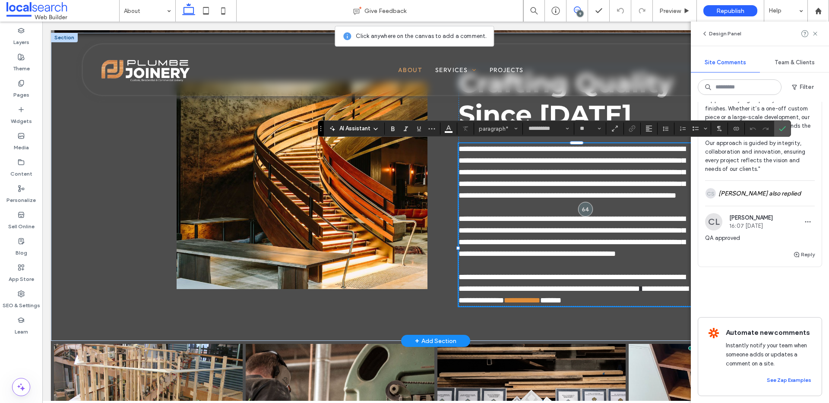
scroll to position [2365, 0]
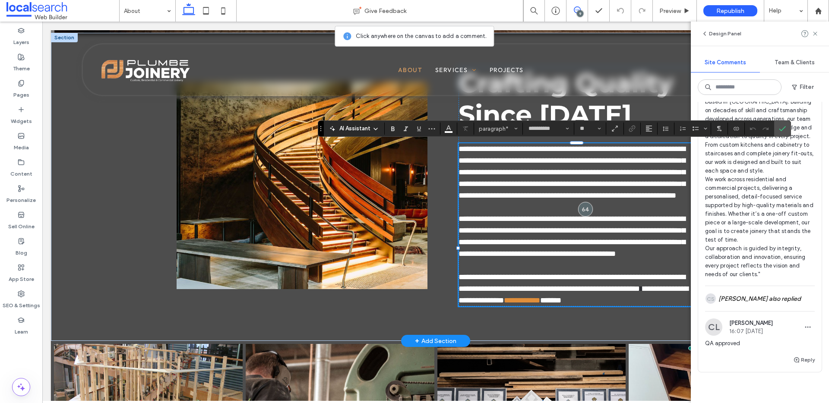
drag, startPoint x: 755, startPoint y: 364, endPoint x: 754, endPoint y: 345, distance: 19.1
click at [755, 311] on div "CS Colleen Sharp also replied" at bounding box center [760, 298] width 110 height 25
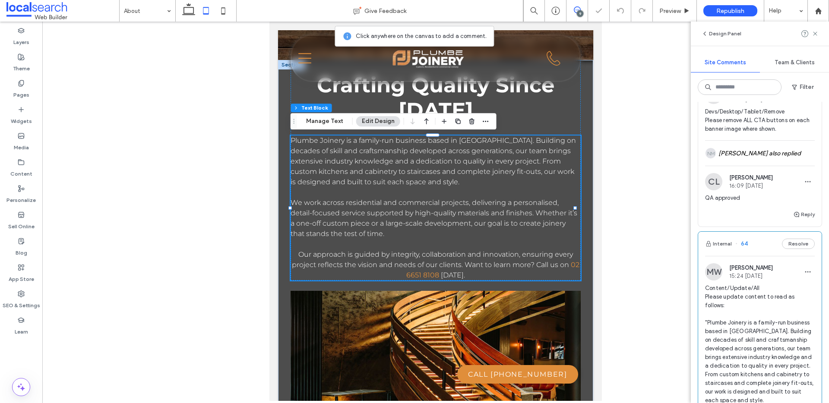
scroll to position [2133, 0]
click at [796, 252] on button "Resolve" at bounding box center [798, 246] width 33 height 10
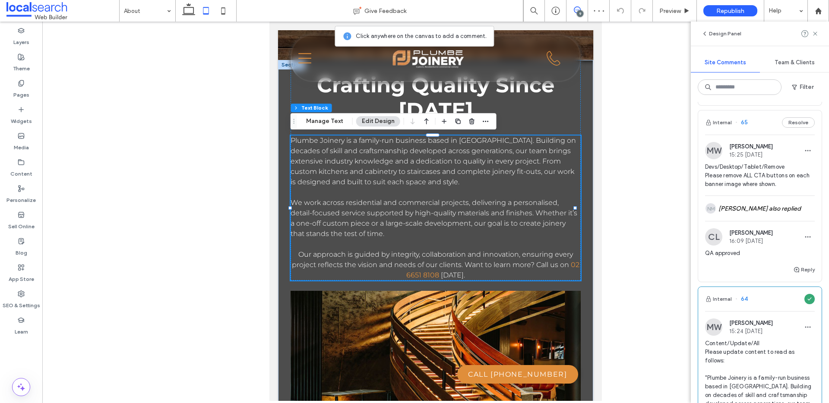
scroll to position [2060, 0]
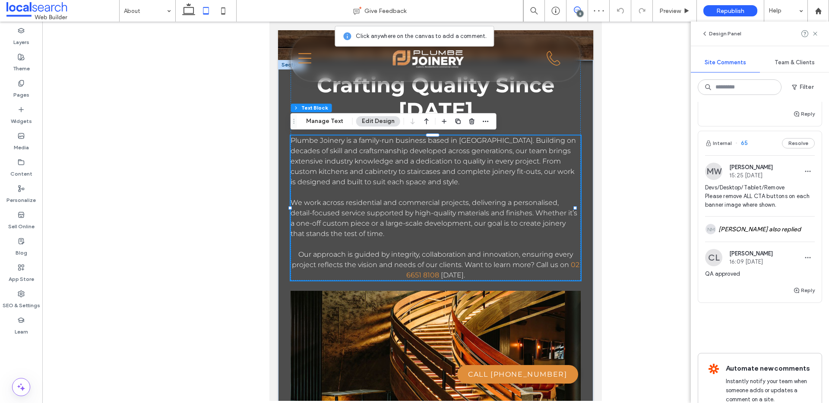
click at [746, 148] on span "65" at bounding box center [741, 143] width 13 height 9
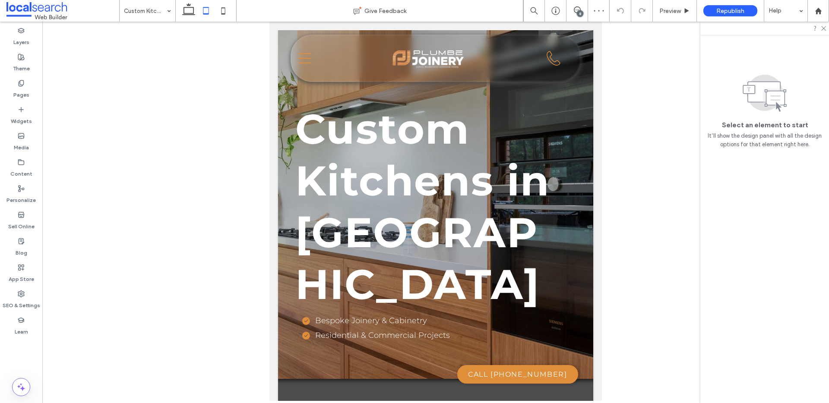
click at [577, 11] on div "8" at bounding box center [580, 13] width 6 height 6
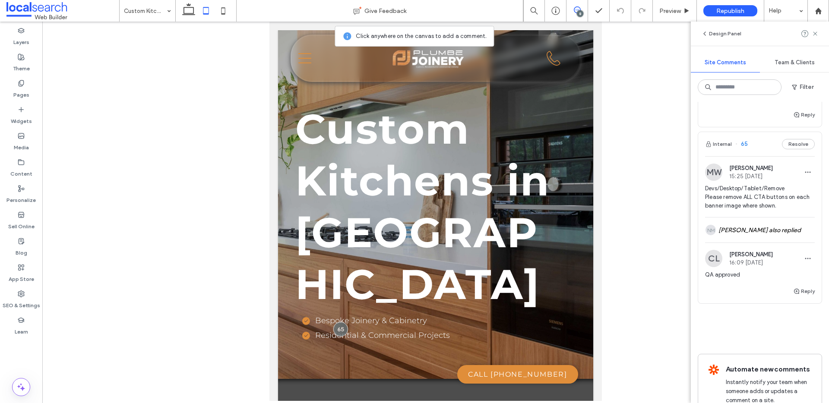
scroll to position [2020, 0]
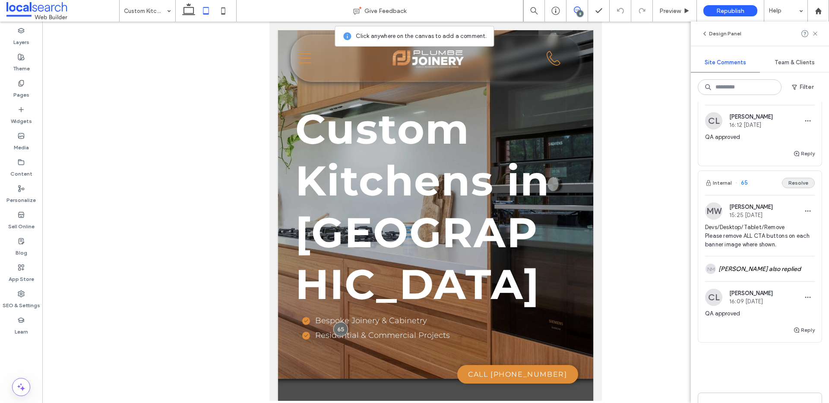
click at [787, 188] on button "Resolve" at bounding box center [798, 183] width 33 height 10
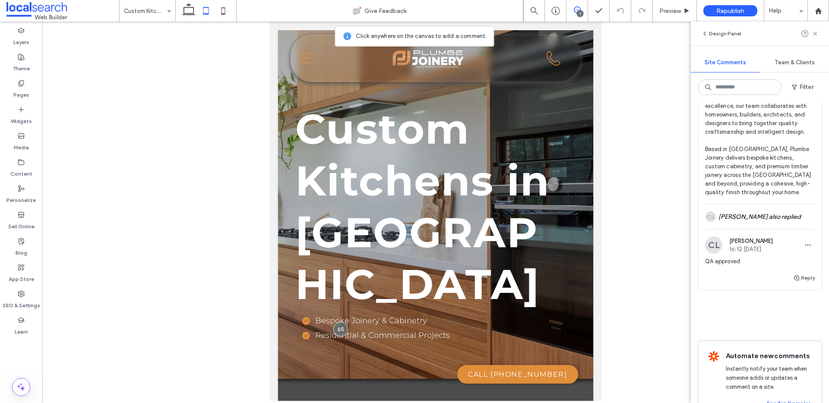
scroll to position [1824, 0]
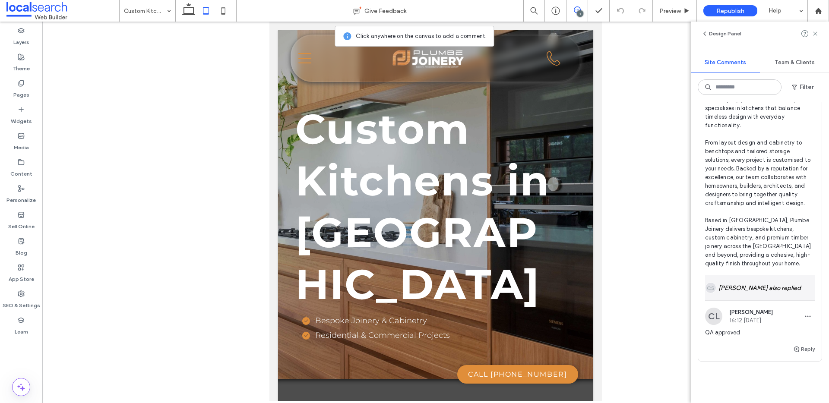
click at [748, 300] on div "CS Colleen Sharp also replied" at bounding box center [760, 287] width 110 height 25
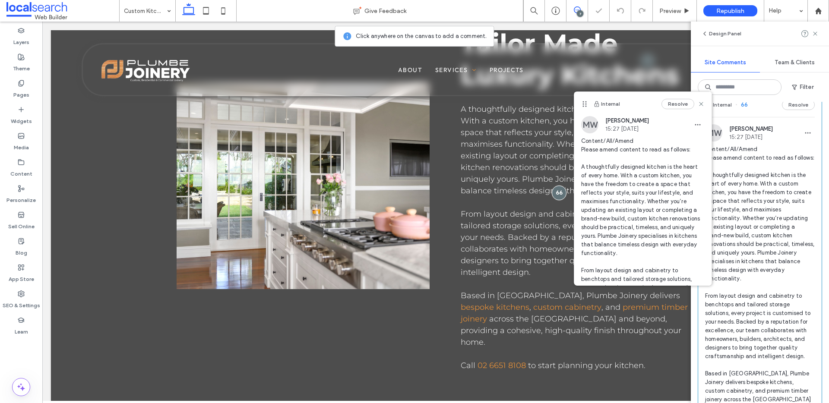
scroll to position [1631, 0]
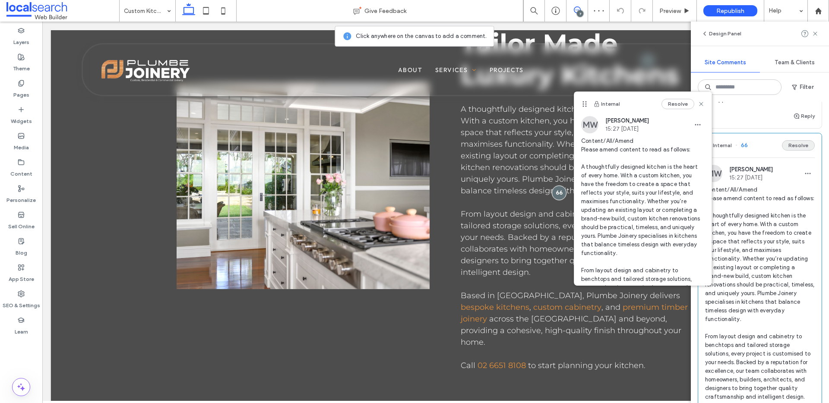
click at [790, 151] on button "Resolve" at bounding box center [798, 145] width 33 height 10
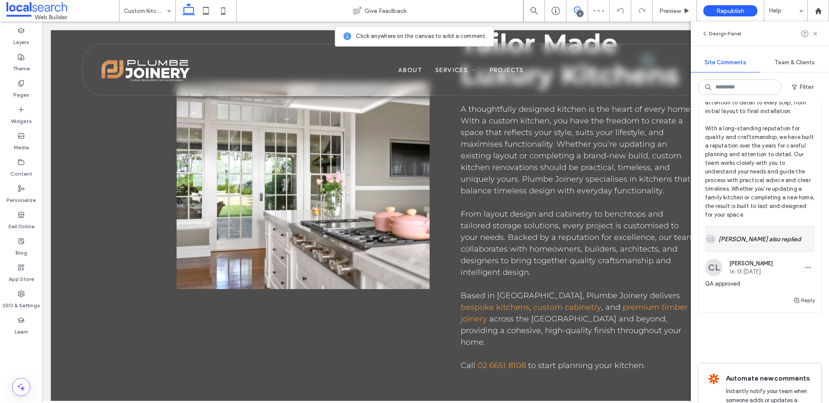
scroll to position [1442, 0]
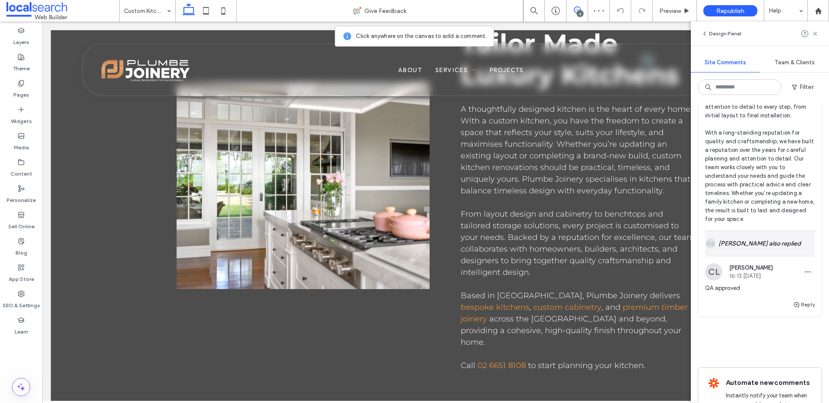
click at [753, 256] on div "CS Colleen Sharp also replied" at bounding box center [760, 243] width 110 height 25
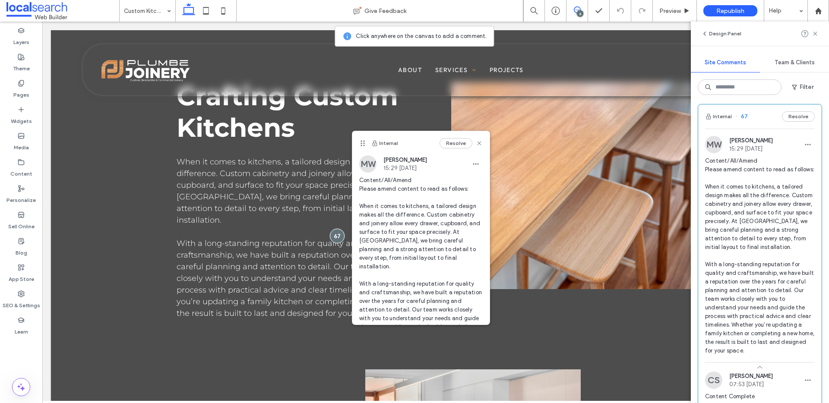
scroll to position [1307, 0]
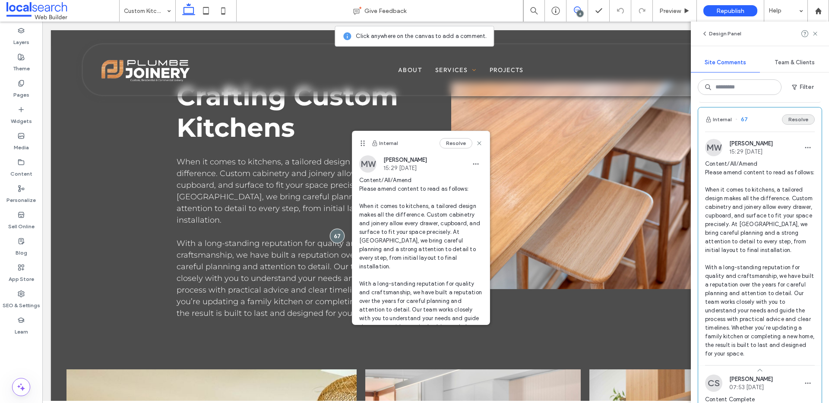
click at [785, 125] on button "Resolve" at bounding box center [798, 119] width 33 height 10
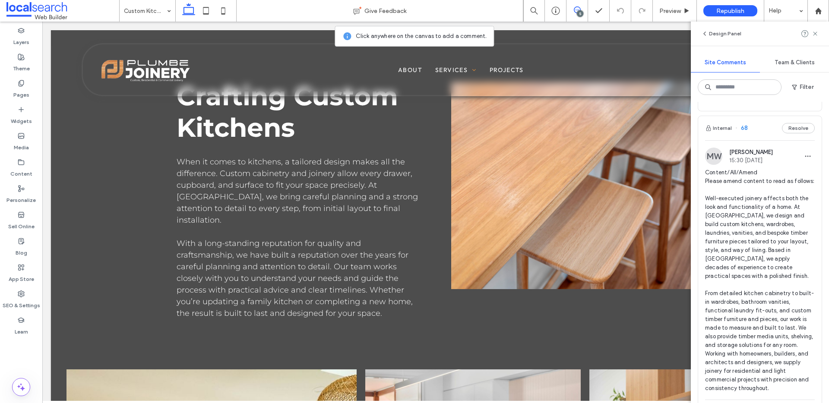
scroll to position [917, 0]
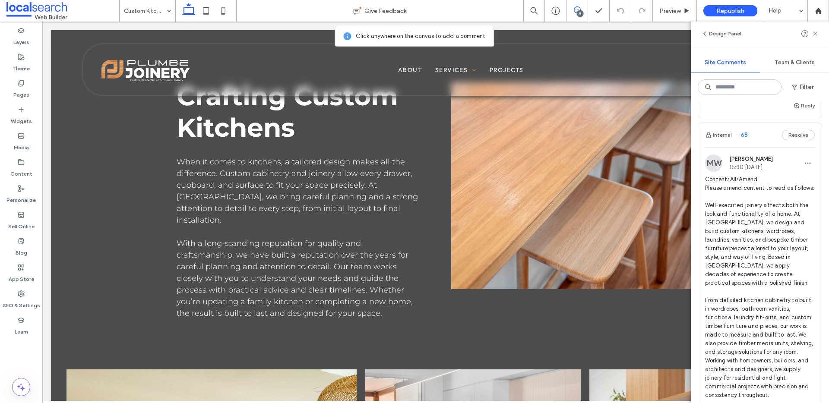
click at [744, 139] on span "68" at bounding box center [741, 135] width 13 height 9
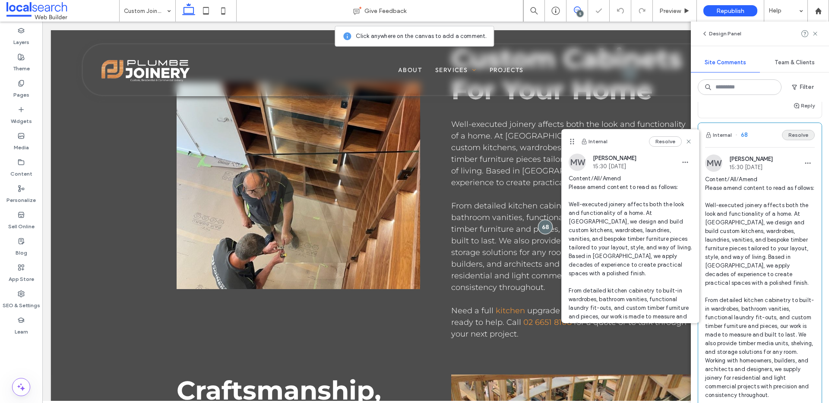
click at [794, 139] on button "Resolve" at bounding box center [798, 135] width 33 height 10
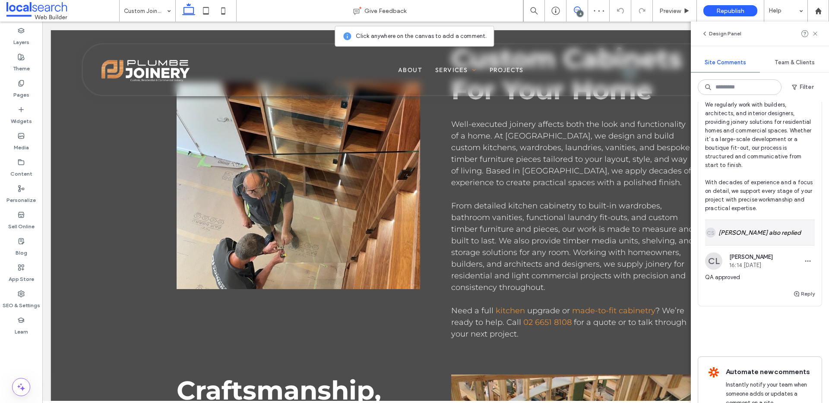
click at [761, 241] on div "CS Colleen Sharp also replied" at bounding box center [760, 232] width 110 height 25
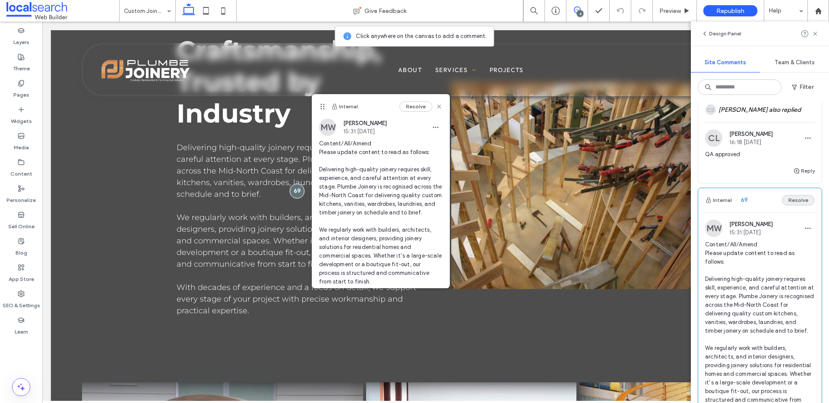
click at [783, 199] on button "Resolve" at bounding box center [798, 200] width 33 height 10
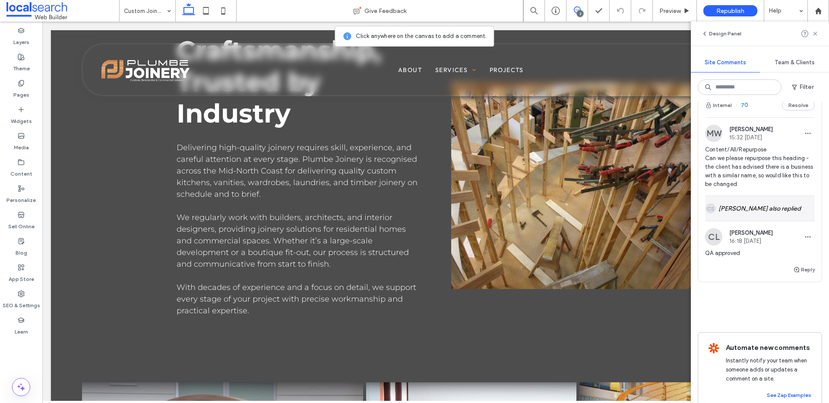
click at [745, 210] on div "CS Colleen Sharp also replied" at bounding box center [760, 208] width 110 height 25
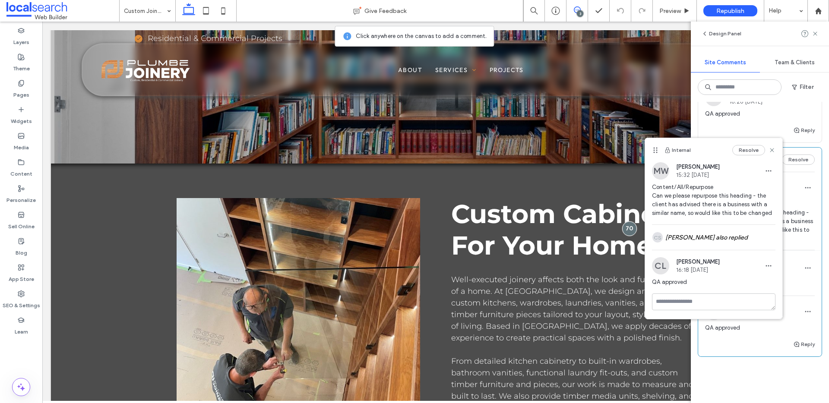
click at [811, 215] on div "MW Monique Windust 15:32 Sep 15 2025 Content/All/Repurpose Can we please repurp…" at bounding box center [759, 214] width 123 height 71
click at [817, 218] on div "Internal 72 Resolve MW Monique Windust 16:26 Sep 15 2025 Content/All/Update Ple…" at bounding box center [760, 252] width 138 height 301
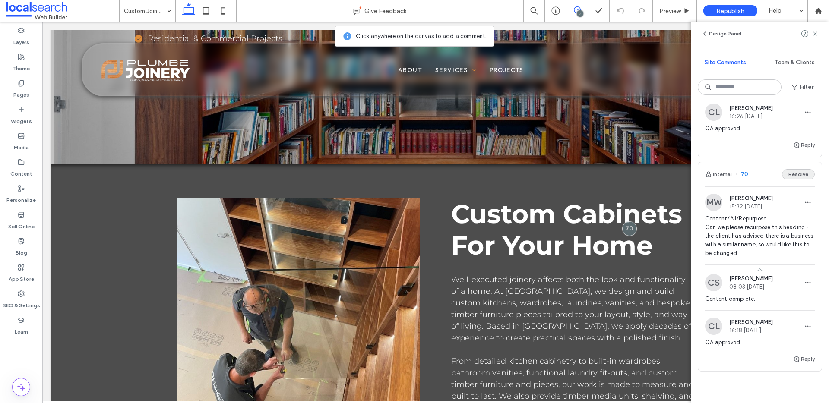
click at [787, 177] on button "Resolve" at bounding box center [798, 174] width 33 height 10
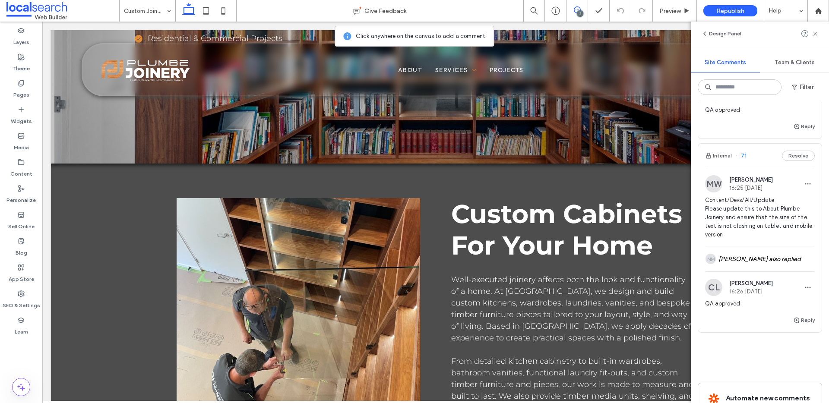
click at [744, 152] on span "71" at bounding box center [740, 155] width 11 height 9
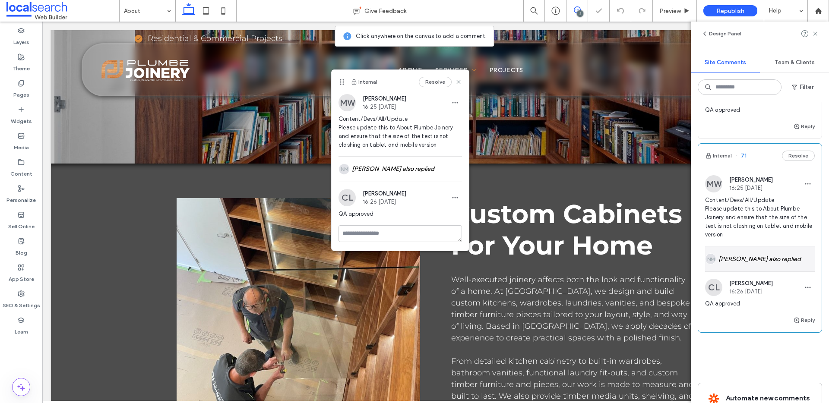
click at [762, 261] on div "NM Natassja Magno also replied" at bounding box center [760, 258] width 110 height 25
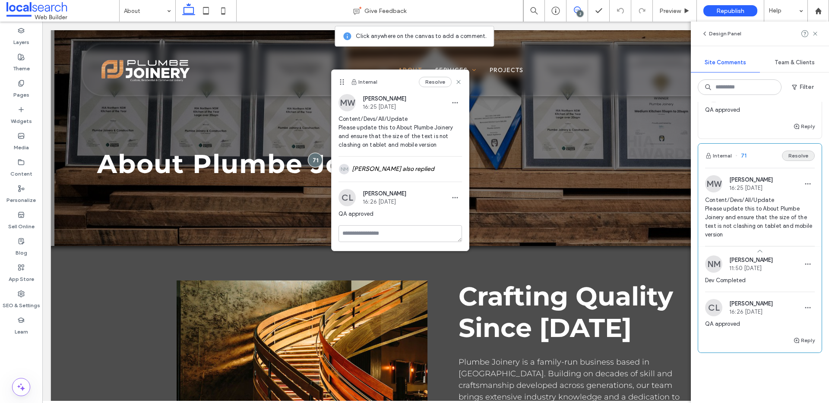
click at [786, 154] on button "Resolve" at bounding box center [798, 156] width 33 height 10
click at [206, 9] on icon at bounding box center [205, 10] width 17 height 17
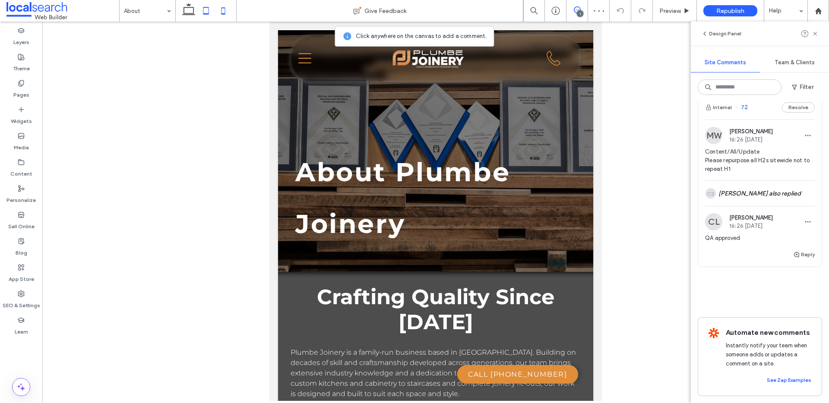
click at [224, 6] on icon at bounding box center [223, 10] width 17 height 17
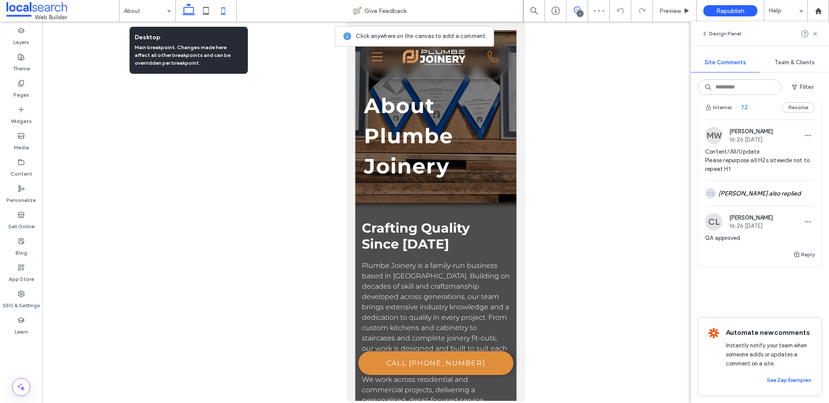
click at [189, 8] on icon at bounding box center [188, 10] width 17 height 17
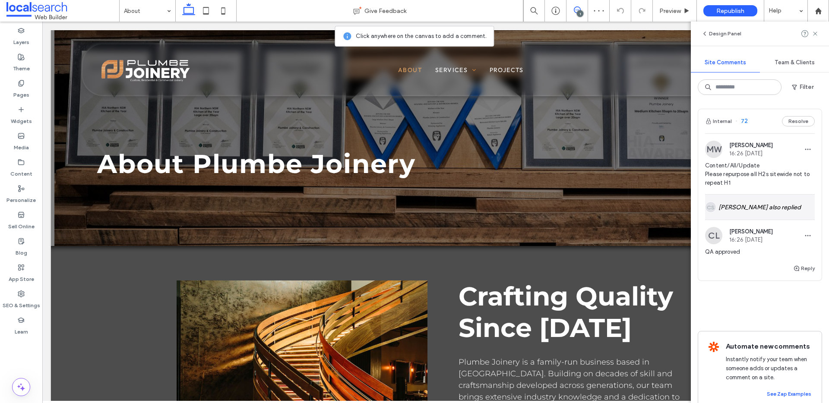
click at [756, 209] on div "CS Colleen Sharp also replied" at bounding box center [760, 207] width 110 height 25
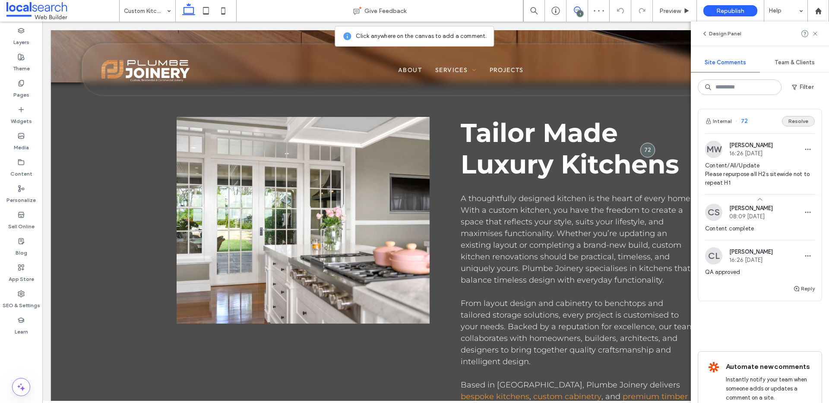
click at [792, 121] on button "Resolve" at bounding box center [798, 121] width 33 height 10
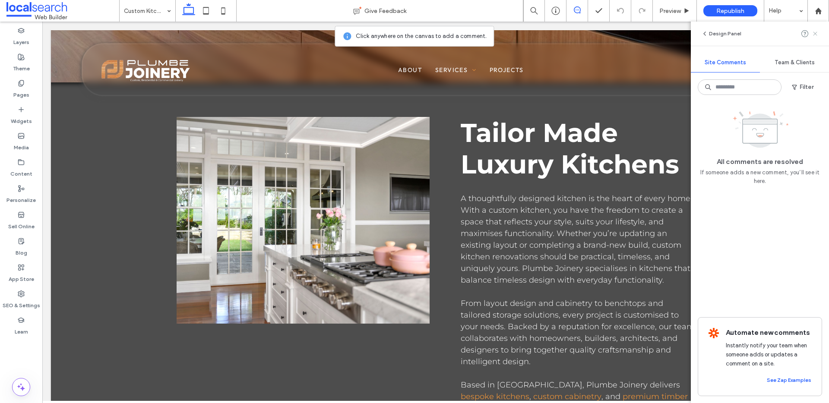
click at [817, 34] on icon at bounding box center [814, 33] width 7 height 7
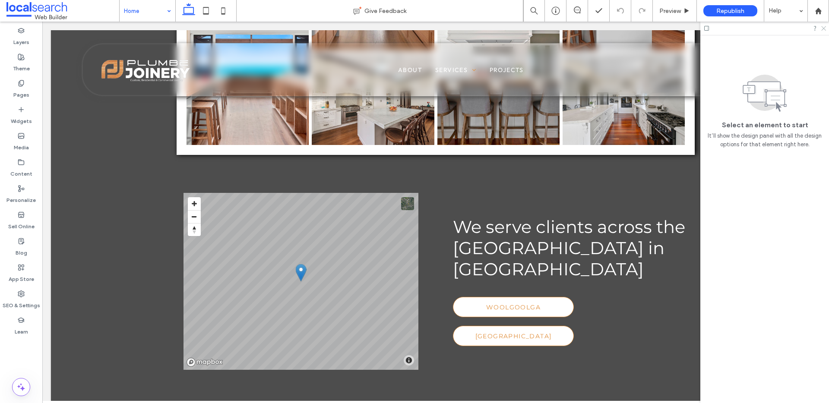
click at [823, 28] on use at bounding box center [823, 28] width 5 height 5
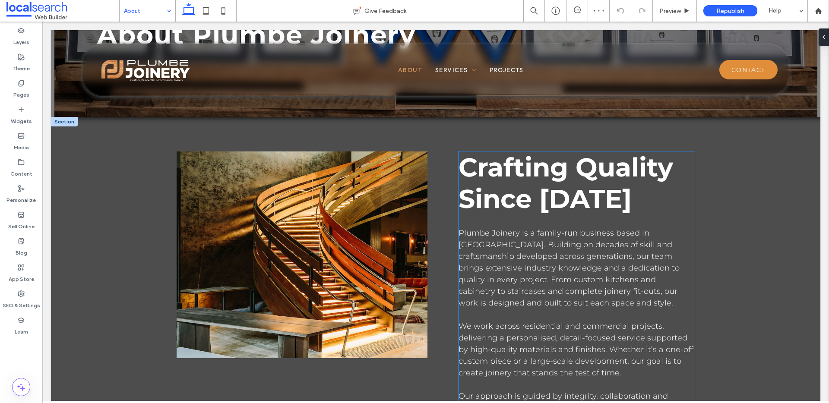
click at [576, 206] on span "Crafting Quality Since 1983" at bounding box center [565, 182] width 215 height 63
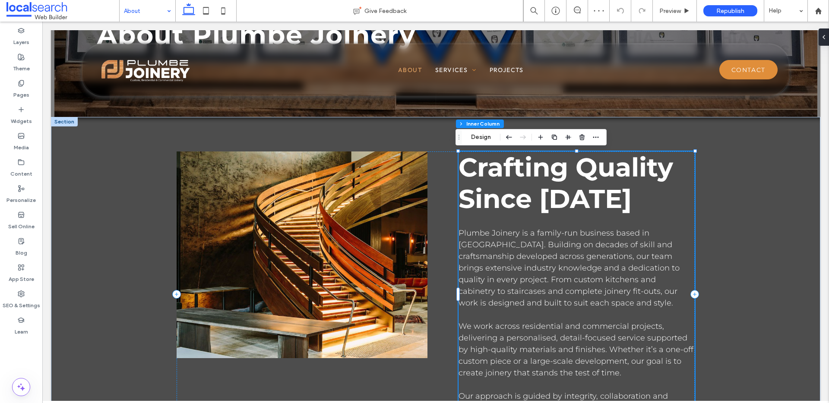
click at [576, 206] on span "Crafting Quality Since 1983" at bounding box center [565, 182] width 215 height 63
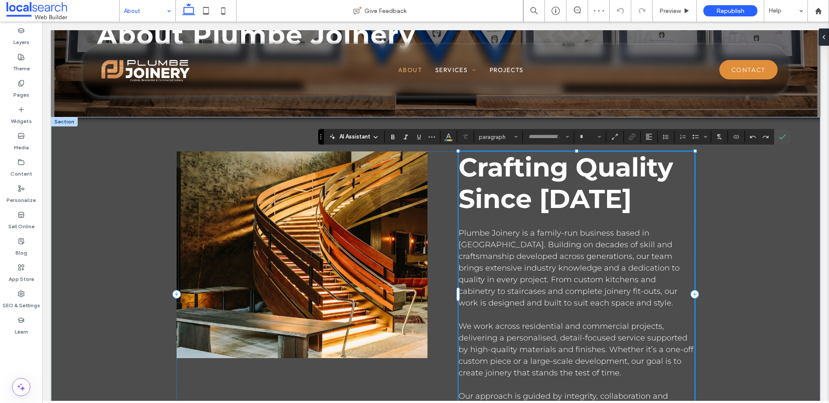
type input "**********"
type input "**"
